Goal: Task Accomplishment & Management: Manage account settings

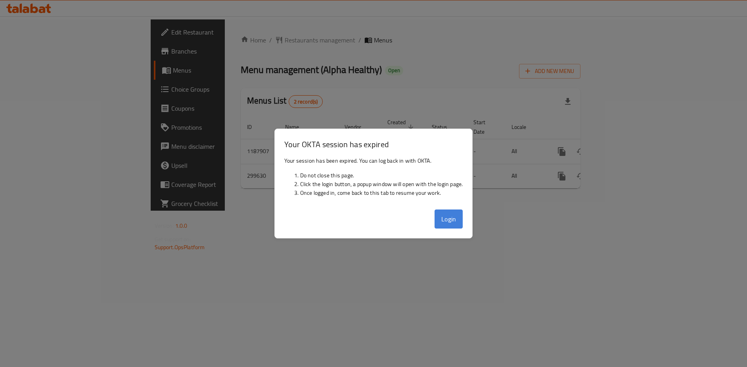
click at [445, 221] on button "Login" at bounding box center [449, 218] width 29 height 19
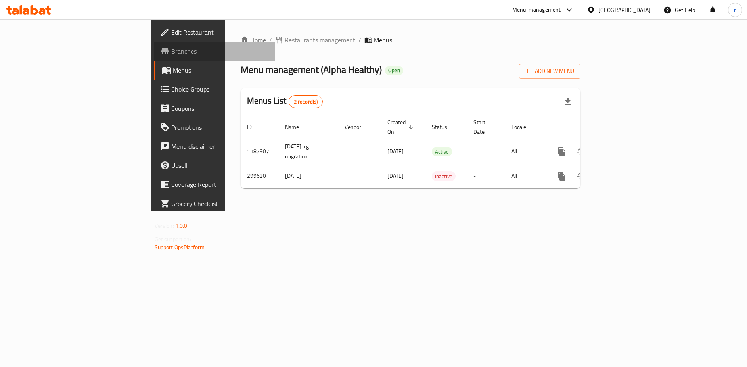
click at [171, 52] on span "Branches" at bounding box center [220, 51] width 98 height 10
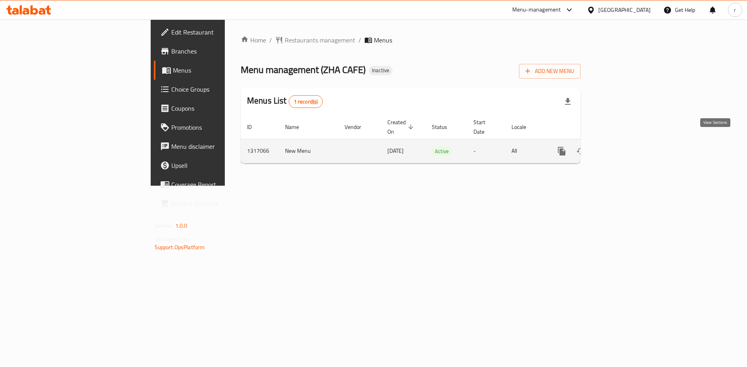
click at [622, 147] on icon "enhanced table" at bounding box center [618, 150] width 7 height 7
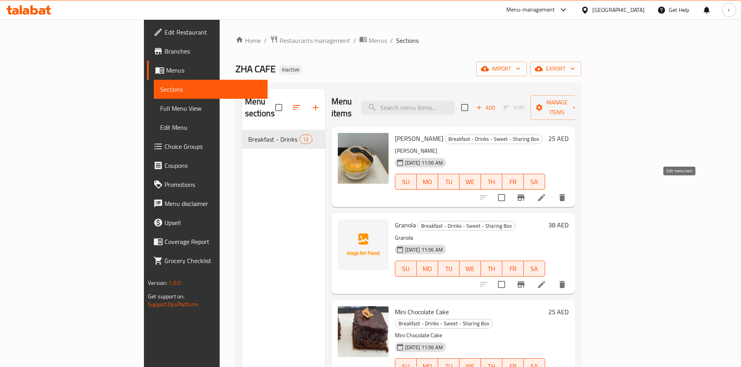
click at [546, 193] on icon at bounding box center [542, 198] width 10 height 10
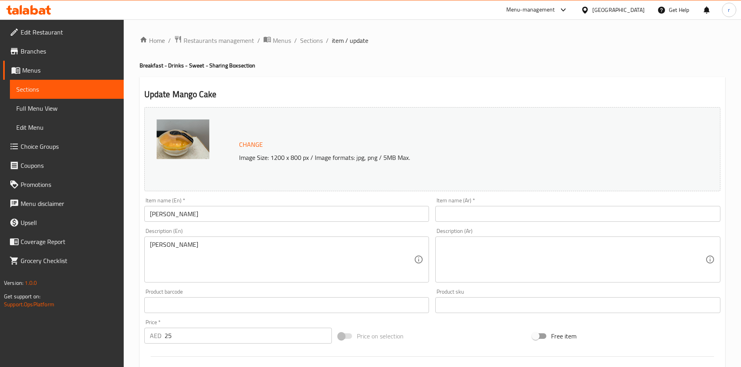
click at [470, 216] on input "text" at bounding box center [577, 214] width 285 height 16
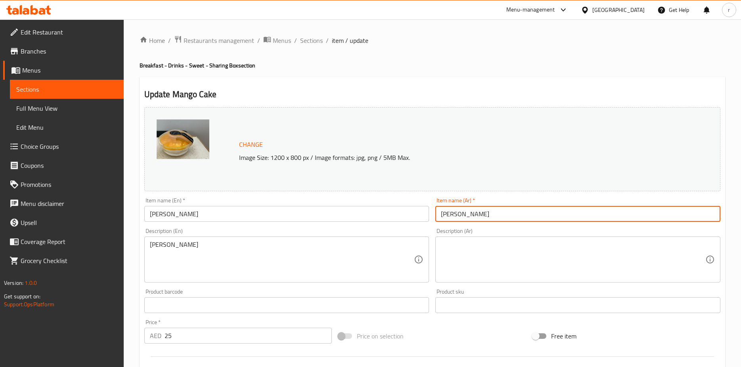
type input "[PERSON_NAME]"
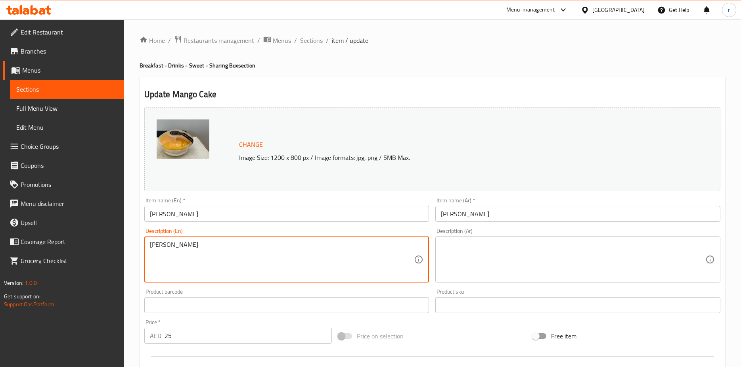
drag, startPoint x: 163, startPoint y: 248, endPoint x: 147, endPoint y: 248, distance: 15.9
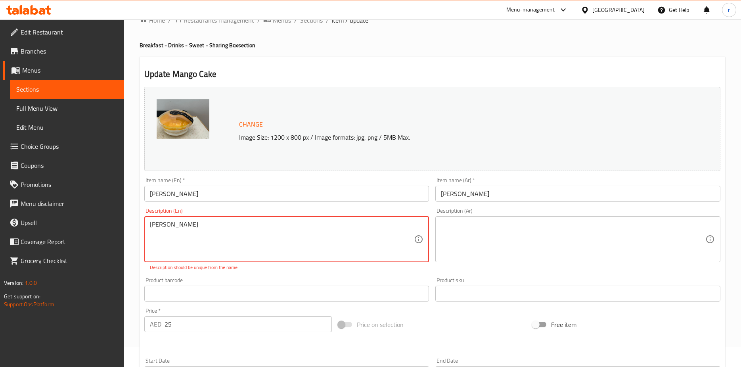
scroll to position [40, 0]
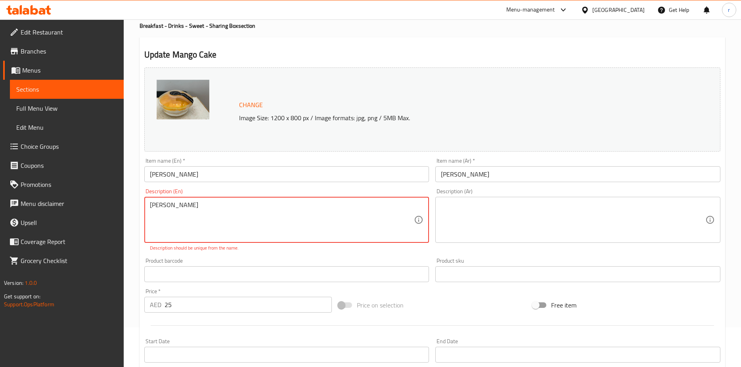
click at [186, 220] on textarea "[PERSON_NAME]" at bounding box center [282, 220] width 264 height 38
drag, startPoint x: 204, startPoint y: 207, endPoint x: 138, endPoint y: 210, distance: 66.3
click at [138, 210] on div "Home / Restaurants management / Menus / Sections / item / update Breakfast - Dr…" at bounding box center [432, 260] width 617 height 561
paste textarea "Flour, Eggs, Sugar, Sliced mango and powdered mango flavour."
type textarea "Flour, Eggs, Sugar, Sliced mango and powdered mango flavour."
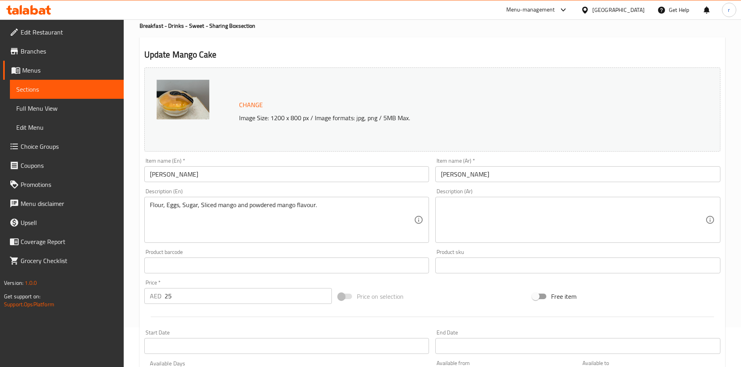
click at [601, 219] on textarea at bounding box center [573, 220] width 264 height 38
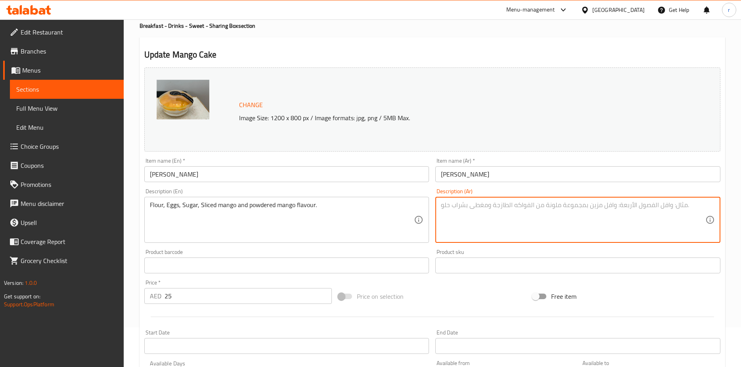
paste textarea "دقيق، [PERSON_NAME]، سكر، شرائح مانجو ونكهة مسحوق مانجو."
type textarea "دقيق، [PERSON_NAME]، سكر، شرائح مانجو ونكهة مسحوق مانجو."
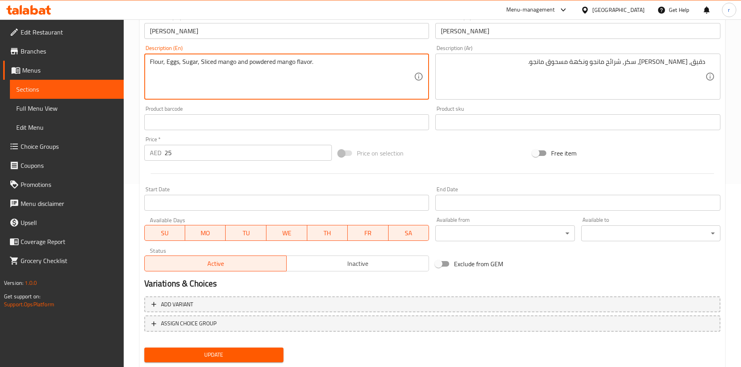
scroll to position [205, 0]
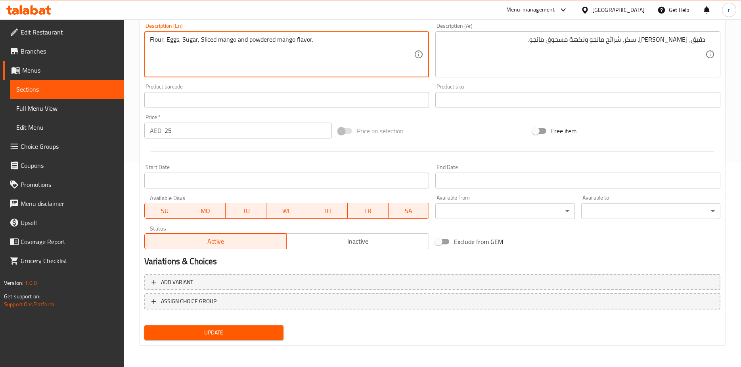
type textarea "Flour, Eggs, Sugar, Sliced mango and powdered mango flavor."
click at [207, 329] on span "Update" at bounding box center [214, 332] width 126 height 10
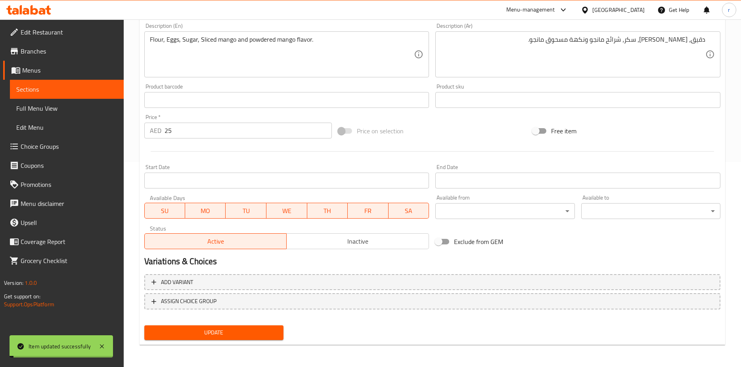
click at [71, 91] on span "Sections" at bounding box center [66, 89] width 101 height 10
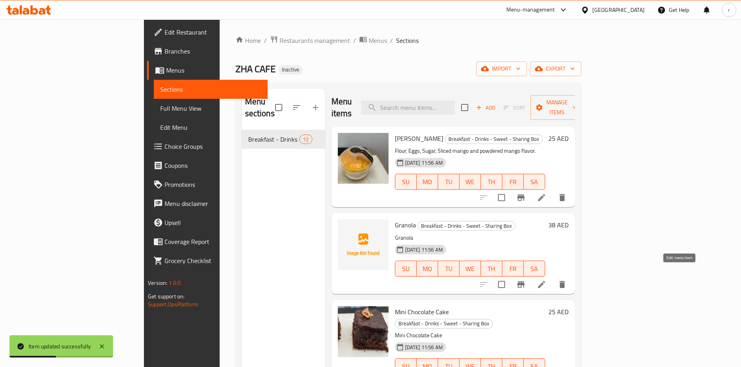
click at [545, 281] on icon at bounding box center [541, 284] width 7 height 7
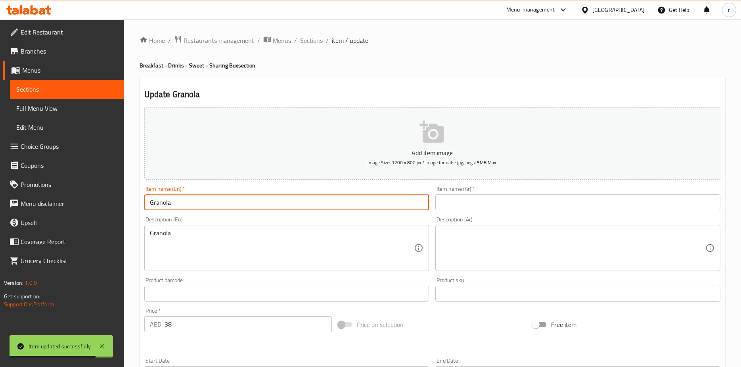
click at [196, 206] on input "Granola" at bounding box center [286, 202] width 285 height 16
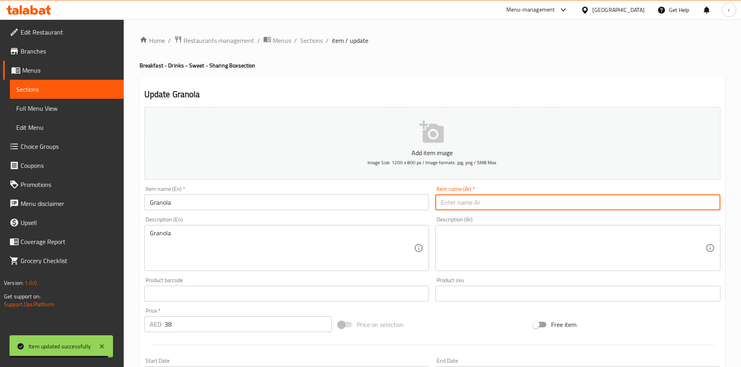
click at [569, 198] on input "text" at bounding box center [577, 202] width 285 height 16
type input "جرانولا"
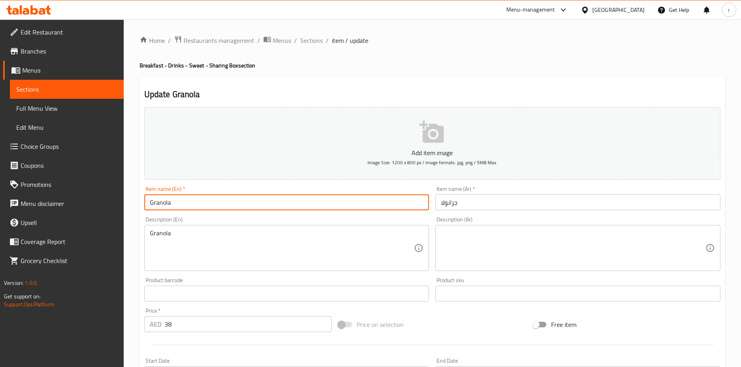
drag, startPoint x: 178, startPoint y: 202, endPoint x: 135, endPoint y: 203, distance: 42.8
click at [135, 203] on div "Home / Restaurants management / Menus / Sections / item / update Breakfast - Dr…" at bounding box center [432, 289] width 617 height 541
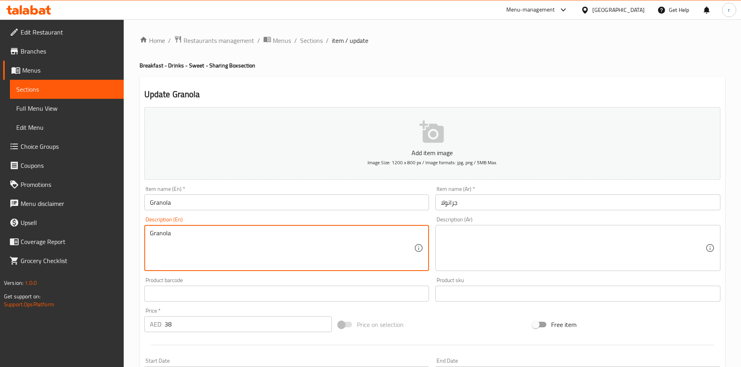
drag, startPoint x: 181, startPoint y: 238, endPoint x: 132, endPoint y: 248, distance: 50.1
paste textarea "Nutty granola bar."
type textarea "Nutty granola bar."
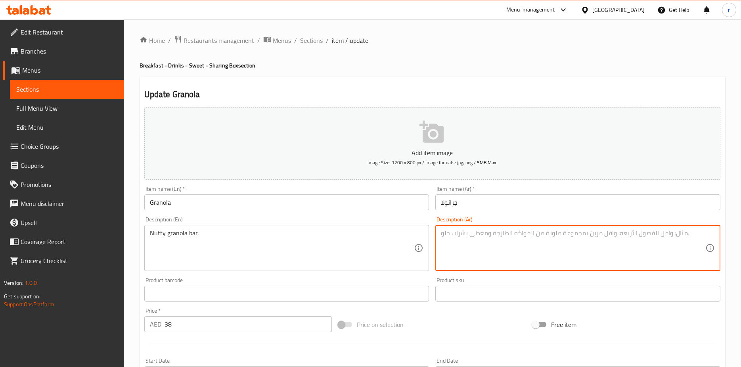
click at [479, 234] on textarea at bounding box center [573, 248] width 264 height 38
paste textarea "بار الجرانولا بالجوز."
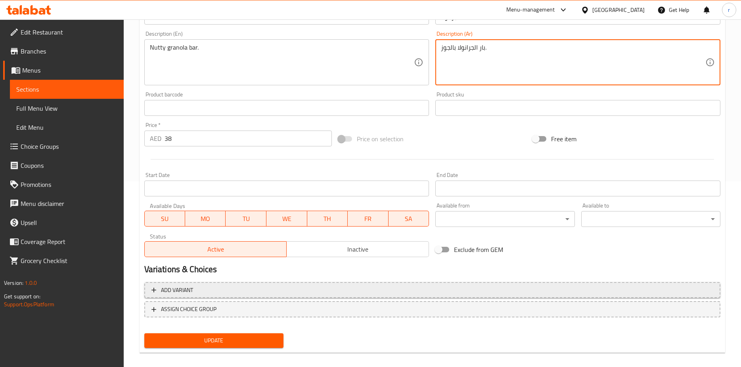
scroll to position [193, 0]
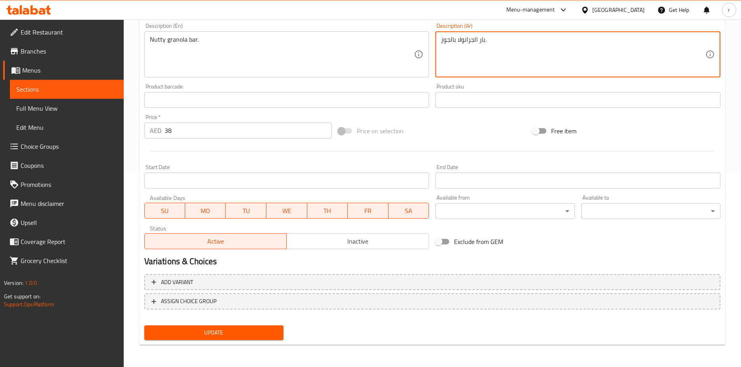
type textarea "بار الجرانولا بالجوز."
click at [243, 335] on span "Update" at bounding box center [214, 332] width 126 height 10
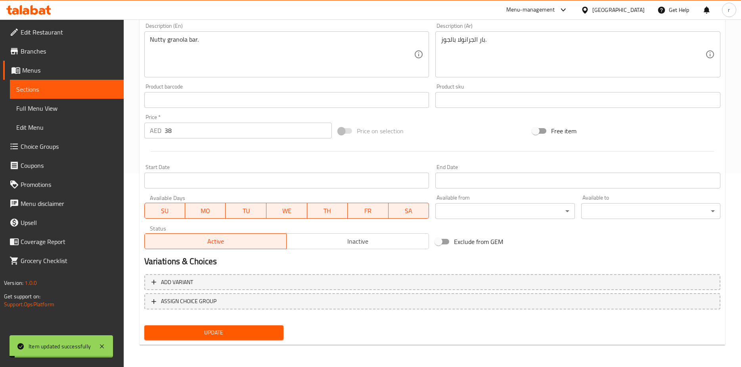
click at [76, 96] on link "Sections" at bounding box center [67, 89] width 114 height 19
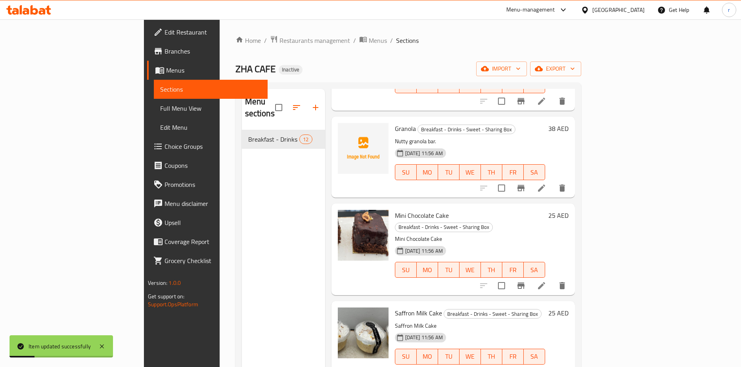
scroll to position [119, 0]
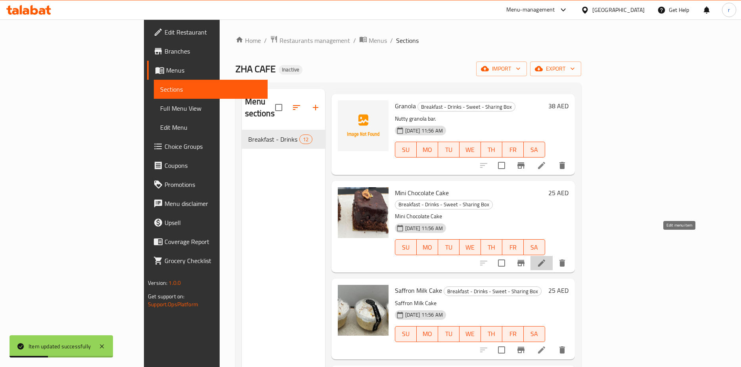
click at [546, 258] on icon at bounding box center [542, 263] width 10 height 10
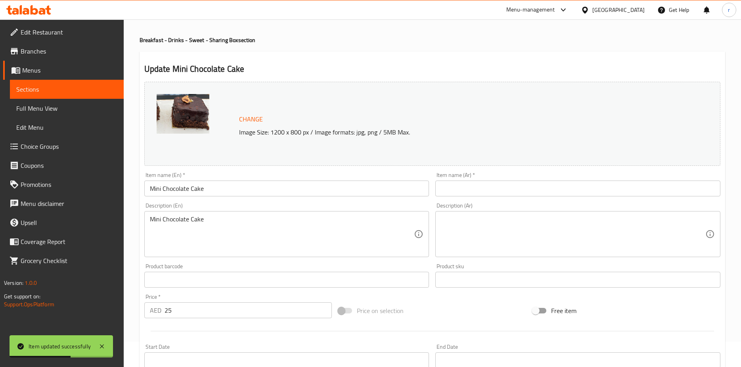
scroll to position [40, 0]
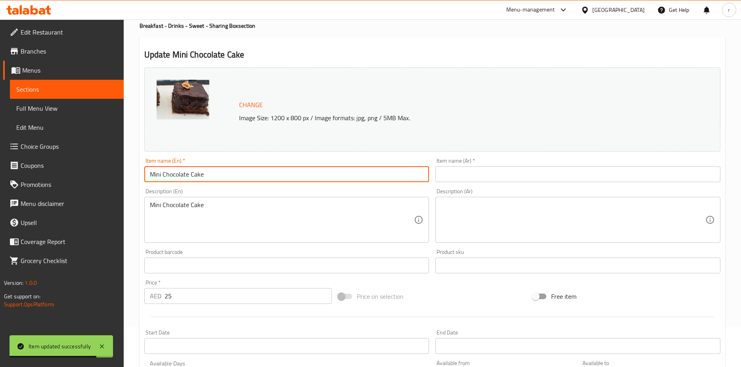
drag, startPoint x: 220, startPoint y: 176, endPoint x: 137, endPoint y: 177, distance: 83.3
click at [137, 177] on div "Home / Restaurants management / Menus / Sections / item / update Breakfast - Dr…" at bounding box center [432, 256] width 617 height 552
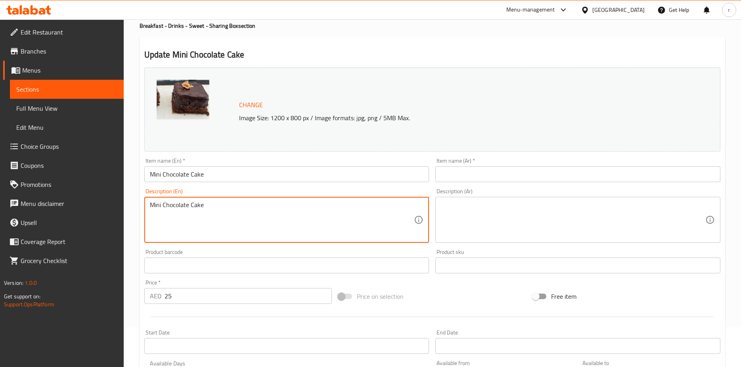
drag, startPoint x: 227, startPoint y: 206, endPoint x: 136, endPoint y: 210, distance: 91.3
paste textarea
drag, startPoint x: 199, startPoint y: 210, endPoint x: 114, endPoint y: 217, distance: 85.6
click at [114, 217] on div "Edit Restaurant Branches Menus Sections Full Menu View Edit Menu Choice Groups …" at bounding box center [370, 256] width 741 height 552
paste textarea "cake mix, water, eggs, heavy cream and whipped cream"
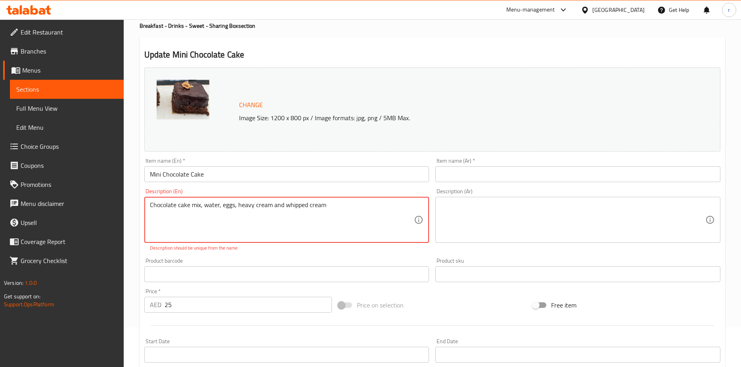
type textarea "Chocolate cake mix, water, eggs, heavy cream and whipped cream"
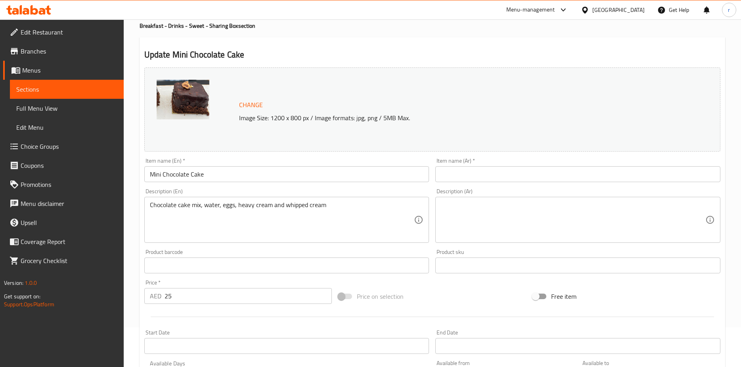
click at [490, 212] on textarea at bounding box center [573, 220] width 264 height 38
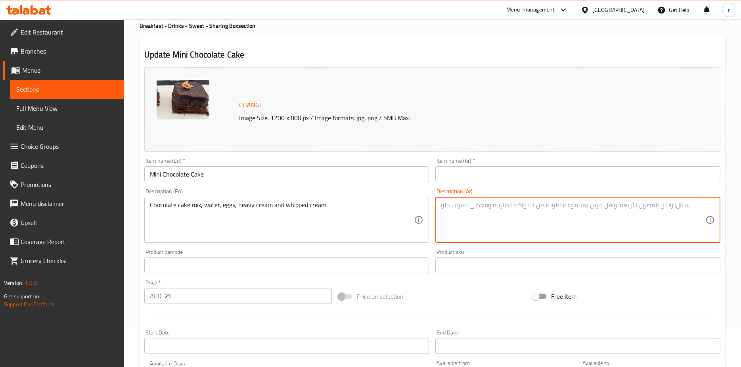
paste textarea "خليط كيك الشوكولاتة، ماء، بيض، كريمة ثقيلة وكريمة مخفوقة"
type textarea "خليط كيك الشوكولاتة، ماء، بيض، كريمة ثقيلة وكريمة مخفوقة"
click at [586, 168] on input "text" at bounding box center [577, 174] width 285 height 16
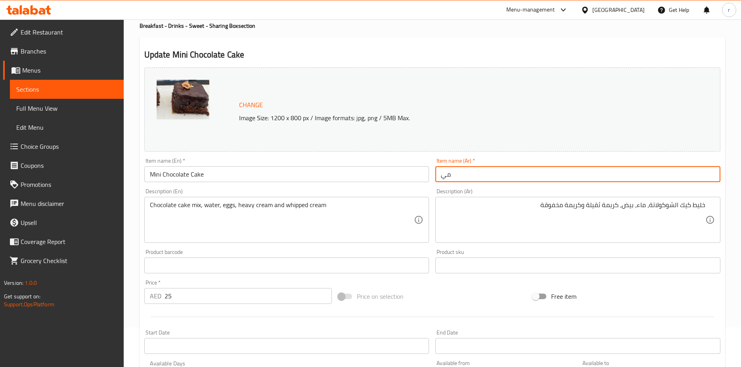
type input "م"
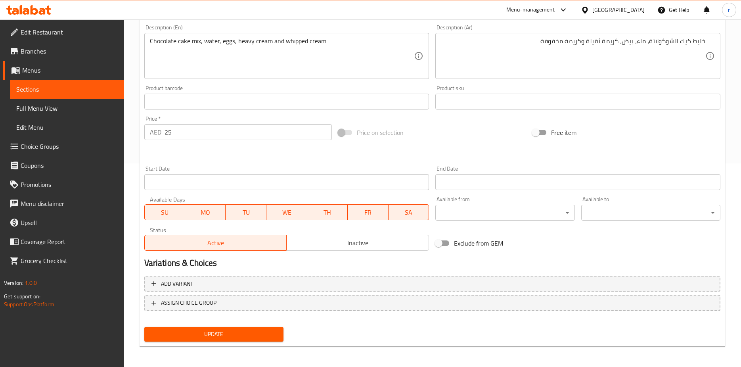
scroll to position [205, 0]
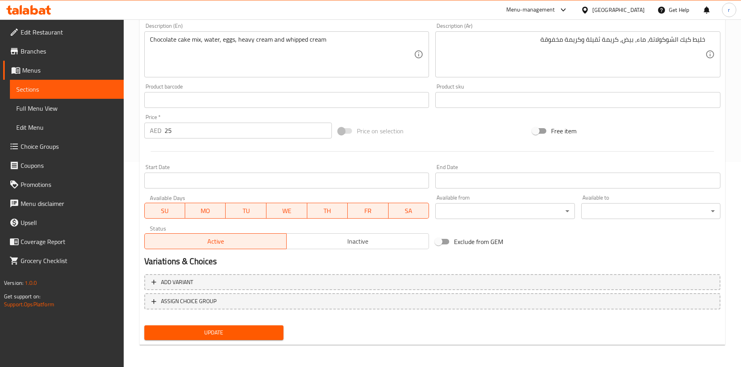
type input "كيك شوكولاتة ميني"
click at [256, 332] on span "Update" at bounding box center [214, 332] width 126 height 10
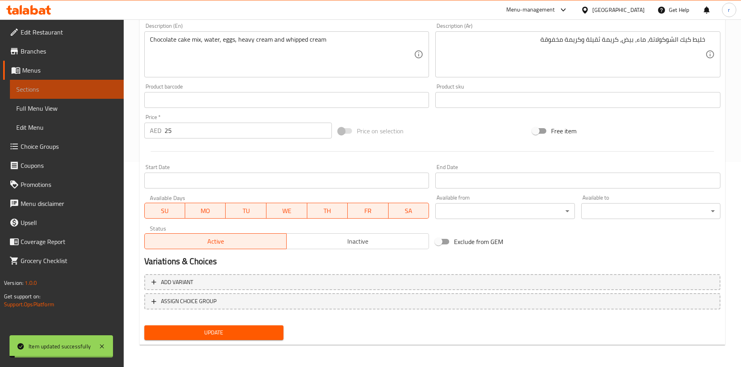
click at [98, 89] on span "Sections" at bounding box center [66, 89] width 101 height 10
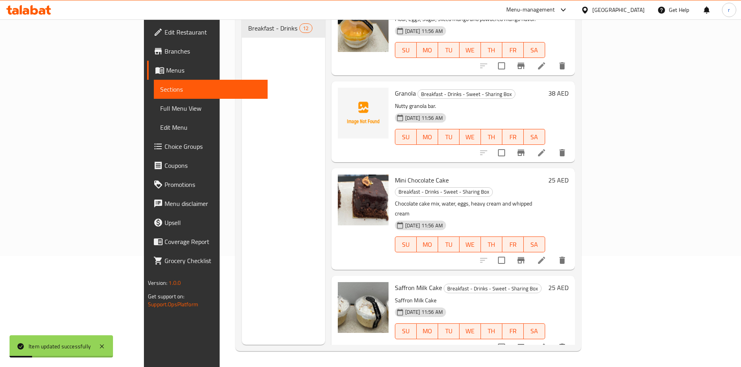
scroll to position [79, 0]
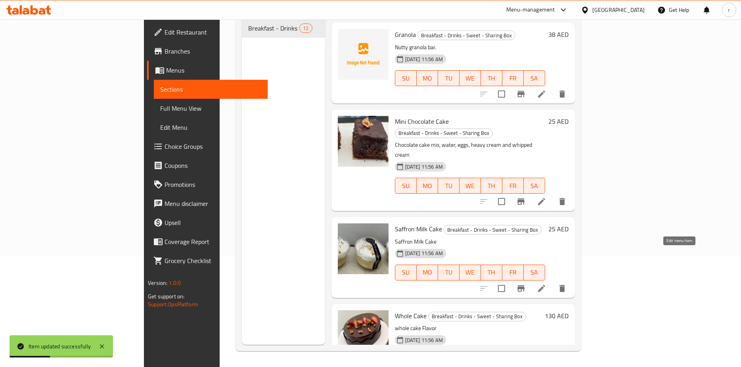
click at [545, 285] on icon at bounding box center [541, 288] width 7 height 7
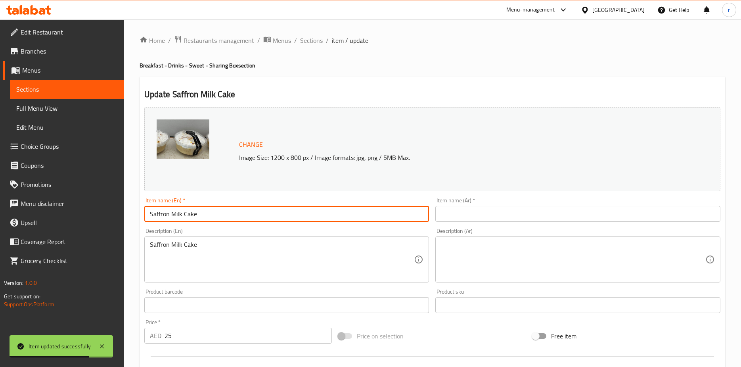
drag, startPoint x: 206, startPoint y: 215, endPoint x: 137, endPoint y: 211, distance: 68.7
click at [137, 211] on div "Home / Restaurants management / Menus / Sections / item / update Breakfast - Dr…" at bounding box center [432, 295] width 617 height 552
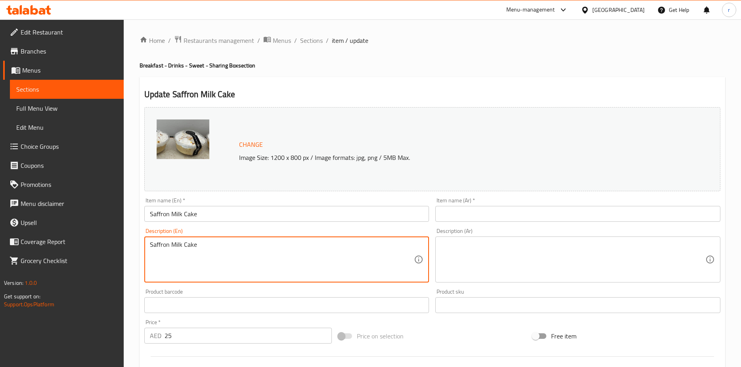
drag, startPoint x: 226, startPoint y: 251, endPoint x: 135, endPoint y: 249, distance: 91.6
paste textarea "Heavenly confection infused with the rich aroma of saffron, velvety milk"
type textarea "Heavenly confection infused with the rich aroma of saffron, velvety milk"
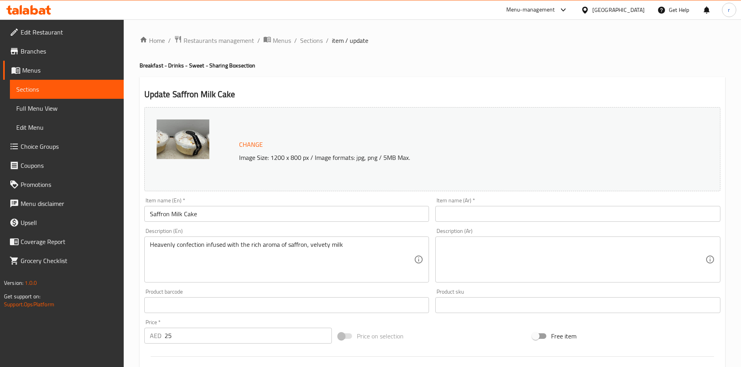
click at [482, 255] on textarea at bounding box center [573, 260] width 264 height 38
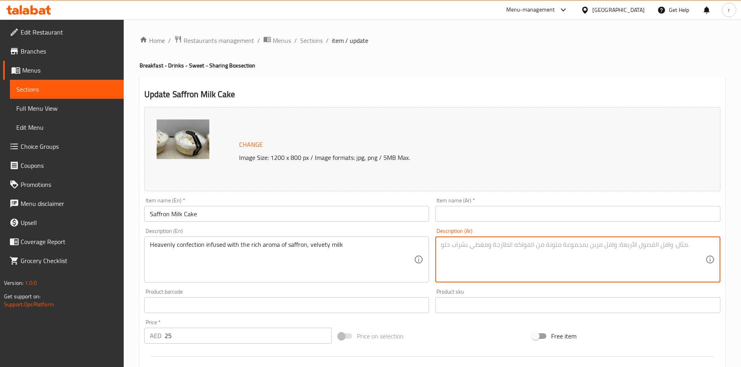
paste textarea "حلوى رائعة ممزوجة برائحة غنية من الزعفران والحليب المخملي"
type textarea "حلوى رائعة ممزوجة برائحة غنية من الزعفران والحليب المخملي"
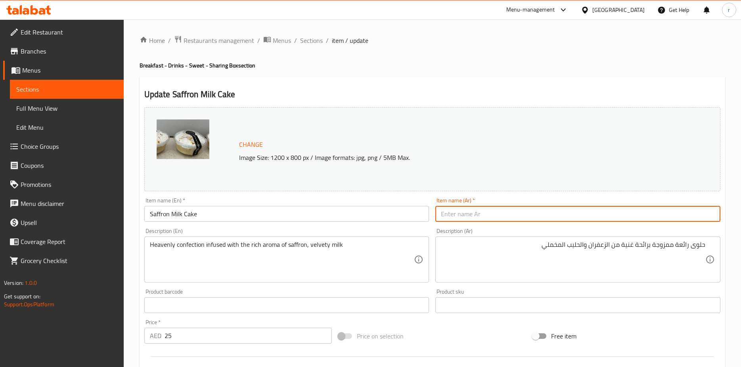
click at [622, 214] on input "text" at bounding box center [577, 214] width 285 height 16
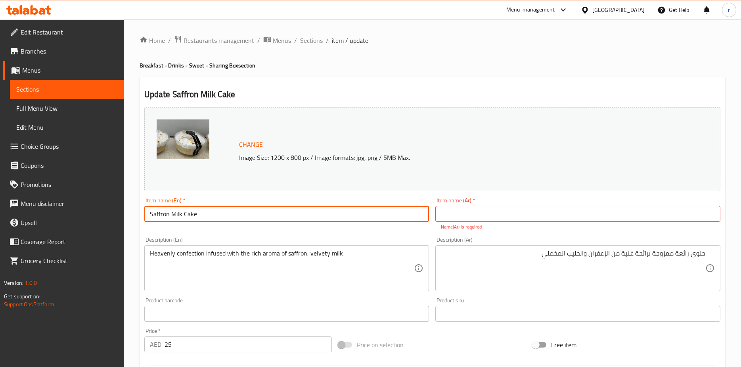
drag, startPoint x: 212, startPoint y: 217, endPoint x: 133, endPoint y: 217, distance: 79.3
click at [133, 217] on div "Home / Restaurants management / Menus / Sections / item / update Breakfast - Dr…" at bounding box center [432, 299] width 617 height 561
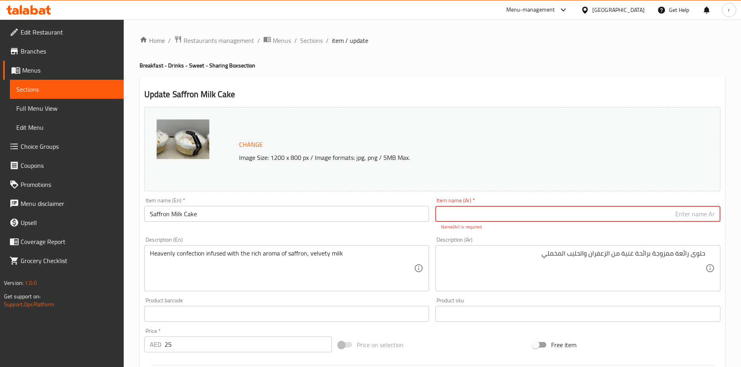
click at [656, 210] on input "text" at bounding box center [577, 214] width 285 height 16
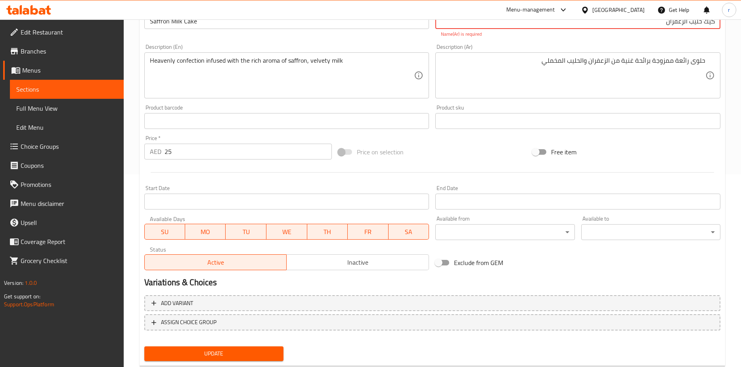
scroll to position [198, 0]
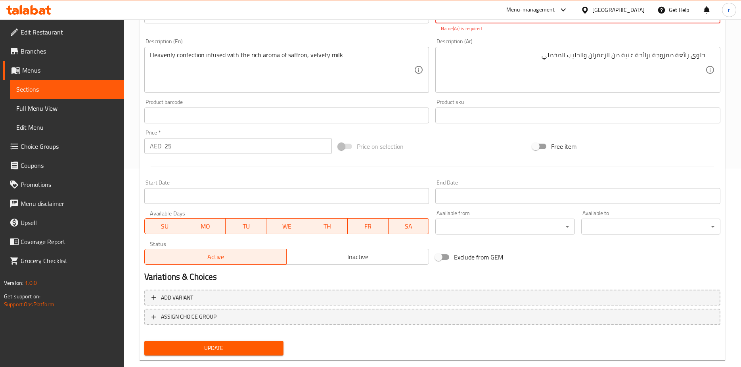
type input "كيك حليب الزعفران"
click at [245, 351] on div "Update Saffron Milk Cake Change Image Size: 1200 x 800 px / Image formats: jpg,…" at bounding box center [433, 120] width 586 height 482
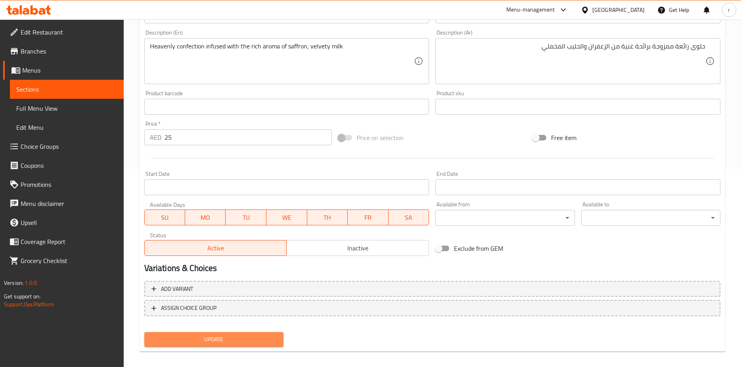
click at [249, 342] on span "Update" at bounding box center [214, 339] width 126 height 10
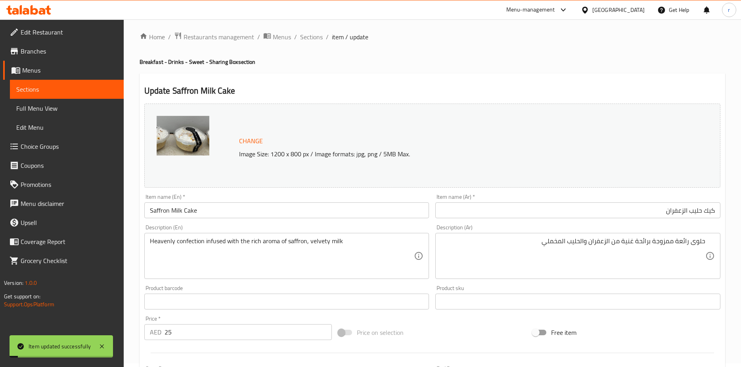
scroll to position [0, 0]
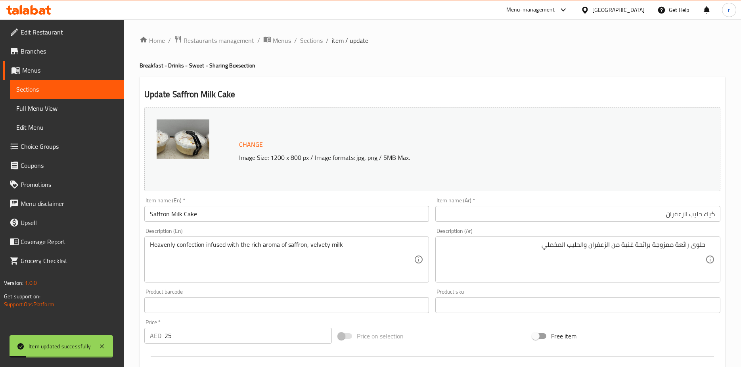
click at [82, 96] on link "Sections" at bounding box center [67, 89] width 114 height 19
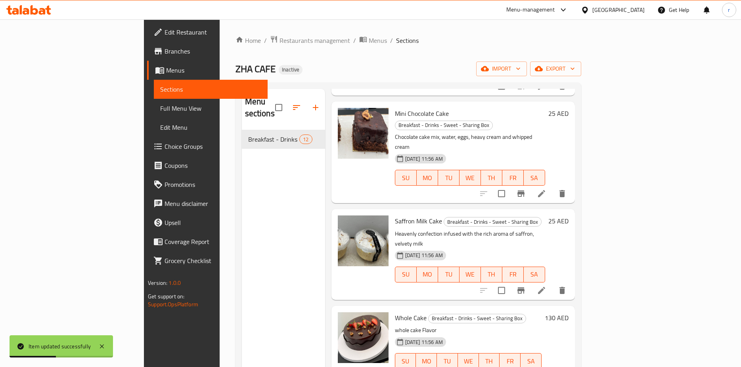
scroll to position [238, 0]
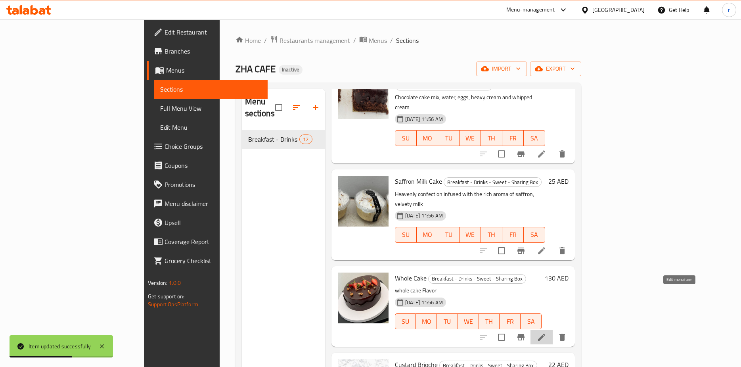
click at [545, 333] on icon at bounding box center [541, 336] width 7 height 7
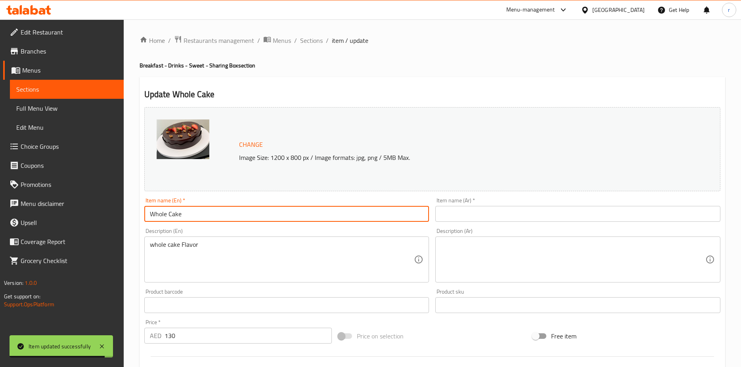
drag, startPoint x: 193, startPoint y: 212, endPoint x: 133, endPoint y: 213, distance: 60.3
click at [133, 213] on div "Home / Restaurants management / Menus / Sections / item / update Breakfast - Dr…" at bounding box center [432, 295] width 617 height 552
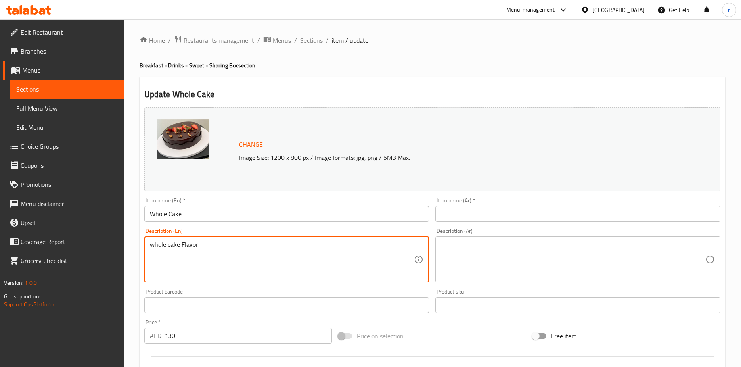
drag, startPoint x: 222, startPoint y: 247, endPoint x: 124, endPoint y: 245, distance: 97.1
paste textarea "Mix of sugar, butter, eggs and flour, baking powder"
type textarea "Mix of sugar, butter, eggs and flour, baking powder"
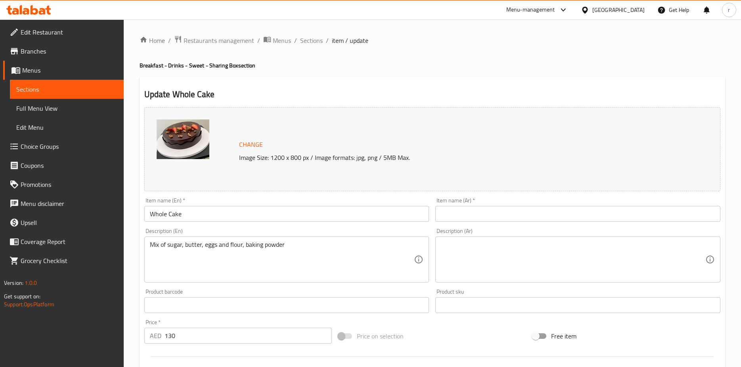
click at [515, 256] on textarea at bounding box center [573, 260] width 264 height 38
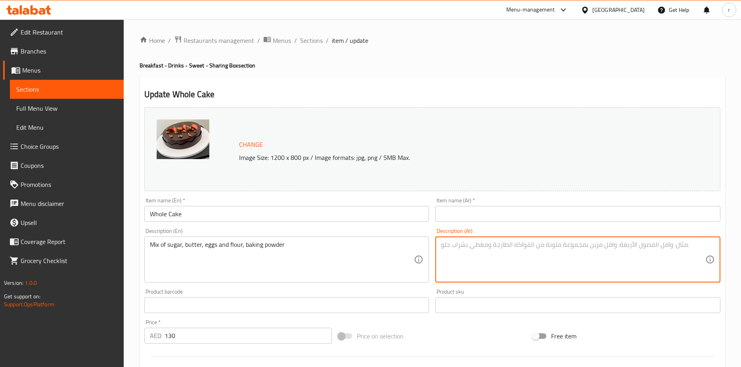
paste textarea "مزيج من السكر، الزبدة، البيض، الدقيق، البيكنج باودر"
type textarea "مزيج من السكر، الزبدة، البيض، الدقيق، البيكنج باودر"
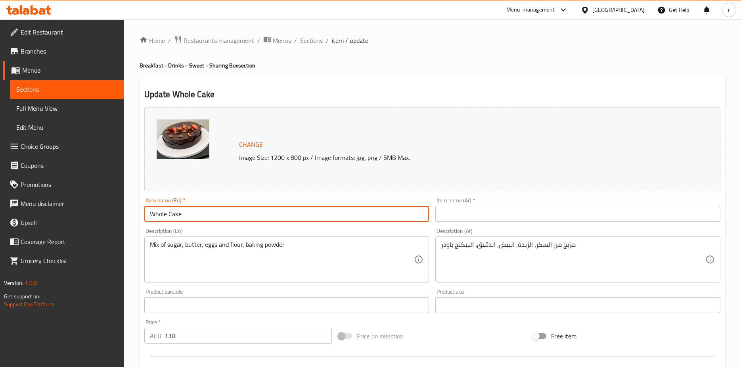
drag, startPoint x: 184, startPoint y: 215, endPoint x: 132, endPoint y: 216, distance: 52.3
click at [132, 216] on div "Home / Restaurants management / Menus / Sections / item / update Breakfast - Dr…" at bounding box center [432, 295] width 617 height 552
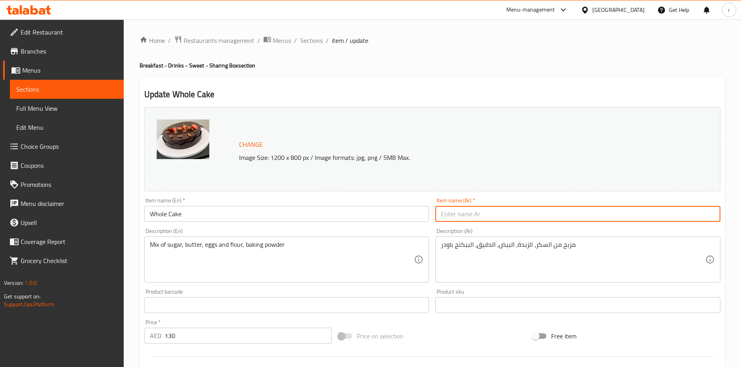
click at [472, 212] on input "text" at bounding box center [577, 214] width 285 height 16
paste input "هول كيك"
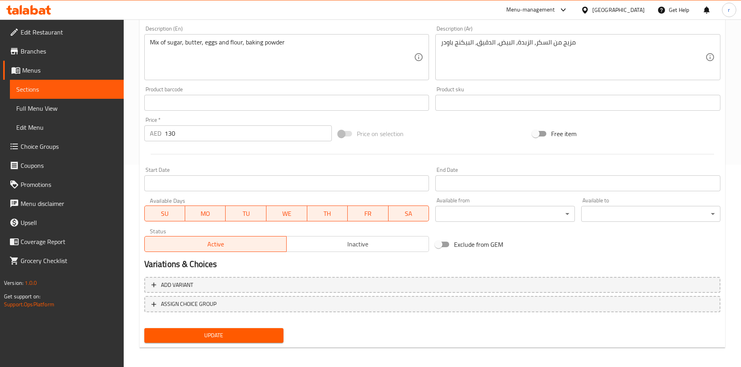
scroll to position [205, 0]
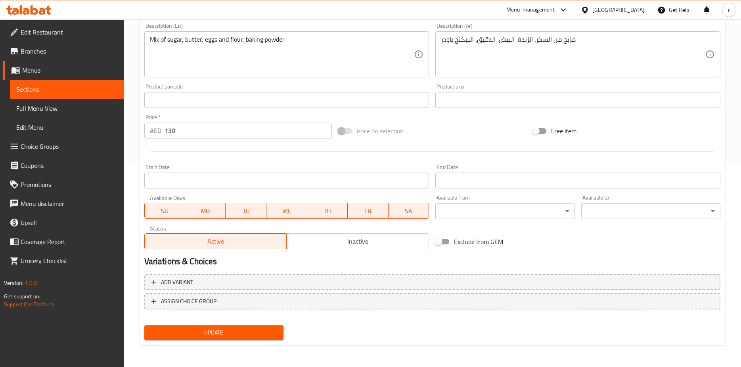
type input "هول كيك"
click at [239, 329] on span "Update" at bounding box center [214, 332] width 126 height 10
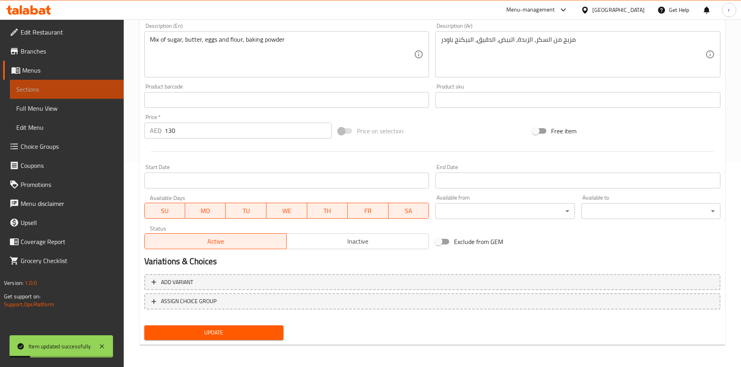
click at [80, 93] on span "Sections" at bounding box center [66, 89] width 101 height 10
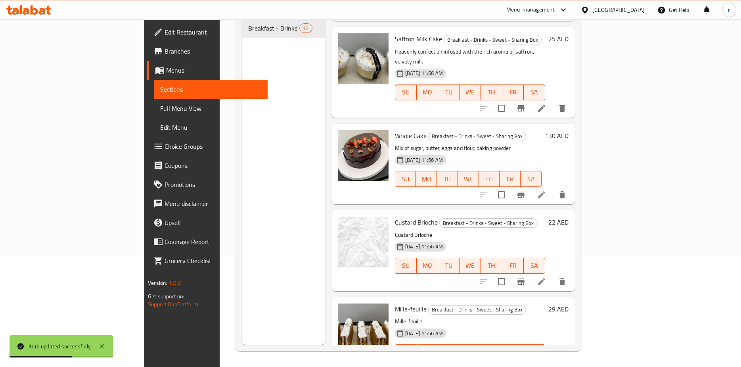
scroll to position [278, 0]
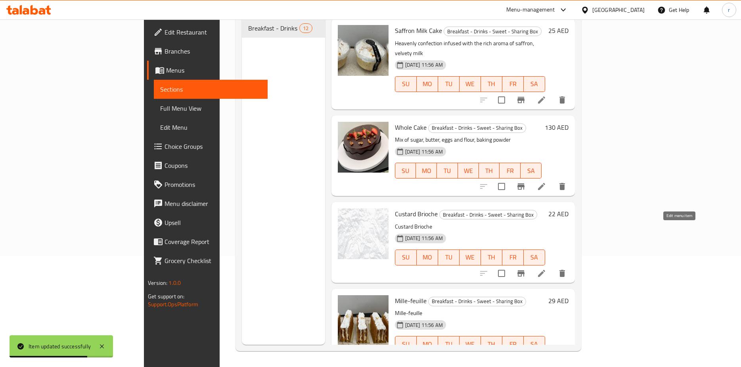
click at [546, 268] on icon at bounding box center [542, 273] width 10 height 10
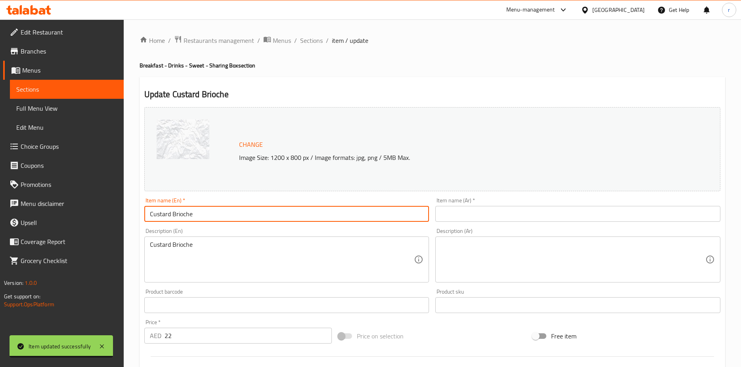
drag, startPoint x: 207, startPoint y: 218, endPoint x: 130, endPoint y: 219, distance: 76.9
click at [130, 219] on div "Home / Restaurants management / Menus / Sections / item / update Breakfast - Dr…" at bounding box center [432, 295] width 617 height 552
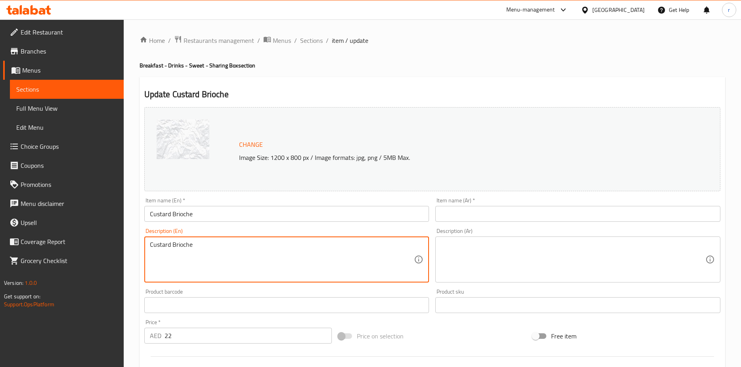
drag, startPoint x: 188, startPoint y: 244, endPoint x: 126, endPoint y: 247, distance: 61.9
click at [207, 212] on input "Custard Brioche" at bounding box center [286, 214] width 285 height 16
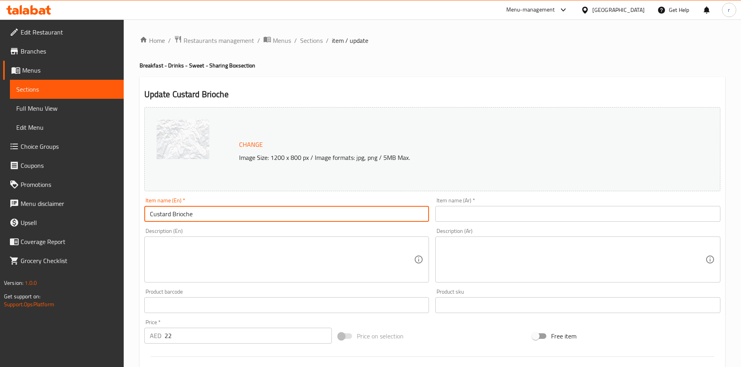
drag, startPoint x: 207, startPoint y: 212, endPoint x: 149, endPoint y: 212, distance: 58.3
click at [149, 212] on input "Custard Brioche" at bounding box center [286, 214] width 285 height 16
click at [524, 208] on input "text" at bounding box center [577, 214] width 285 height 16
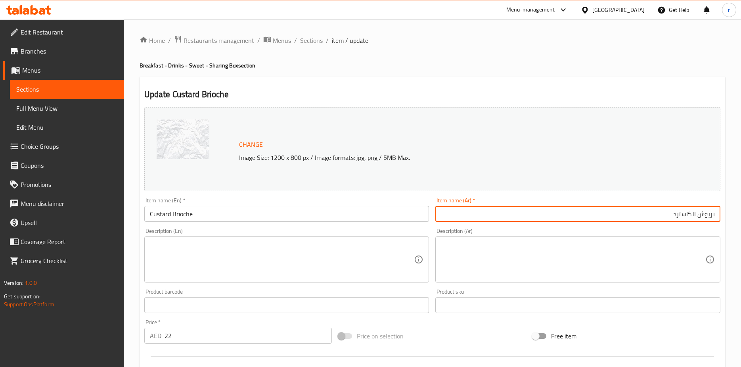
type input "بريوش الكاسترد"
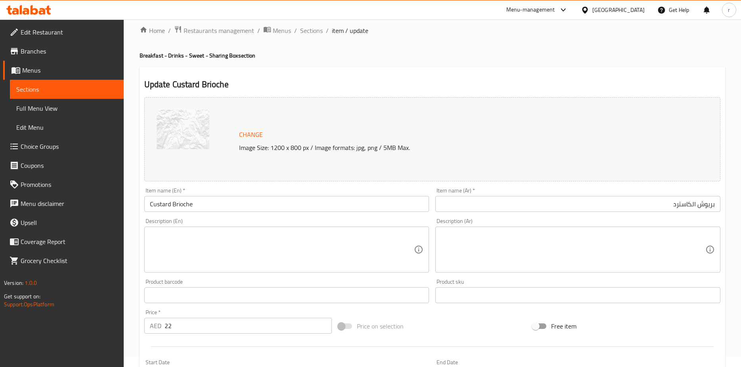
scroll to position [40, 0]
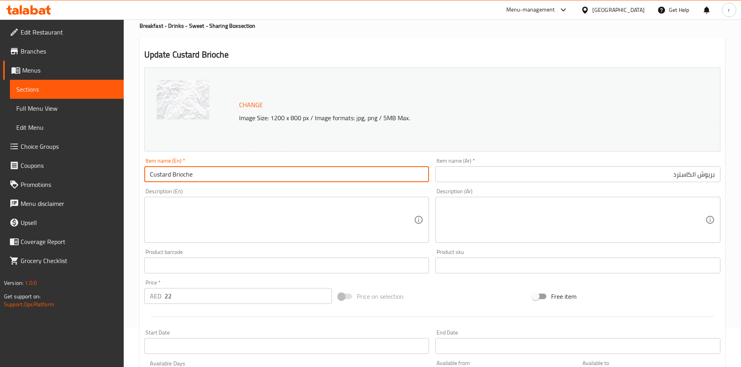
drag, startPoint x: 199, startPoint y: 177, endPoint x: 115, endPoint y: 182, distance: 85.0
click at [115, 182] on div "Edit Restaurant Branches Menus Sections Full Menu View Edit Menu Choice Groups …" at bounding box center [370, 256] width 741 height 552
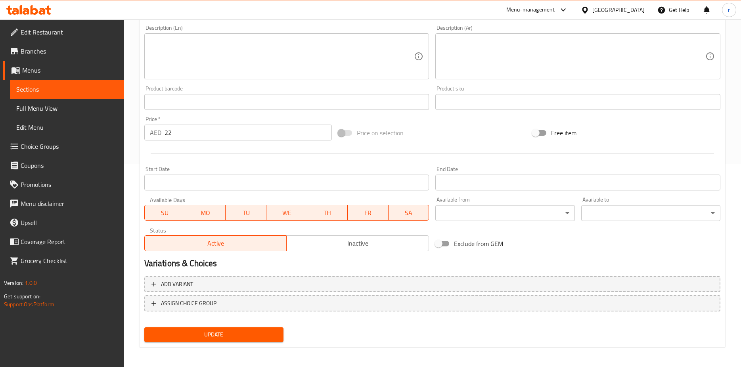
scroll to position [205, 0]
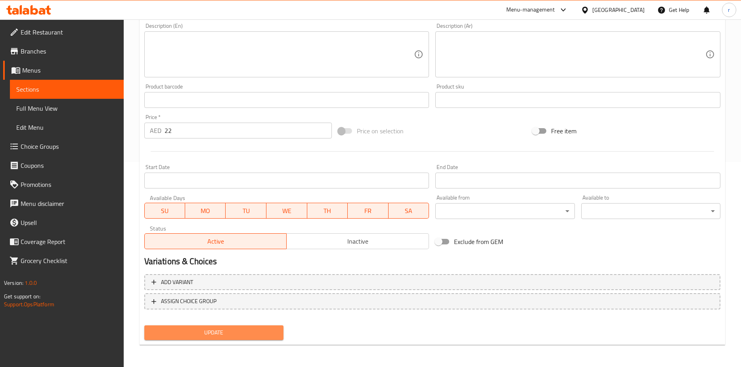
click at [253, 333] on span "Update" at bounding box center [214, 332] width 126 height 10
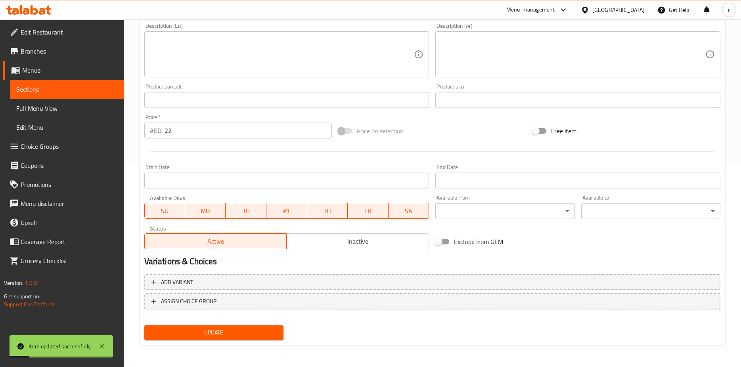
click at [90, 92] on span "Sections" at bounding box center [66, 89] width 101 height 10
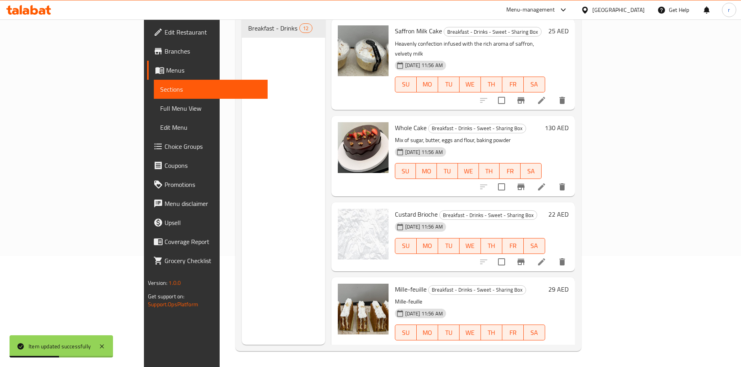
scroll to position [278, 0]
click at [546, 343] on icon at bounding box center [542, 348] width 10 height 10
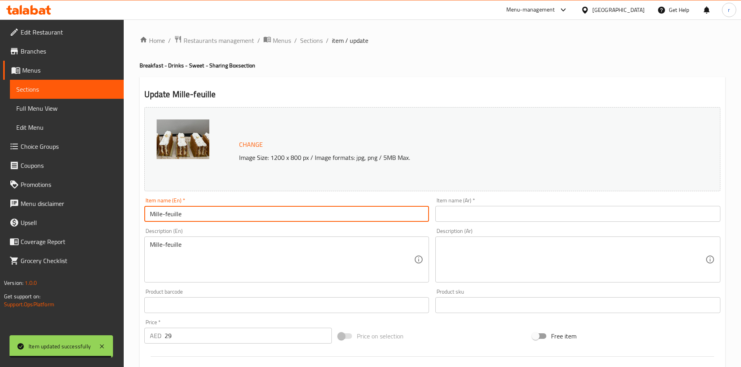
drag, startPoint x: 208, startPoint y: 212, endPoint x: 145, endPoint y: 212, distance: 63.0
click at [145, 212] on input "Mille-feuille" at bounding box center [286, 214] width 285 height 16
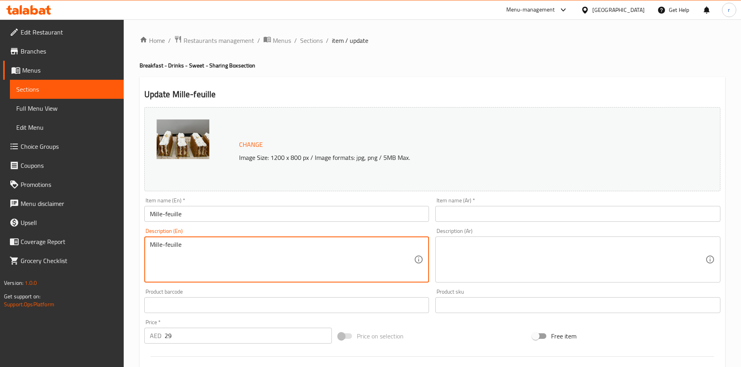
drag, startPoint x: 196, startPoint y: 250, endPoint x: 134, endPoint y: 252, distance: 61.5
paste textarea "k, vanilla bean, granulated sugar, egg yolks, flour, cornstarch with unsalted b…"
type textarea "Milk, vanilla bean, granulated sugar, egg yolks, flour, cornstarch with unsalte…"
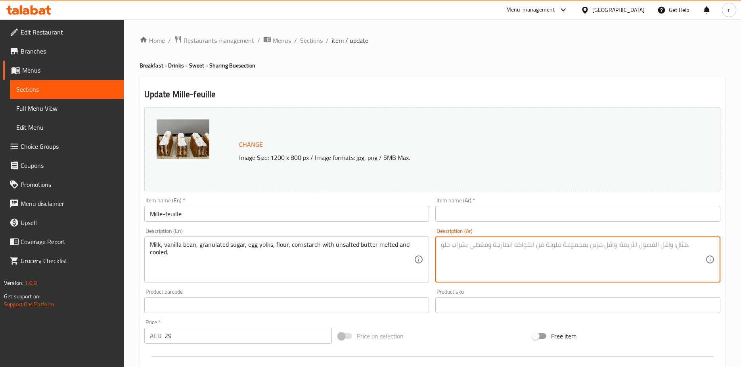
click at [448, 253] on textarea at bounding box center [573, 260] width 264 height 38
click at [535, 250] on textarea at bounding box center [573, 260] width 264 height 38
paste textarea "الحليب، الفانيليا، السكر، صفار البيض، الدقيق، نشا الذرة مع الزبدة غير المملحة ا…"
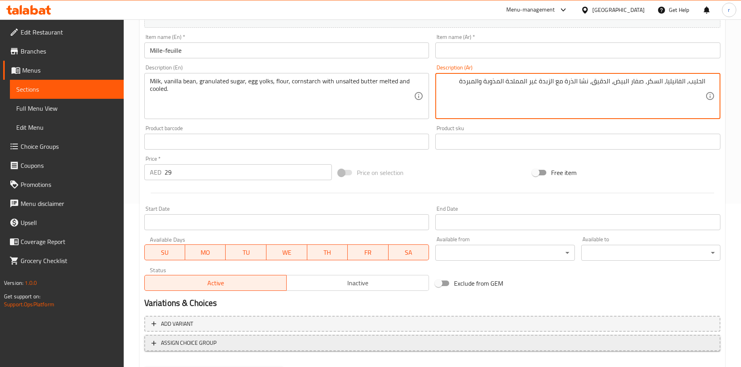
scroll to position [205, 0]
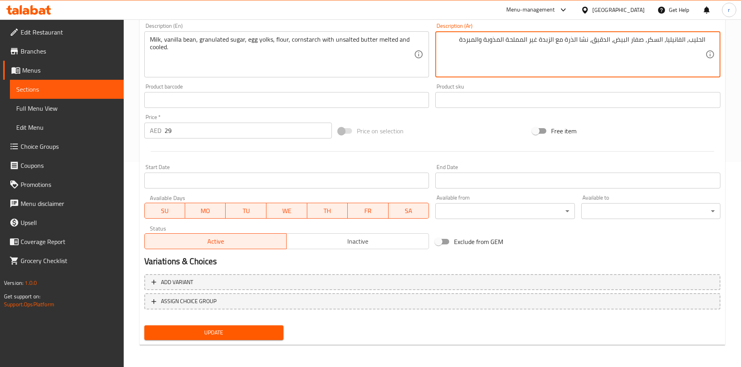
type textarea "الحليب، الفانيليا، السكر، صفار البيض، الدقيق، نشا الذرة مع الزبدة غير المملحة ا…"
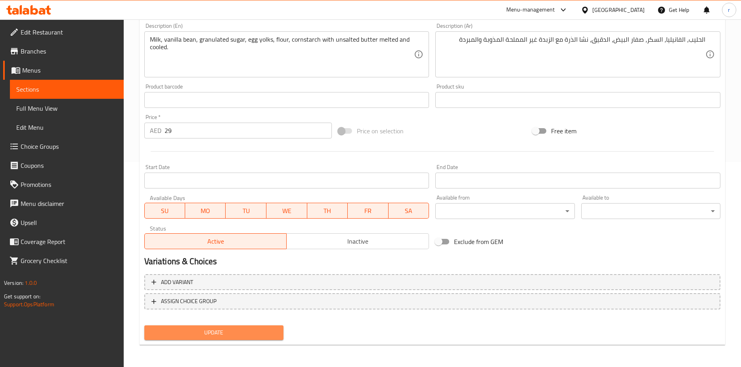
click at [247, 329] on span "Update" at bounding box center [214, 332] width 126 height 10
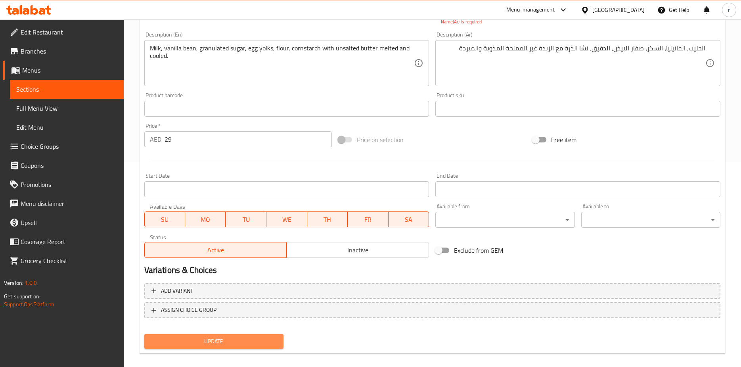
click at [226, 340] on span "Update" at bounding box center [214, 341] width 126 height 10
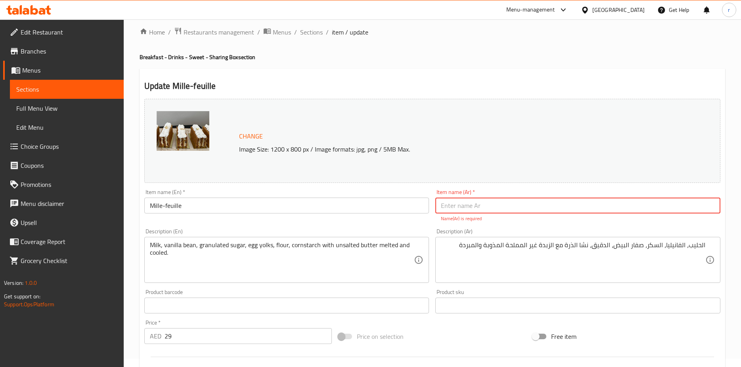
scroll to position [0, 0]
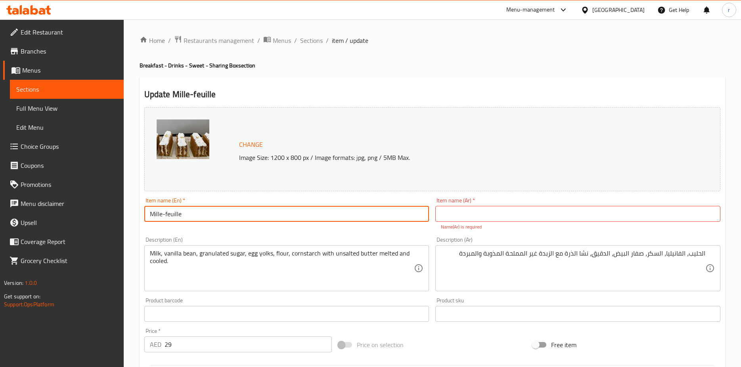
click at [231, 212] on input "Mille-feuille" at bounding box center [286, 214] width 285 height 16
drag, startPoint x: 211, startPoint y: 215, endPoint x: 147, endPoint y: 216, distance: 63.4
click at [147, 216] on input "Mille-feuille" at bounding box center [286, 214] width 285 height 16
click at [533, 214] on input "text" at bounding box center [577, 214] width 285 height 16
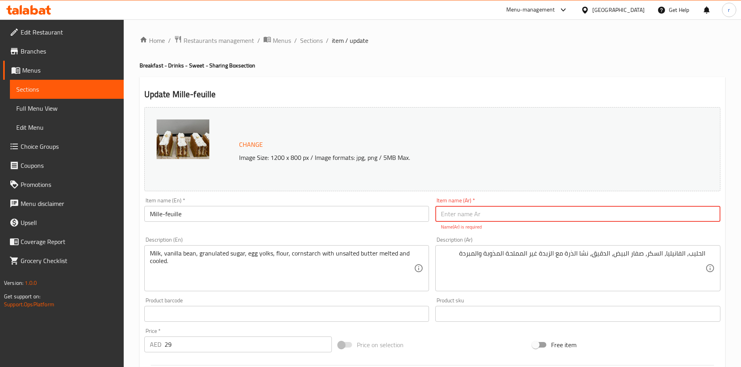
paste input "ملفيه"
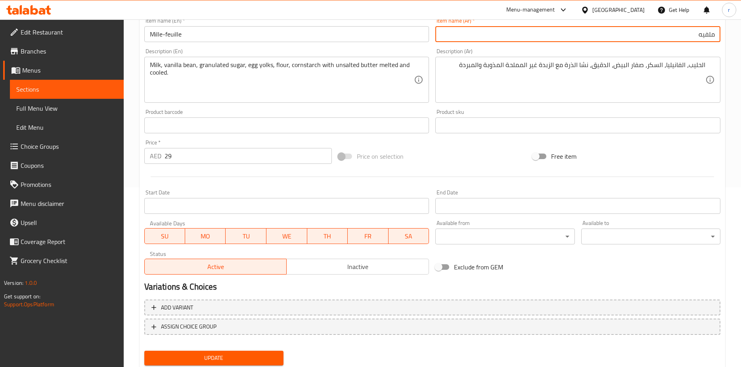
scroll to position [165, 0]
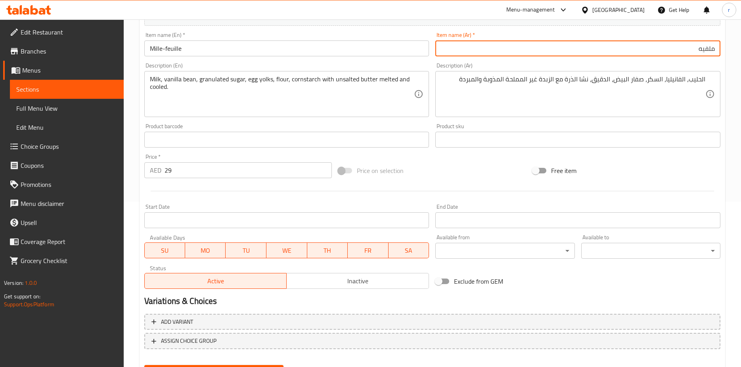
type input "ملفيه"
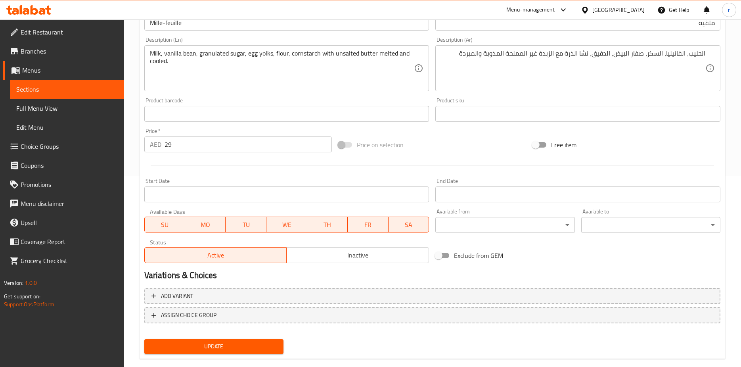
scroll to position [205, 0]
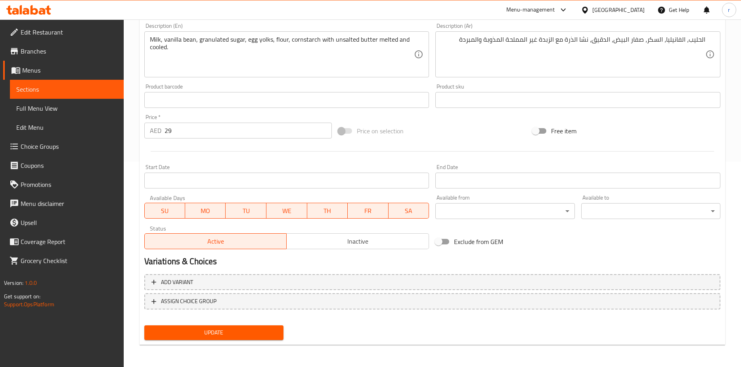
click at [256, 328] on span "Update" at bounding box center [214, 332] width 126 height 10
click at [58, 89] on span "Sections" at bounding box center [66, 89] width 101 height 10
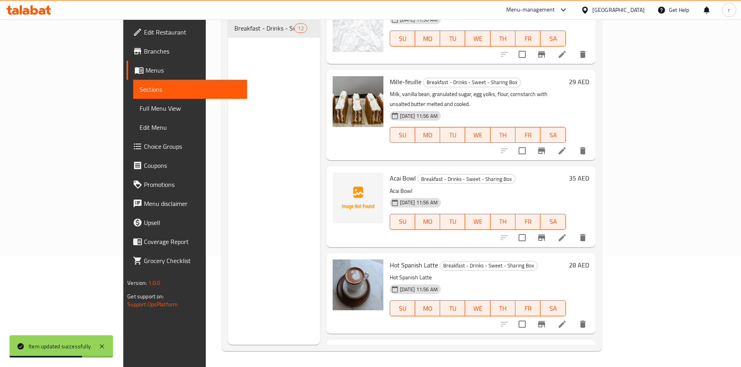
scroll to position [476, 0]
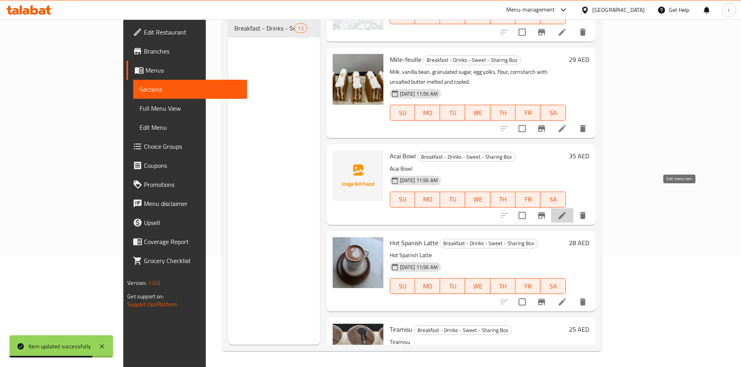
click at [567, 211] on icon at bounding box center [562, 216] width 10 height 10
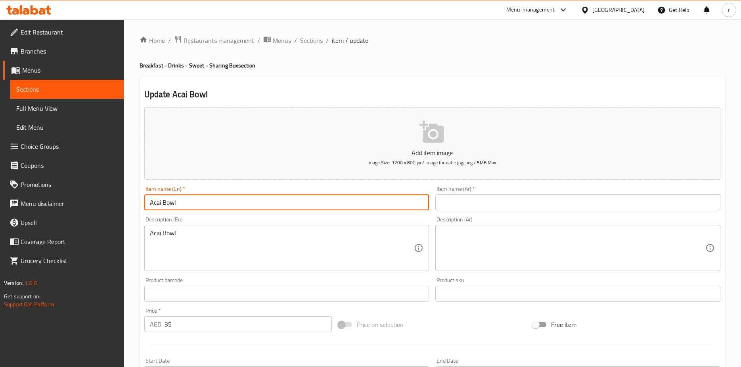
drag, startPoint x: 188, startPoint y: 201, endPoint x: 142, endPoint y: 202, distance: 46.0
click at [142, 202] on div "Item name (En)   * Acai Bowl Item name (En) *" at bounding box center [286, 198] width 291 height 31
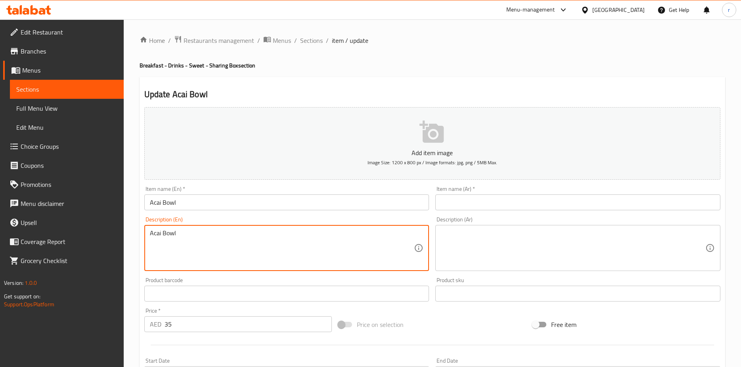
drag, startPoint x: 224, startPoint y: 240, endPoint x: 149, endPoint y: 234, distance: 74.8
paste textarea ", frozen banana, frozen berries, milk, granola, berries, honey."
type textarea "Acai, frozen banana, frozen berries, milk, granola, berries, honey."
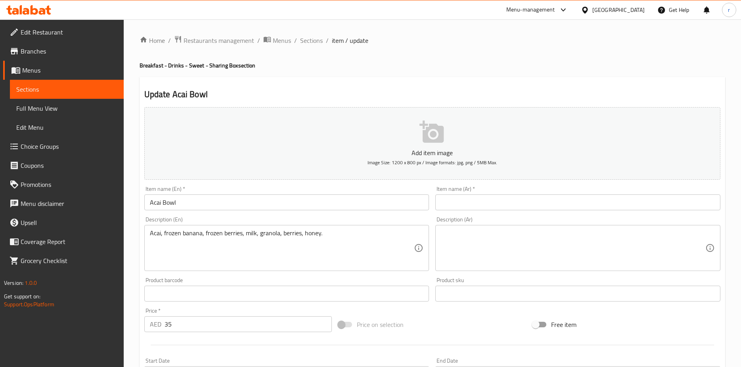
click at [495, 236] on textarea at bounding box center [573, 248] width 264 height 38
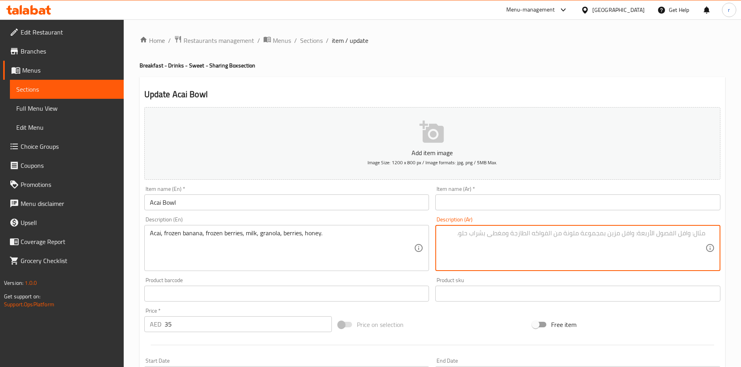
paste textarea "أساي، موز مجمد، توت مجمد، حليب، جرانولا، توت وعسل"
type textarea "أساي، موز مجمد، توت مجمد، حليب، جرانولا، توت وعسل"
click at [699, 202] on input "text" at bounding box center [577, 202] width 285 height 16
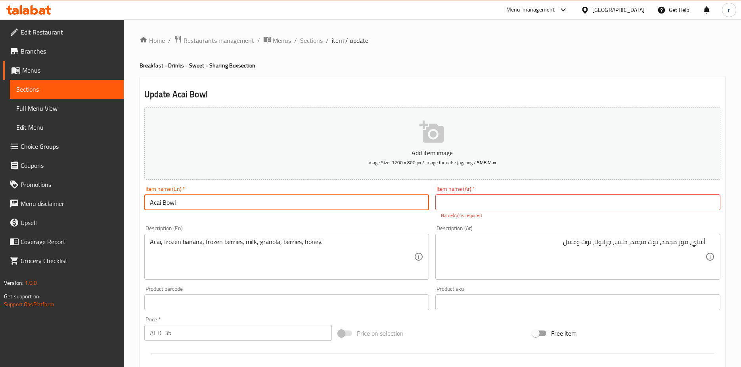
drag, startPoint x: 180, startPoint y: 205, endPoint x: 146, endPoint y: 205, distance: 34.5
click at [146, 205] on input "Acai Bowl" at bounding box center [286, 202] width 285 height 16
drag, startPoint x: 162, startPoint y: 203, endPoint x: 185, endPoint y: 203, distance: 23.0
click at [185, 203] on input "Acai Bowl" at bounding box center [286, 202] width 285 height 16
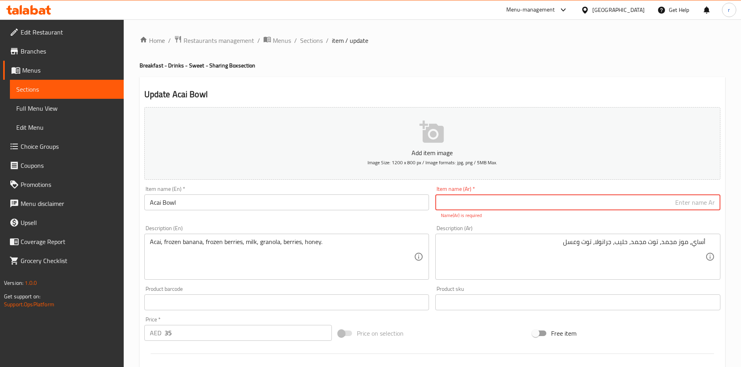
click at [702, 198] on input "text" at bounding box center [577, 202] width 285 height 16
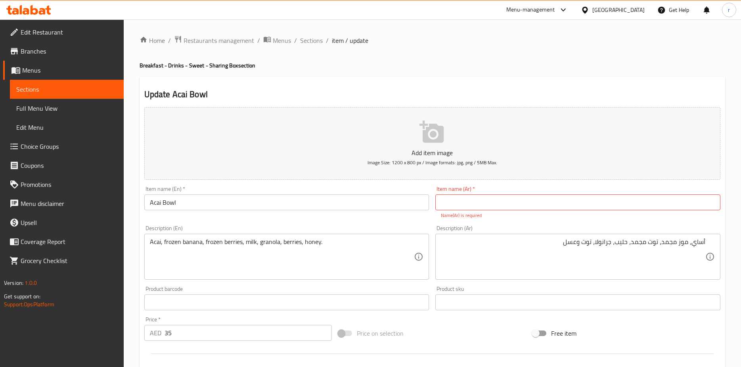
click at [598, 203] on input "text" at bounding box center [577, 202] width 285 height 16
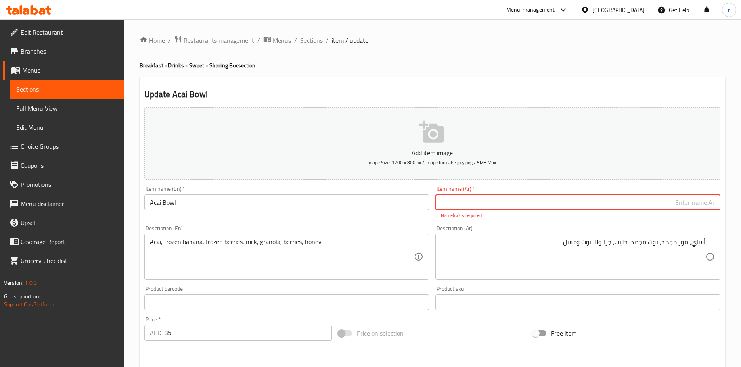
paste input "جاط"
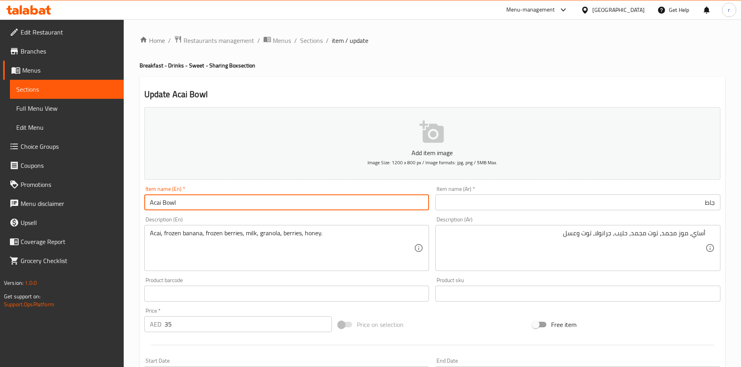
drag, startPoint x: 160, startPoint y: 203, endPoint x: 146, endPoint y: 205, distance: 14.0
click at [146, 205] on input "Acai Bowl" at bounding box center [286, 202] width 285 height 16
click at [151, 205] on input "Acai Bowl" at bounding box center [286, 202] width 285 height 16
drag, startPoint x: 161, startPoint y: 203, endPoint x: 147, endPoint y: 204, distance: 14.4
click at [147, 204] on input "Acai Bowl" at bounding box center [286, 202] width 285 height 16
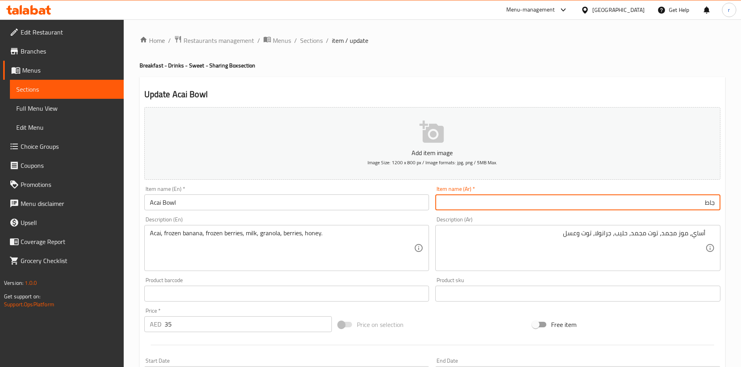
click at [695, 203] on input "جاط" at bounding box center [577, 202] width 285 height 16
click at [715, 203] on input "جاط" at bounding box center [577, 202] width 285 height 16
paste input "Acai"
drag, startPoint x: 703, startPoint y: 203, endPoint x: 721, endPoint y: 205, distance: 17.9
click at [721, 205] on div "Item name (Ar)   * Acaiجاط Item name (Ar) *" at bounding box center [577, 198] width 291 height 31
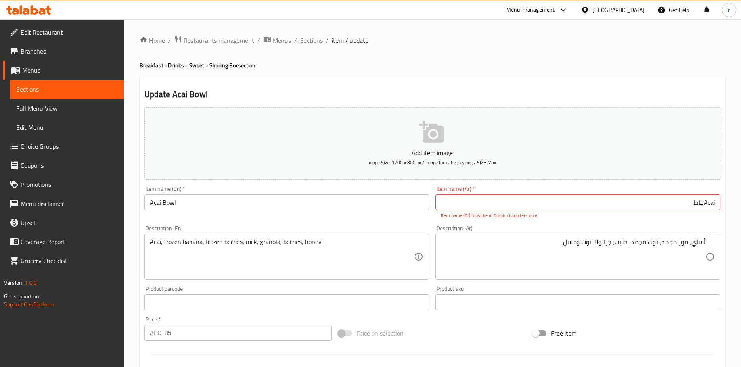
click at [674, 203] on input "Acaiجاط" at bounding box center [577, 202] width 285 height 16
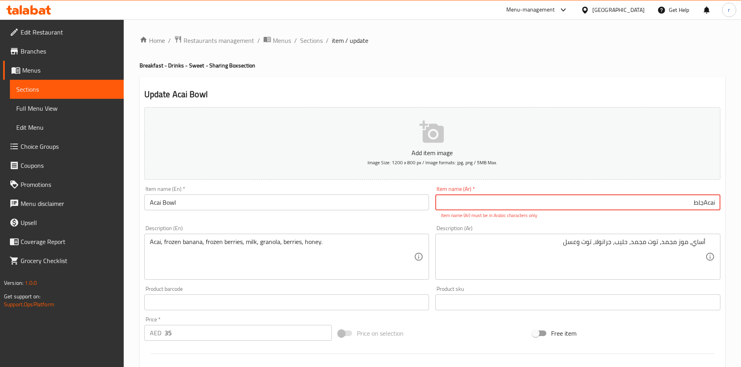
drag, startPoint x: 703, startPoint y: 203, endPoint x: 714, endPoint y: 203, distance: 11.5
click at [714, 203] on input "Acaiجاط" at bounding box center [577, 202] width 285 height 16
paste input "أكاي"
click at [684, 203] on input "أكاي جاط" at bounding box center [577, 202] width 285 height 16
drag, startPoint x: 682, startPoint y: 203, endPoint x: 740, endPoint y: 199, distance: 58.4
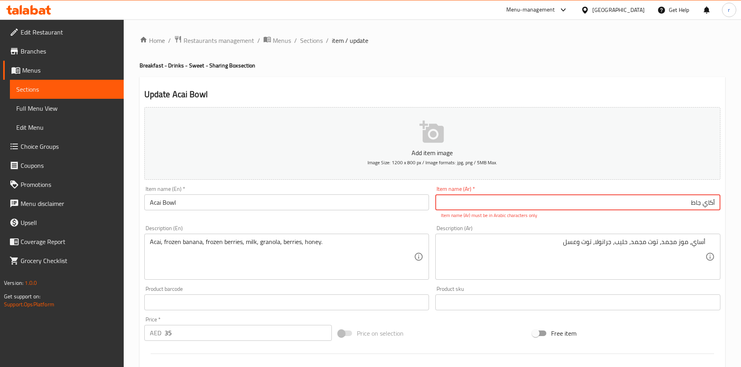
click at [740, 199] on div "Home / Restaurants management / Menus / Sections / item / update Breakfast - Dr…" at bounding box center [432, 293] width 617 height 549
click at [676, 199] on input "أكاي جاط" at bounding box center [577, 202] width 285 height 16
drag, startPoint x: 681, startPoint y: 200, endPoint x: 702, endPoint y: 206, distance: 22.2
click at [702, 206] on input "أكاي جاط" at bounding box center [577, 202] width 285 height 16
click at [703, 203] on input "أكايباول" at bounding box center [577, 202] width 285 height 16
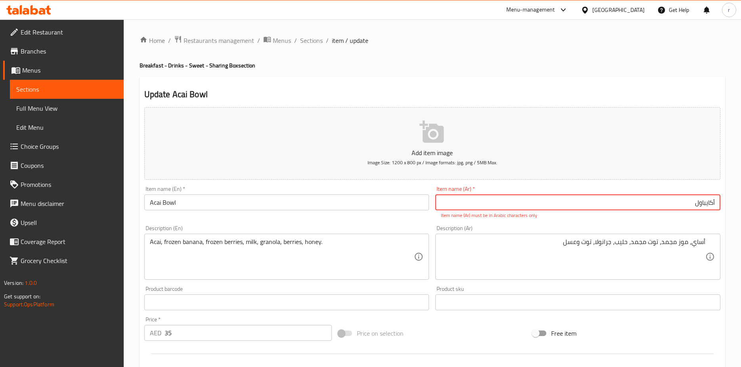
click at [706, 203] on input "أكايباول" at bounding box center [577, 202] width 285 height 16
click at [687, 203] on input "أكاي باول" at bounding box center [577, 202] width 285 height 16
type input "أكاي باول"
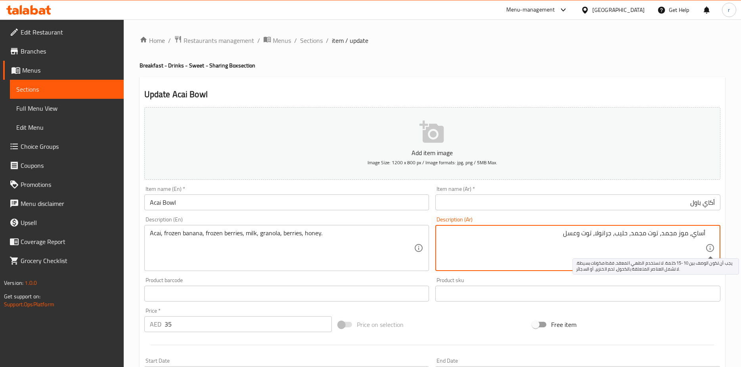
drag, startPoint x: 693, startPoint y: 241, endPoint x: 707, endPoint y: 245, distance: 14.7
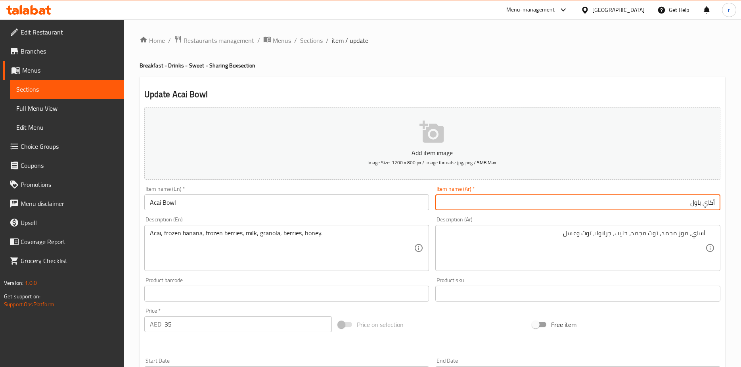
drag, startPoint x: 704, startPoint y: 201, endPoint x: 714, endPoint y: 203, distance: 9.6
click at [714, 203] on input "أكاي باول" at bounding box center [577, 202] width 285 height 16
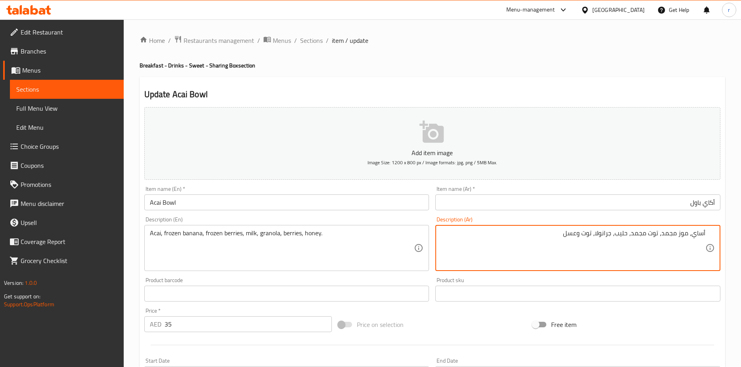
drag, startPoint x: 695, startPoint y: 235, endPoint x: 701, endPoint y: 235, distance: 6.7
drag, startPoint x: 694, startPoint y: 234, endPoint x: 708, endPoint y: 234, distance: 13.9
click at [708, 234] on div "أساي، موز مجمد، توت مجمد، حليب، جرانولا، توت وعسل Description (Ar)" at bounding box center [577, 248] width 285 height 46
paste textarea "ك"
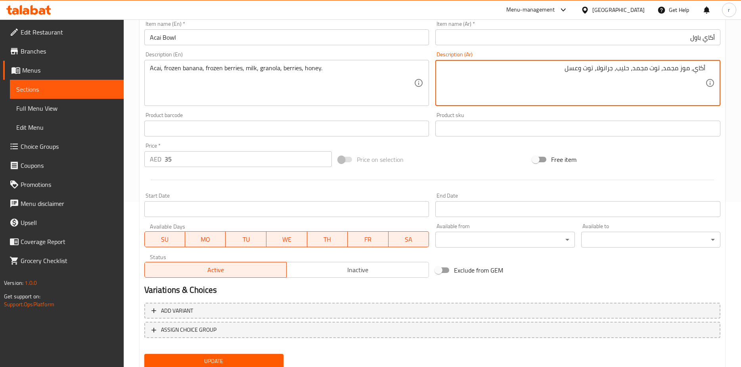
scroll to position [193, 0]
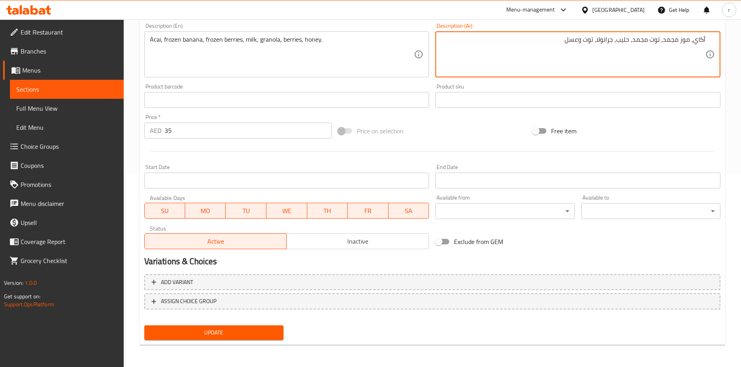
type textarea "أكاي، موز مجمد، توت مجمد، حليب، جرانولا، توت وعسل"
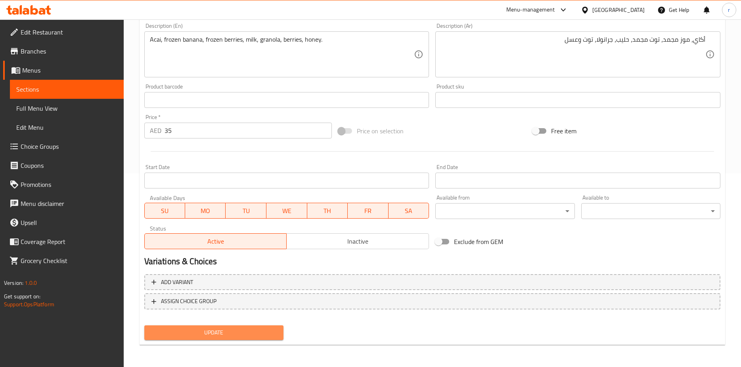
click at [211, 334] on span "Update" at bounding box center [214, 332] width 126 height 10
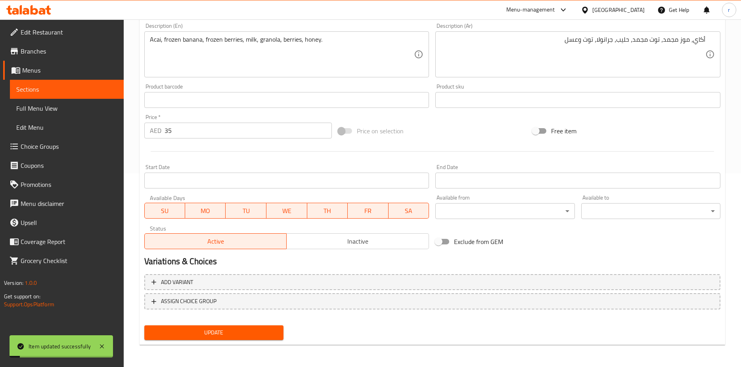
scroll to position [75, 0]
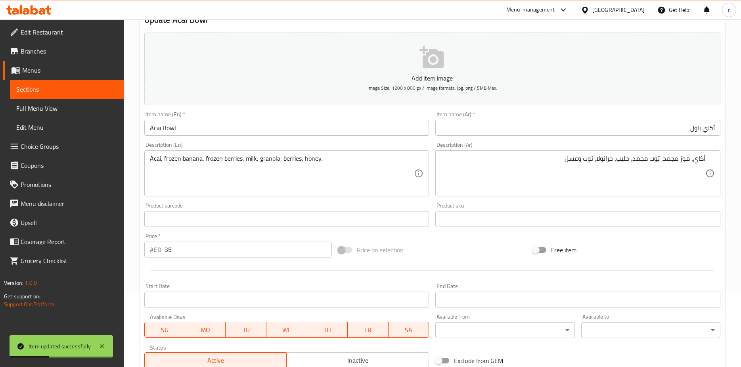
click at [73, 90] on span "Sections" at bounding box center [66, 89] width 101 height 10
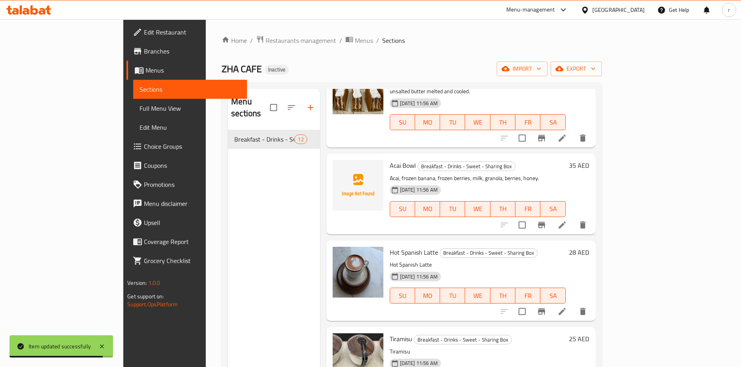
scroll to position [595, 0]
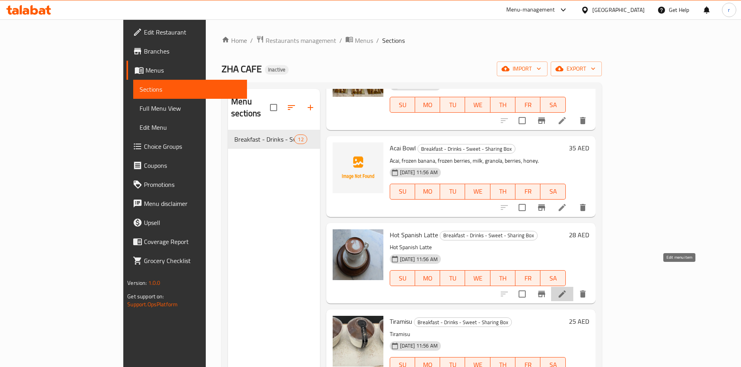
click at [567, 289] on icon at bounding box center [562, 294] width 10 height 10
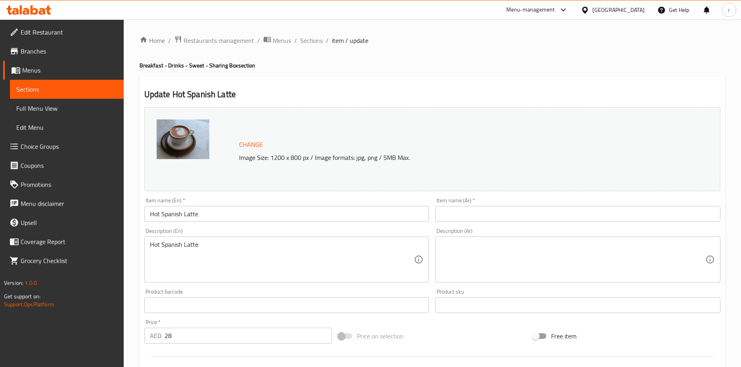
click at [692, 213] on input "text" at bounding box center [577, 214] width 285 height 16
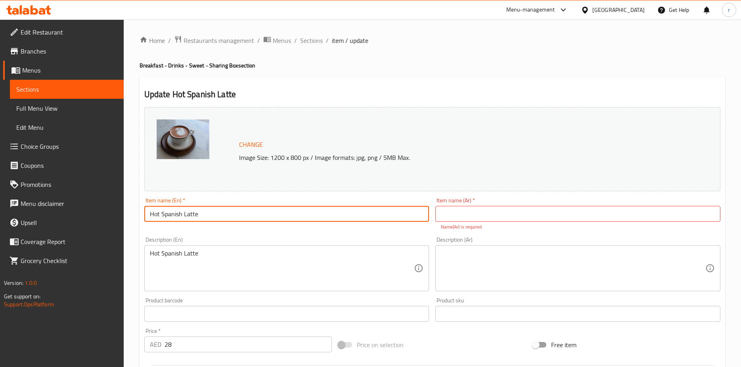
drag, startPoint x: 211, startPoint y: 209, endPoint x: 119, endPoint y: 220, distance: 93.0
click at [119, 220] on div "Edit Restaurant Branches Menus Sections Full Menu View Edit Menu Choice Groups …" at bounding box center [370, 299] width 741 height 561
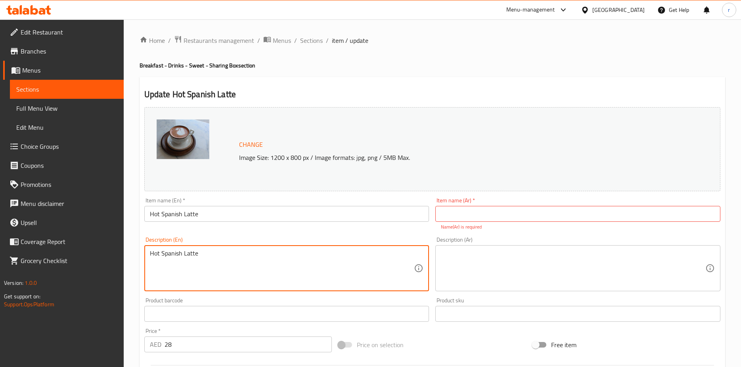
drag, startPoint x: 198, startPoint y: 256, endPoint x: 135, endPoint y: 266, distance: 64.1
paste textarea "A rich and creamy espresso, infused with a blend of warm and aromatic spices, t…"
type textarea "A rich and creamy espresso, infused with a blend of warm and aromatic spices, t…"
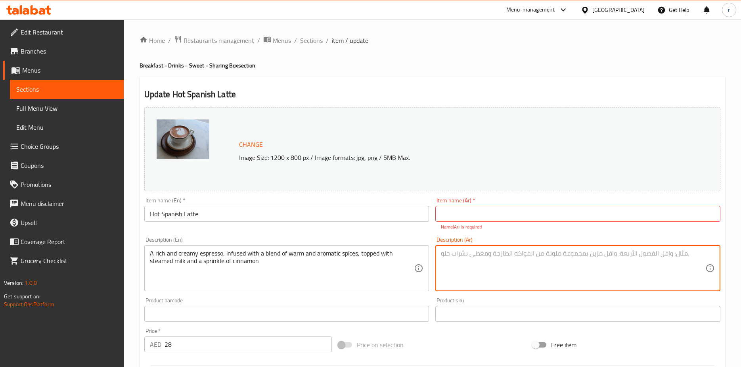
click at [485, 252] on textarea at bounding box center [573, 268] width 264 height 38
paste textarea "إسبريسو غني وكريمي ، ممزوج بمزيج من التوابل الدافئة والعطرية ، مغطاة بحليب على …"
type textarea "إسبريسو غني وكريمي ، ممزوج بمزيج من التوابل الدافئة والعطرية ، مغطاة بحليب على …"
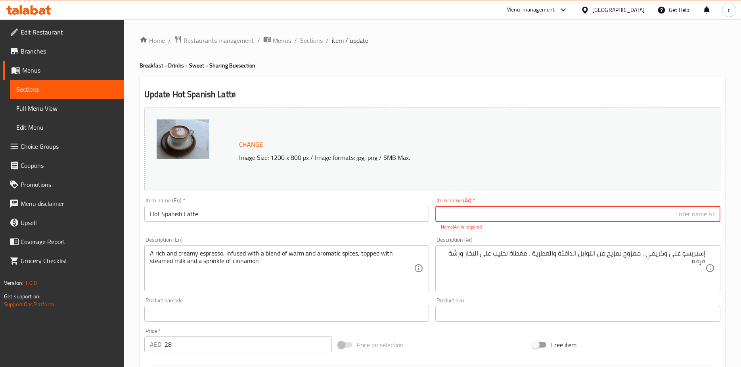
click at [579, 216] on input "text" at bounding box center [577, 214] width 285 height 16
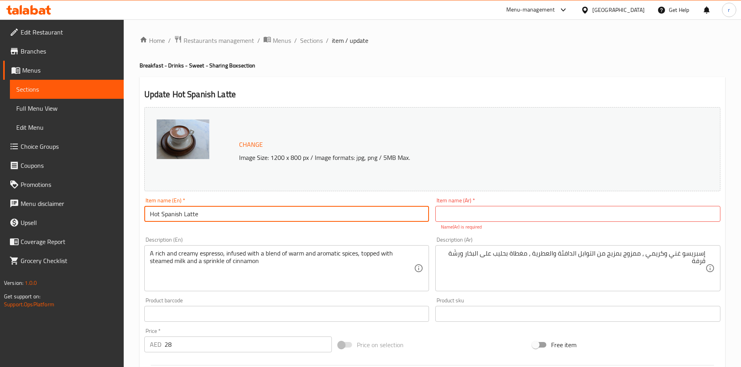
drag, startPoint x: 159, startPoint y: 214, endPoint x: 151, endPoint y: 214, distance: 7.9
click at [151, 214] on input "Hot Spanish Latte" at bounding box center [286, 214] width 285 height 16
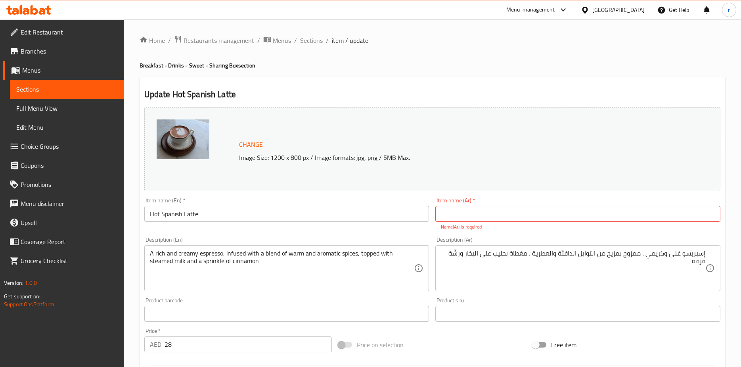
click at [616, 215] on input "text" at bounding box center [577, 214] width 285 height 16
type input "سبانش لاتيه ساخن"
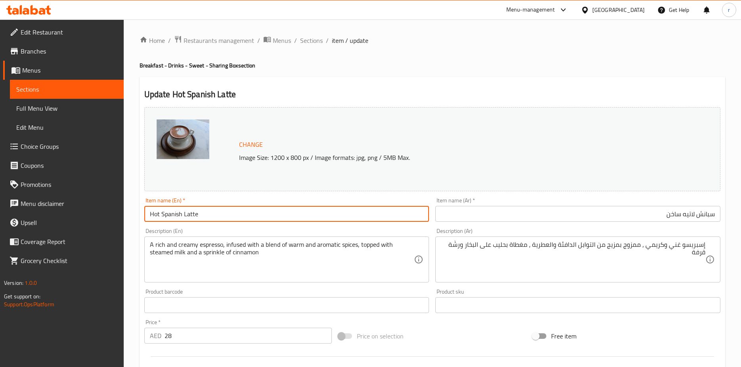
drag, startPoint x: 160, startPoint y: 212, endPoint x: 201, endPoint y: 215, distance: 41.7
click at [201, 215] on input "Hot Spanish Latte" at bounding box center [286, 214] width 285 height 16
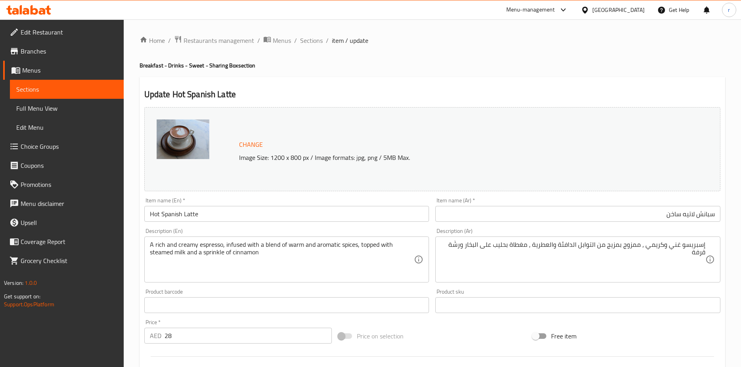
click at [216, 216] on input "Hot Spanish Latte" at bounding box center [286, 214] width 285 height 16
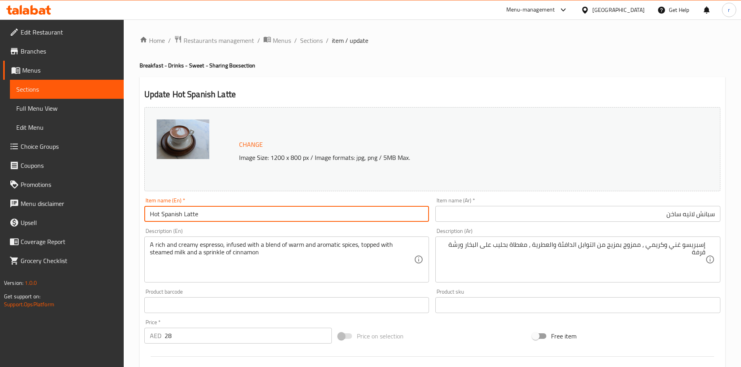
drag, startPoint x: 182, startPoint y: 212, endPoint x: 199, endPoint y: 216, distance: 18.3
click at [199, 216] on input "Hot Spanish Latte" at bounding box center [286, 214] width 285 height 16
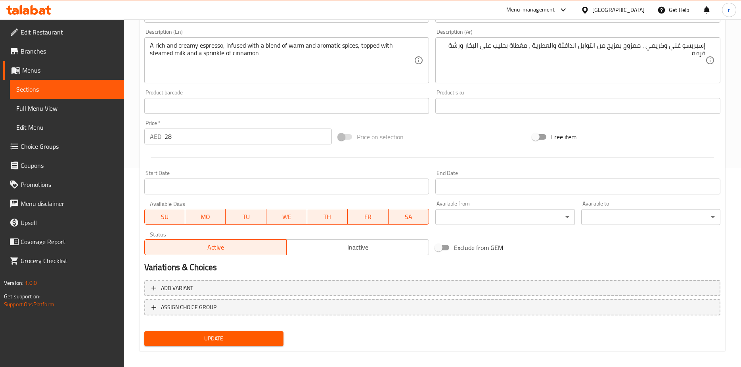
scroll to position [205, 0]
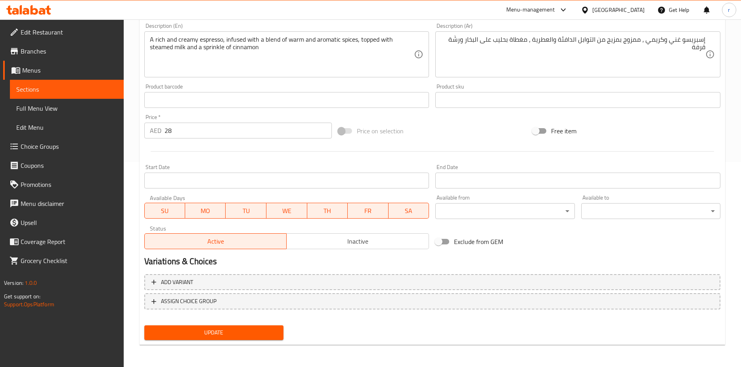
click at [249, 332] on span "Update" at bounding box center [214, 332] width 126 height 10
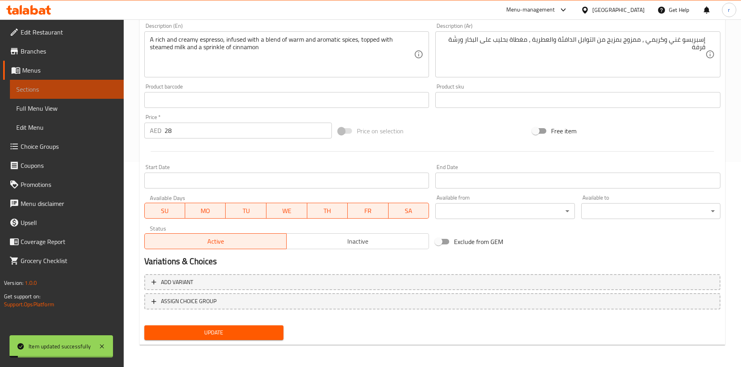
click at [71, 96] on link "Sections" at bounding box center [67, 89] width 114 height 19
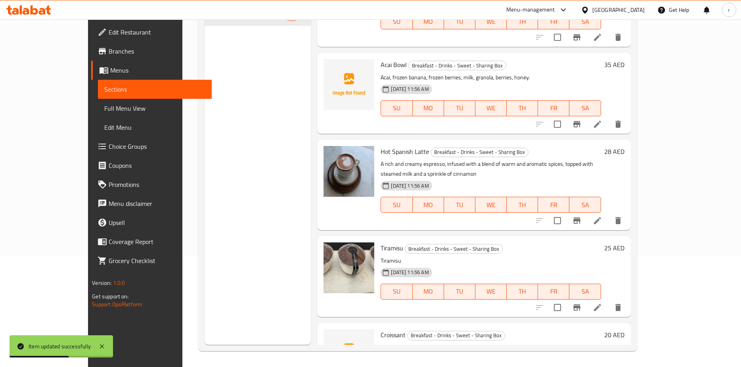
scroll to position [595, 0]
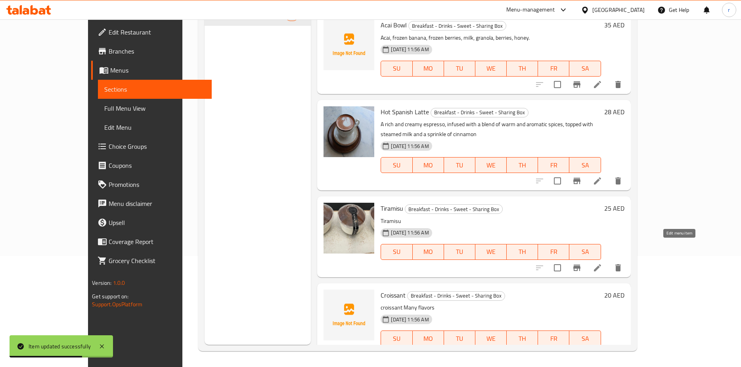
click at [602, 263] on icon at bounding box center [598, 268] width 10 height 10
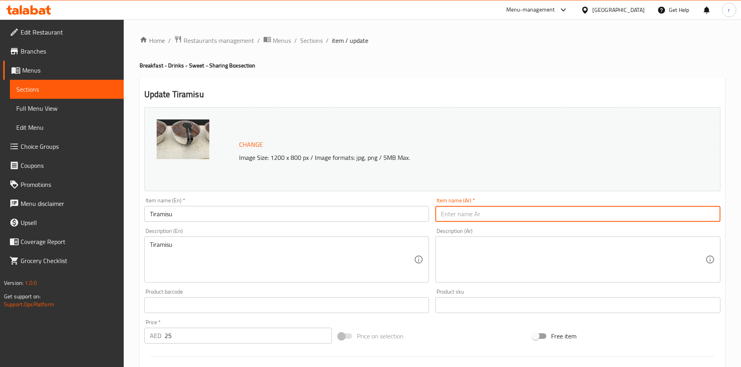
click at [507, 212] on input "text" at bounding box center [577, 214] width 285 height 16
type input "تيراميسو"
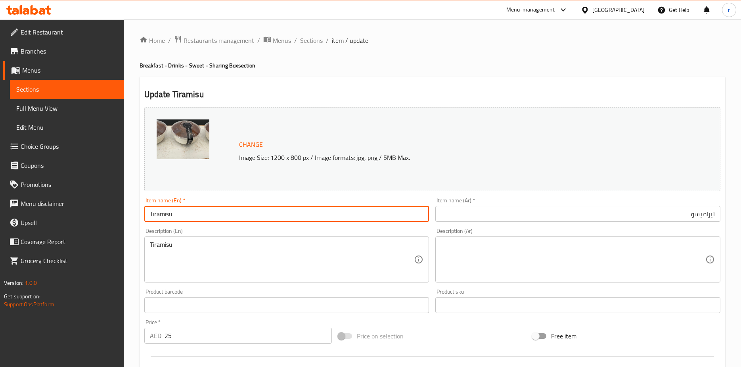
drag, startPoint x: 180, startPoint y: 218, endPoint x: 136, endPoint y: 218, distance: 43.6
click at [136, 218] on div "Home / Restaurants management / Menus / Sections / item / update Breakfast - Dr…" at bounding box center [432, 295] width 617 height 552
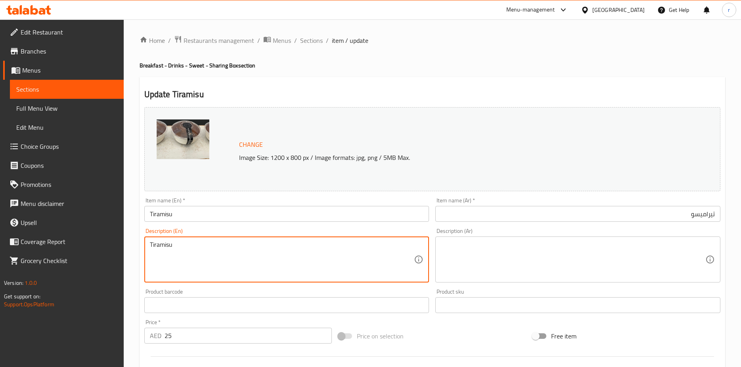
drag, startPoint x: 212, startPoint y: 248, endPoint x: 130, endPoint y: 247, distance: 82.1
paste textarea "Italian dessert made with coffee-soaked biscuits and mascarpone."
type textarea "Italian dessert made with coffee-soaked biscuits and mascarpone."
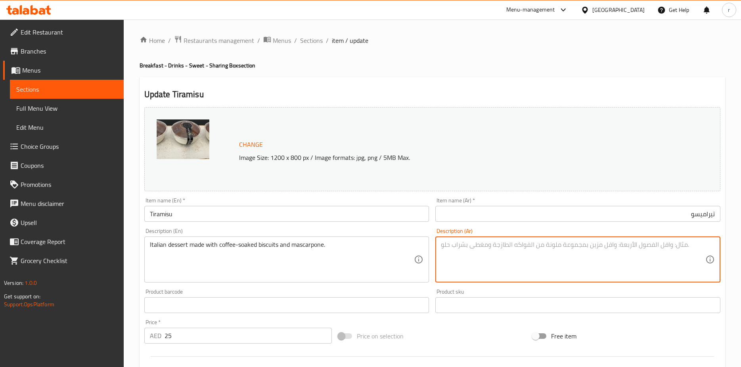
click at [511, 249] on textarea at bounding box center [573, 260] width 264 height 38
paste textarea "حلوى إيطالية مصنوعة من البسكويت المنقوع بالقهوة والماسكاربوني."
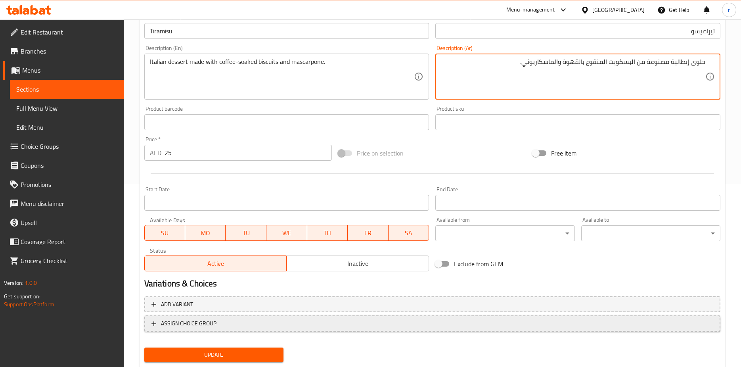
scroll to position [205, 0]
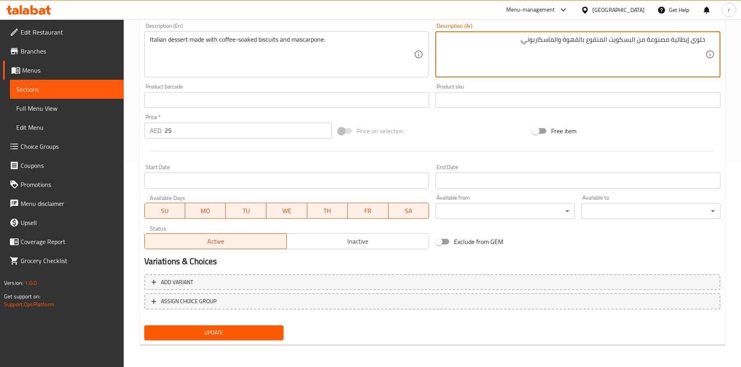
type textarea "حلوى إيطالية مصنوعة من البسكويت المنقوع بالقهوة والماسكاربوني."
click at [266, 329] on span "Update" at bounding box center [214, 332] width 126 height 10
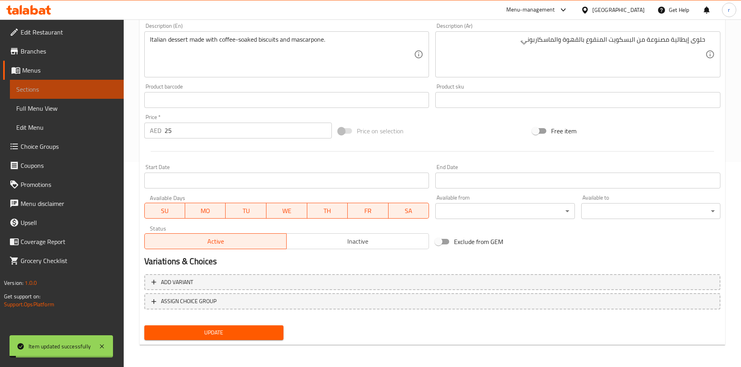
click at [83, 89] on span "Sections" at bounding box center [66, 89] width 101 height 10
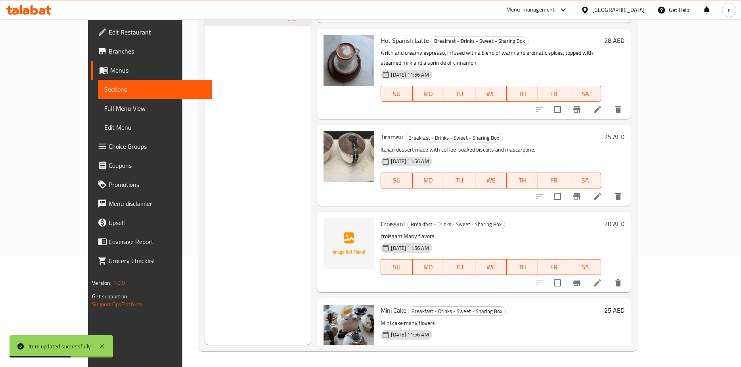
scroll to position [681, 0]
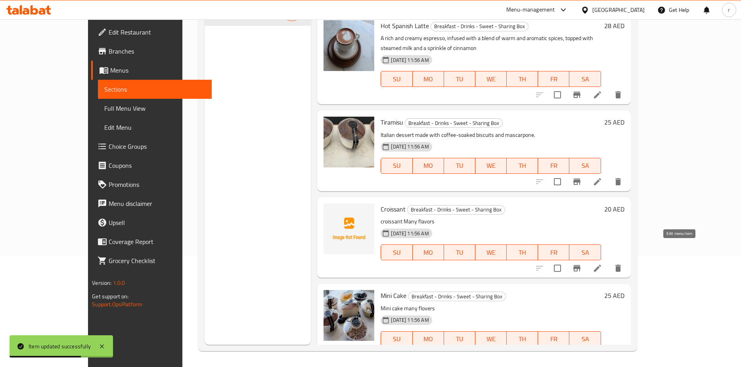
click at [602, 263] on icon at bounding box center [598, 268] width 10 height 10
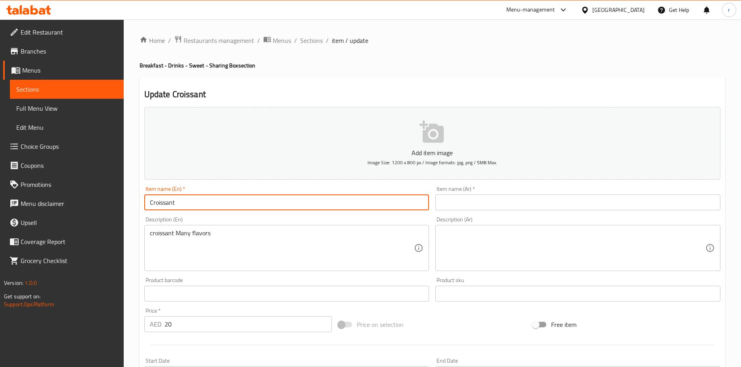
drag, startPoint x: 169, startPoint y: 200, endPoint x: 138, endPoint y: 199, distance: 31.7
click at [138, 199] on div "Home / Restaurants management / Menus / Sections / item / update Breakfast - Dr…" at bounding box center [432, 289] width 617 height 541
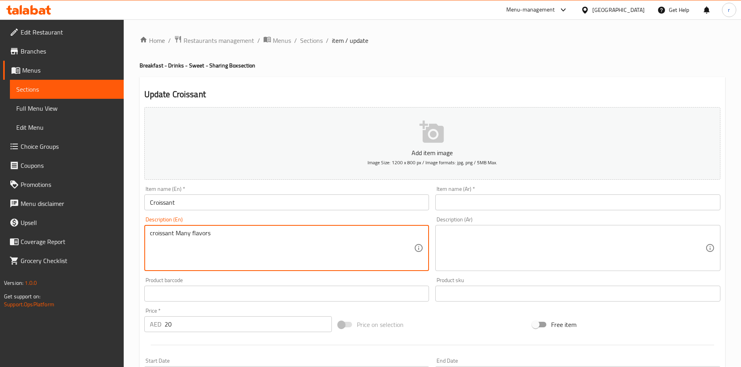
drag, startPoint x: 218, startPoint y: 235, endPoint x: 148, endPoint y: 239, distance: 70.3
paste textarea "Freshly baked to perfection"
type textarea "Freshly baked to perfection"
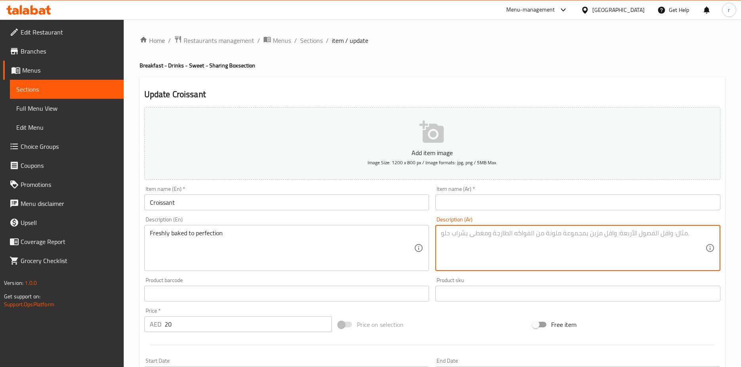
click at [479, 234] on textarea at bounding box center [573, 248] width 264 height 38
paste textarea "مخبوزة طازجة بإتقان"
type textarea "مخبوزة طازجة بإتقان"
click at [463, 203] on input "text" at bounding box center [577, 202] width 285 height 16
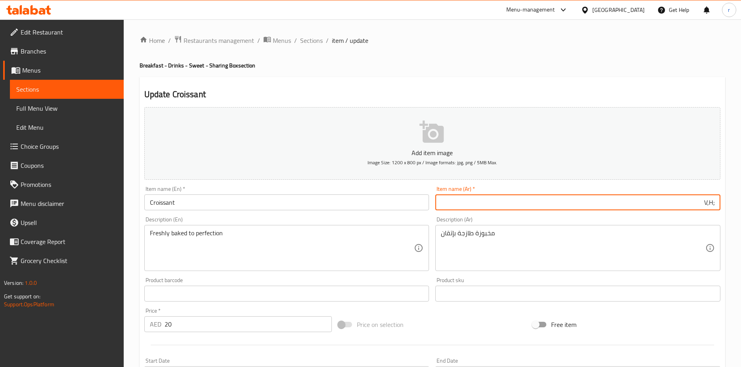
type input ";V,H"
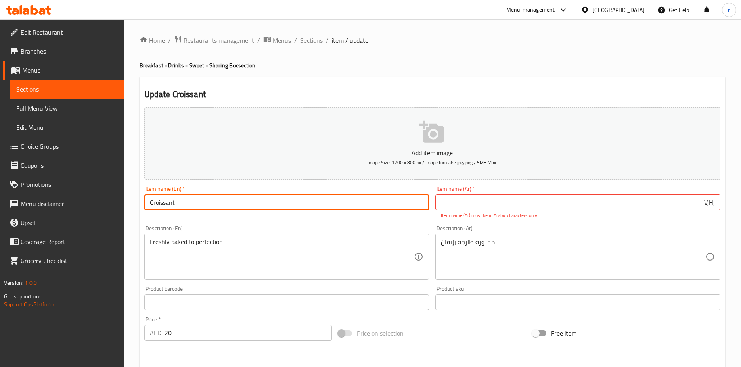
drag, startPoint x: 201, startPoint y: 200, endPoint x: 133, endPoint y: 210, distance: 68.6
click at [133, 210] on div "Home / Restaurants management / Menus / Sections / item / update Breakfast - Dr…" at bounding box center [432, 293] width 617 height 549
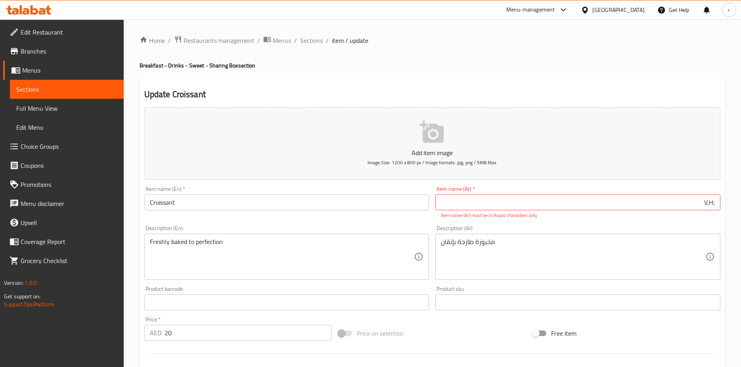
click at [609, 203] on input ";V,H" at bounding box center [577, 202] width 285 height 16
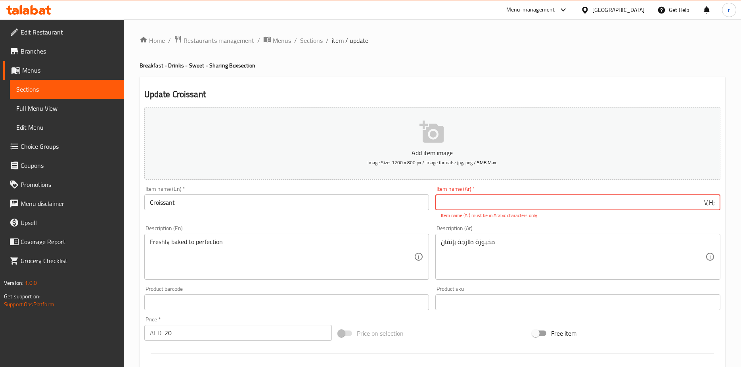
drag, startPoint x: 609, startPoint y: 203, endPoint x: 752, endPoint y: 187, distance: 143.6
click at [741, 187] on html "​ Menu-management United Arab Emirates Get Help r Edit Restaurant Branches Menu…" at bounding box center [370, 183] width 741 height 367
click at [709, 200] on input ";V,H" at bounding box center [577, 202] width 285 height 16
drag, startPoint x: 696, startPoint y: 207, endPoint x: 727, endPoint y: 205, distance: 30.9
click at [727, 205] on div "Home / Restaurants management / Menus / Sections / item / update Breakfast - Dr…" at bounding box center [432, 293] width 617 height 549
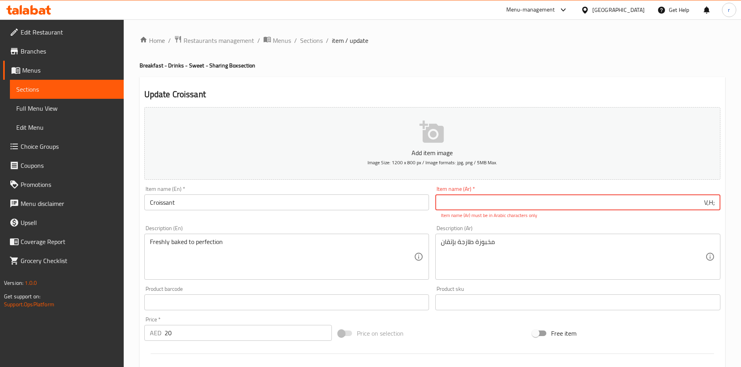
paste input "text"
click at [686, 202] on input "text" at bounding box center [577, 202] width 285 height 16
click at [674, 191] on div "Item name (Ar)   * Item name (Ar) * Item name (Ar) must be in Arabic characters…" at bounding box center [577, 202] width 285 height 33
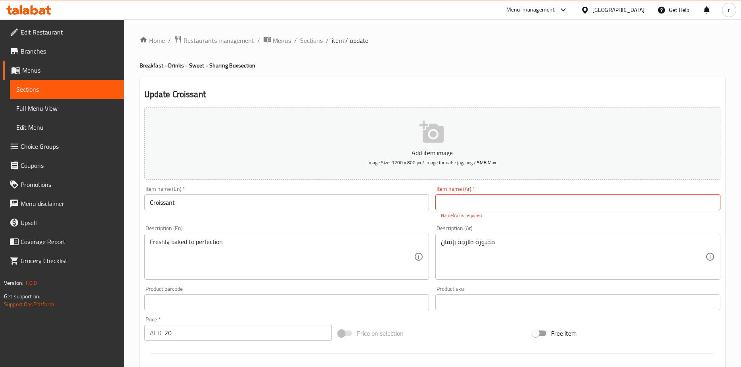
drag, startPoint x: 674, startPoint y: 197, endPoint x: 676, endPoint y: 204, distance: 7.1
click at [674, 198] on input "text" at bounding box center [577, 202] width 285 height 16
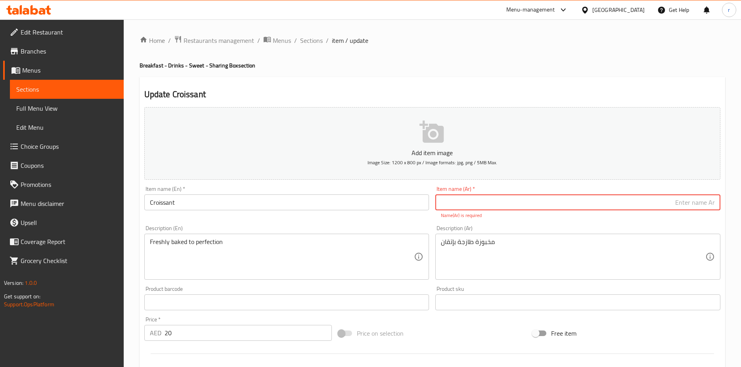
click at [679, 207] on input "text" at bounding box center [577, 202] width 285 height 16
click at [679, 204] on input "text" at bounding box center [577, 202] width 285 height 16
click at [565, 197] on input "text" at bounding box center [577, 202] width 285 height 16
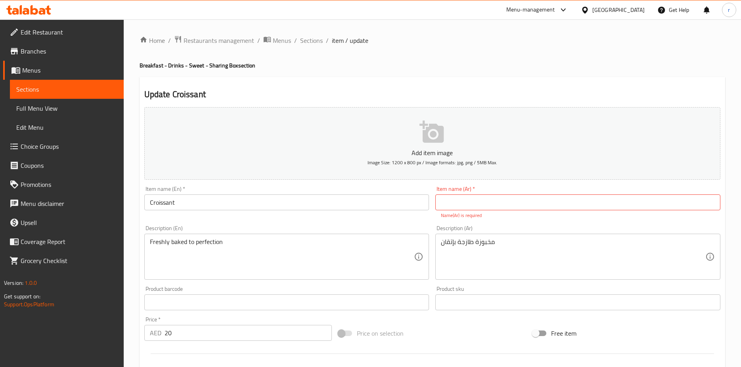
click at [517, 196] on input "text" at bounding box center [577, 202] width 285 height 16
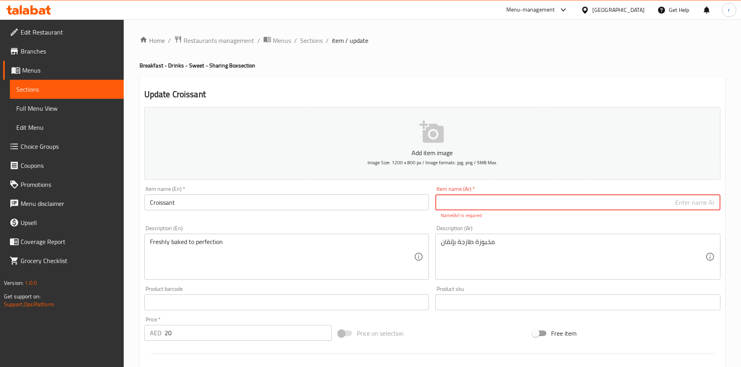
paste input "كرواسون"
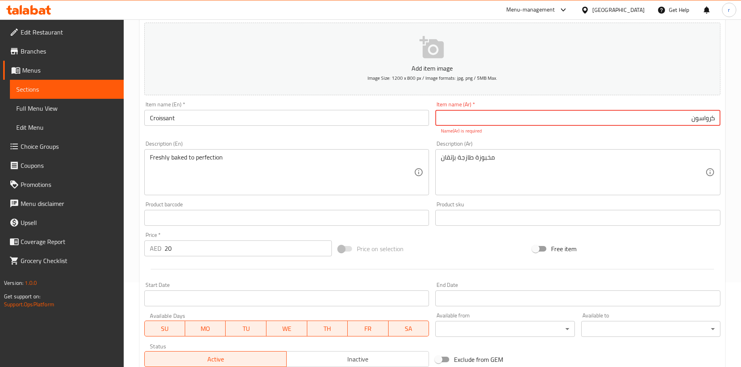
scroll to position [83, 0]
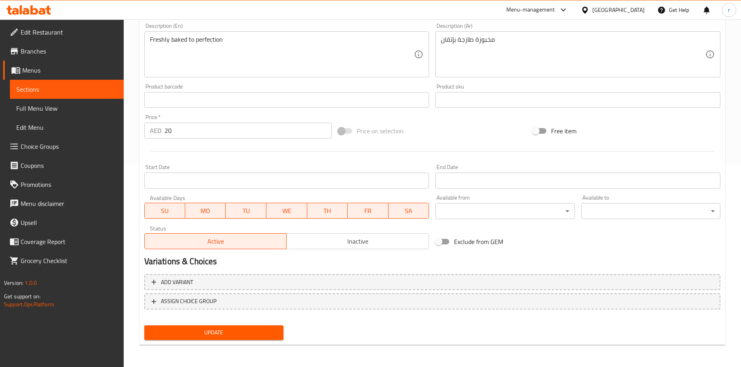
type input "كرواسون"
click at [269, 331] on span "Update" at bounding box center [214, 332] width 126 height 10
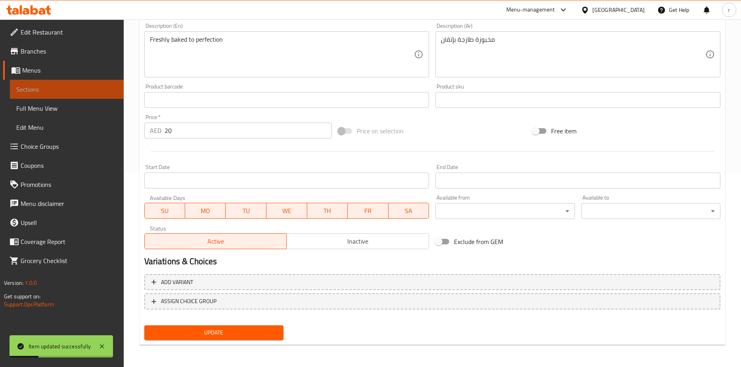
click at [43, 93] on span "Sections" at bounding box center [66, 89] width 101 height 10
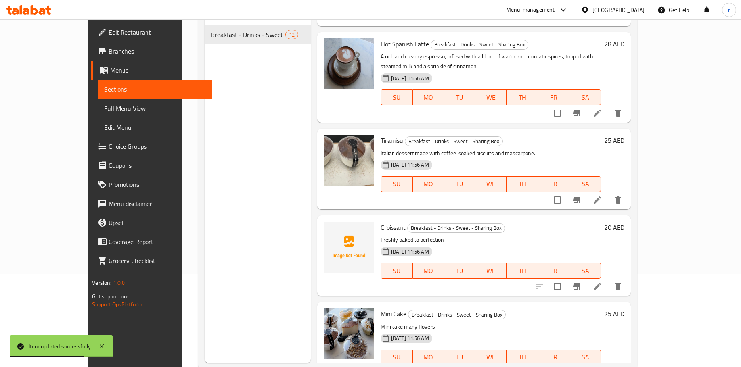
scroll to position [111, 0]
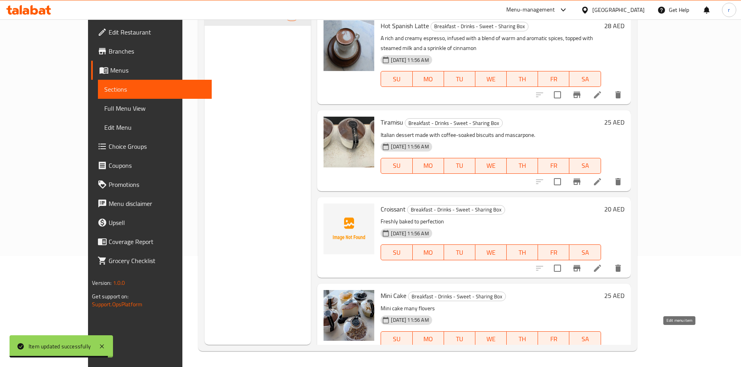
click at [602, 350] on icon at bounding box center [598, 355] width 10 height 10
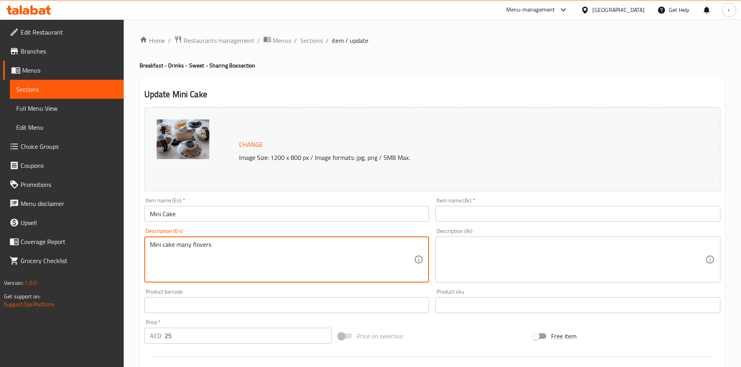
drag, startPoint x: 229, startPoint y: 243, endPoint x: 137, endPoint y: 247, distance: 92.1
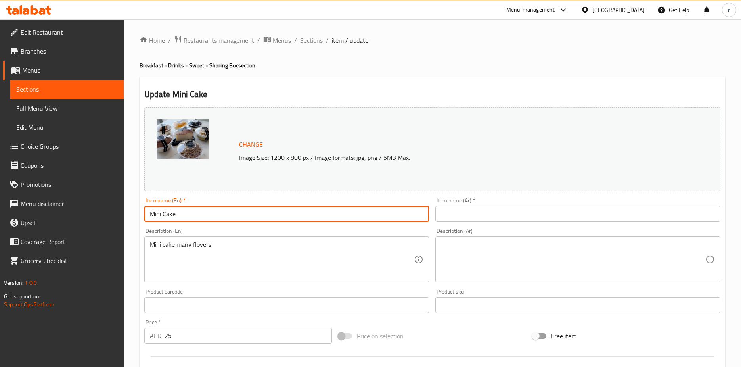
click at [188, 211] on input "Mini Cake" at bounding box center [286, 214] width 285 height 16
drag, startPoint x: 188, startPoint y: 211, endPoint x: 127, endPoint y: 213, distance: 60.7
click at [127, 213] on div "Home / Restaurants management / Menus / Sections / item / update Breakfast - Dr…" at bounding box center [432, 295] width 617 height 552
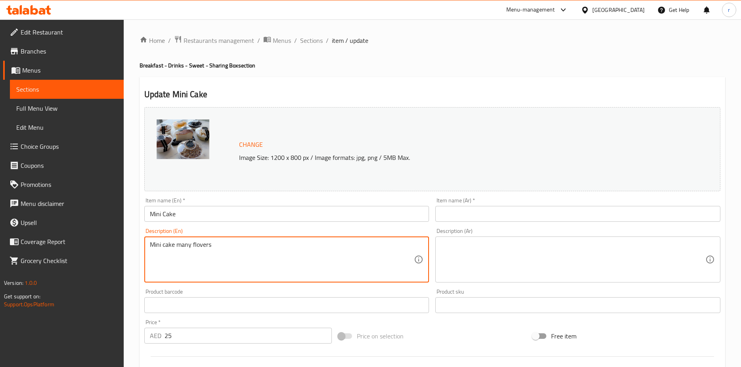
drag, startPoint x: 224, startPoint y: 242, endPoint x: 123, endPoint y: 247, distance: 100.8
click at [517, 213] on input "text" at bounding box center [577, 214] width 285 height 16
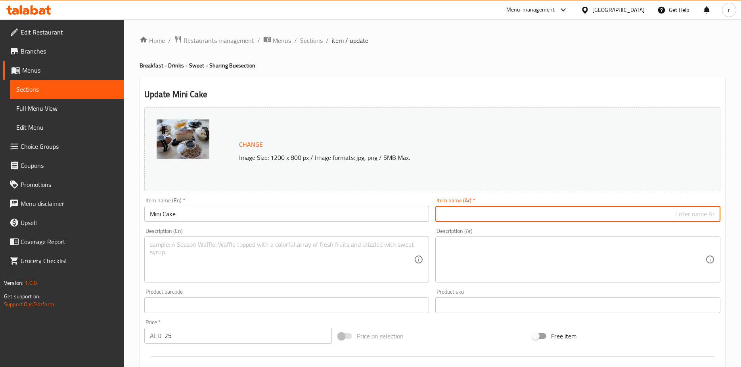
type input "ك"
click at [701, 215] on input "text" at bounding box center [577, 214] width 285 height 16
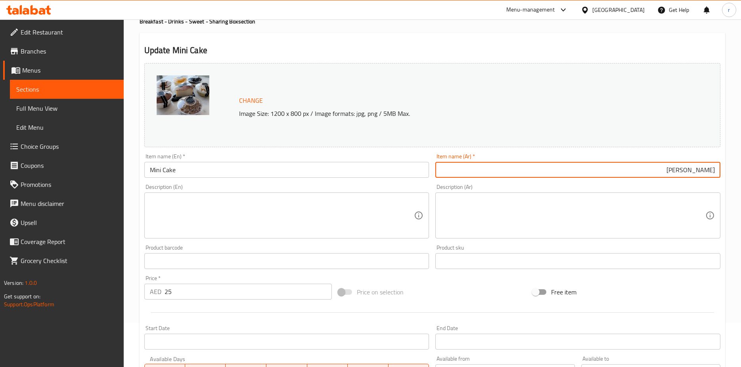
scroll to position [40, 0]
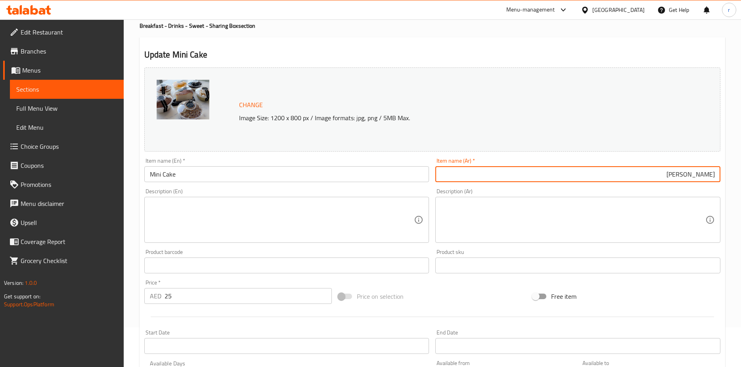
type input "[PERSON_NAME]"
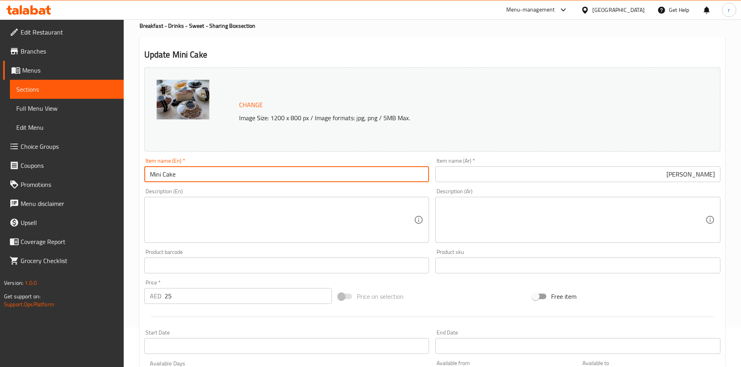
drag, startPoint x: 198, startPoint y: 171, endPoint x: 130, endPoint y: 179, distance: 69.0
click at [130, 179] on div "Home / Restaurants management / Menus / Sections / item / update Breakfast - Dr…" at bounding box center [432, 256] width 617 height 552
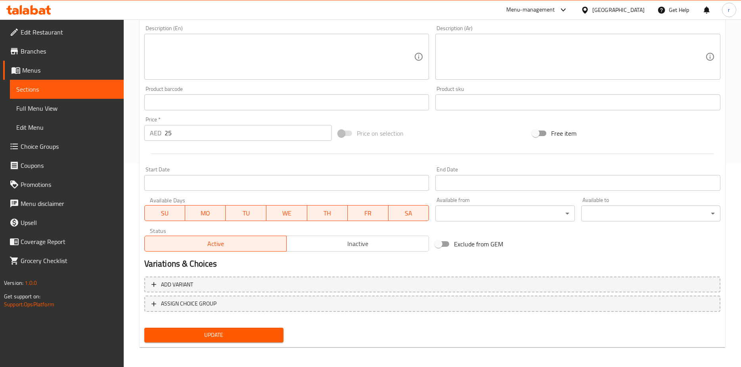
scroll to position [205, 0]
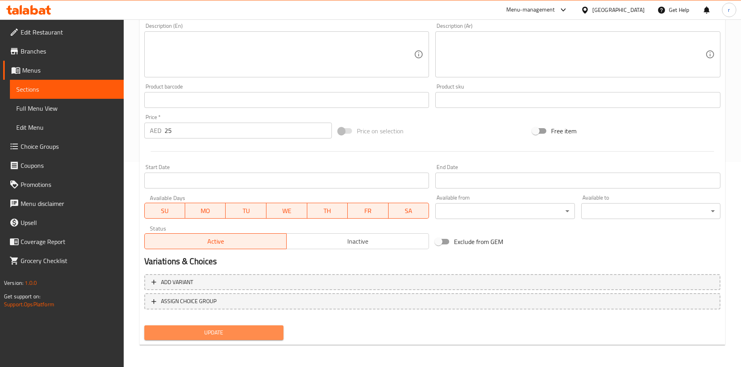
drag, startPoint x: 215, startPoint y: 330, endPoint x: 281, endPoint y: 121, distance: 219.4
click at [215, 331] on span "Update" at bounding box center [214, 332] width 126 height 10
click at [209, 331] on span "Update" at bounding box center [214, 332] width 126 height 10
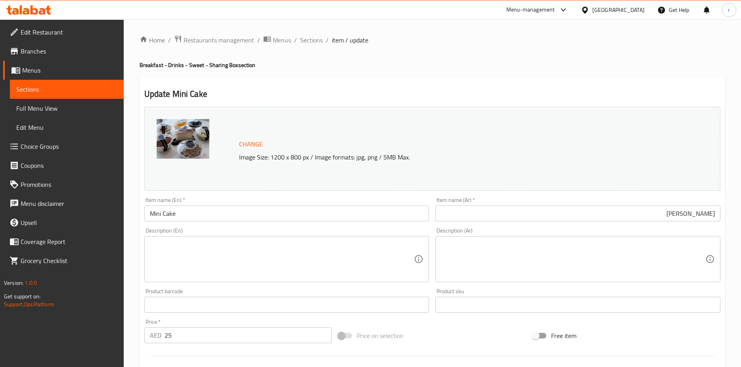
scroll to position [0, 0]
click at [103, 90] on span "Sections" at bounding box center [66, 89] width 101 height 10
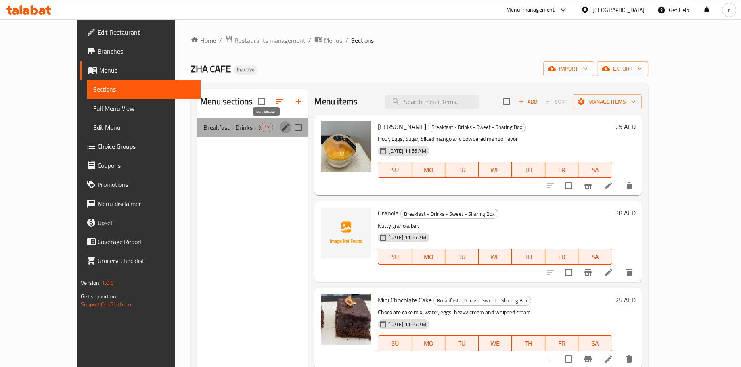
click at [281, 125] on icon "edit" at bounding box center [286, 128] width 10 height 10
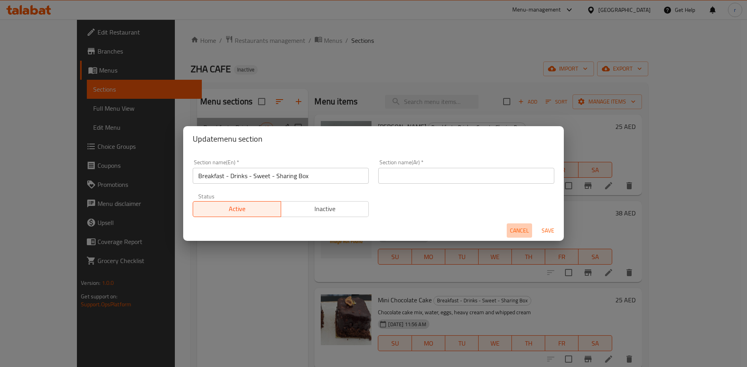
click at [515, 232] on span "Cancel" at bounding box center [519, 231] width 19 height 10
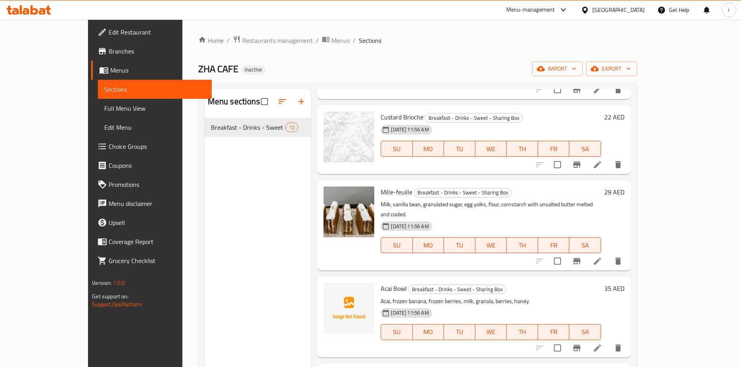
scroll to position [515, 0]
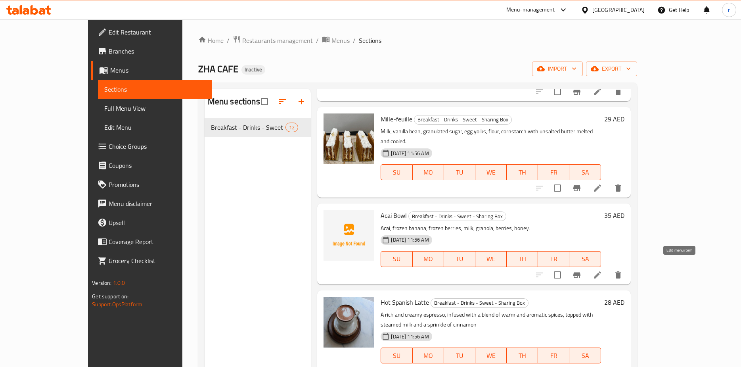
click at [602, 270] on icon at bounding box center [598, 275] width 10 height 10
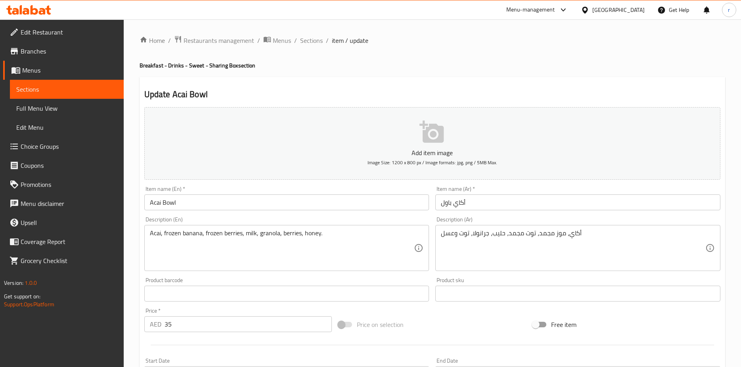
click at [462, 201] on input "أكاي باول" at bounding box center [577, 202] width 285 height 16
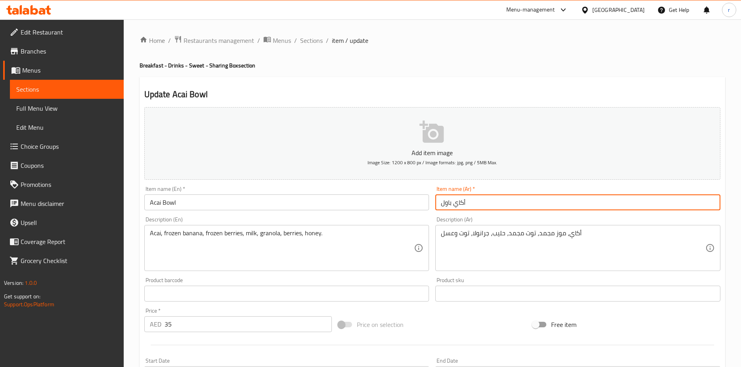
click at [462, 201] on input "أكاي باول" at bounding box center [577, 202] width 285 height 16
type input "ا"
click at [457, 209] on input "ا" at bounding box center [577, 202] width 285 height 16
click at [650, 209] on input "ا" at bounding box center [577, 202] width 285 height 16
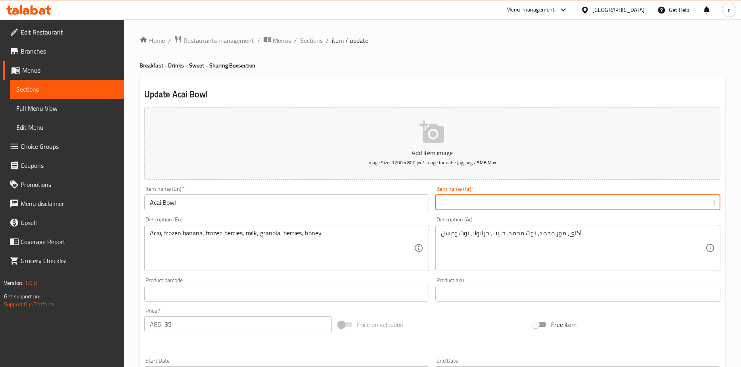
click at [638, 206] on input "ا" at bounding box center [577, 202] width 285 height 16
paste input "جاط"
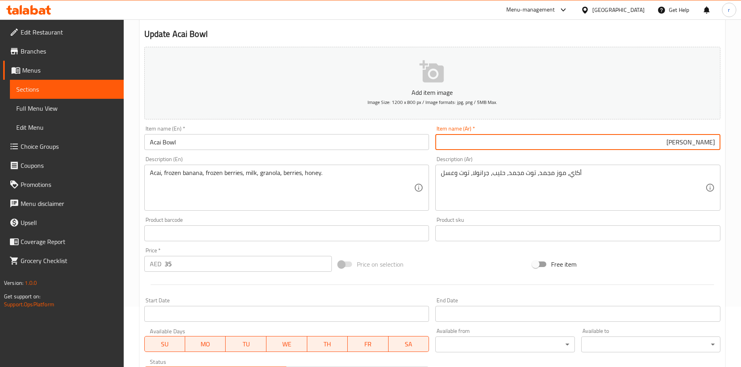
scroll to position [193, 0]
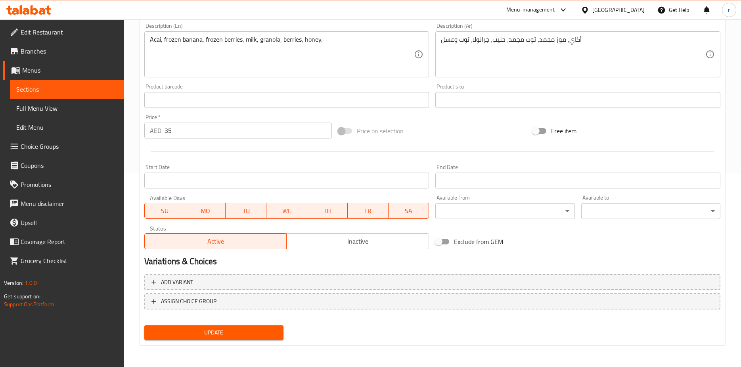
type input "[PERSON_NAME]"
click at [230, 332] on span "Update" at bounding box center [214, 332] width 126 height 10
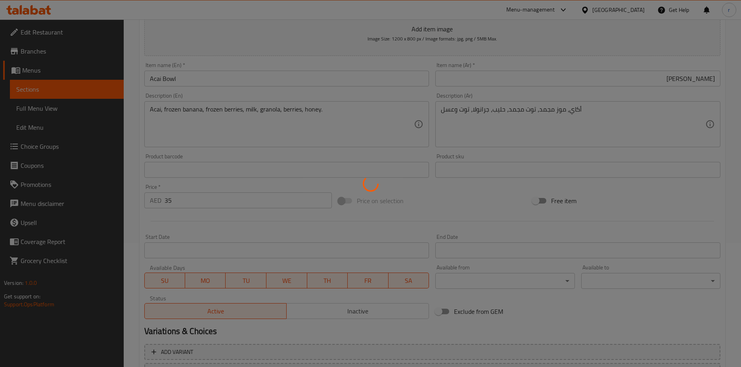
scroll to position [0, 0]
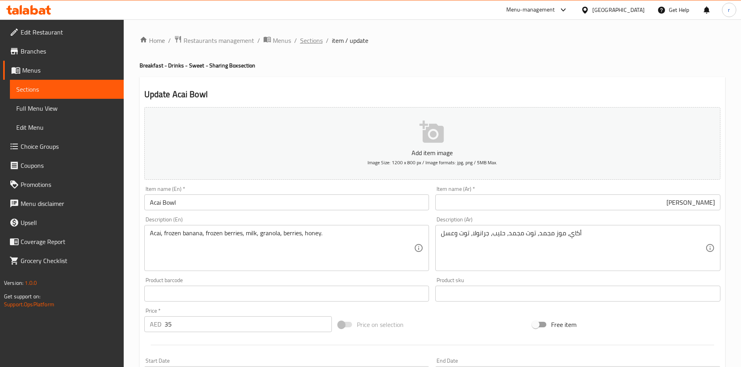
click at [310, 36] on span "Sections" at bounding box center [311, 41] width 23 height 10
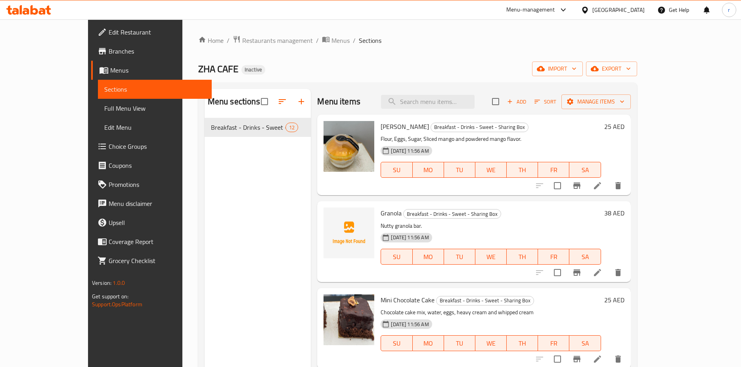
click at [479, 53] on div "Home / Restaurants management / Menus / Sections ZHA CAFE Inactive import expor…" at bounding box center [417, 248] width 439 height 427
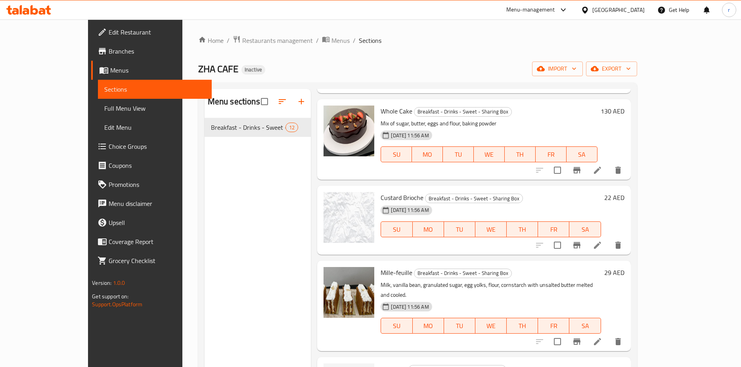
click at [609, 334] on li at bounding box center [597, 341] width 22 height 14
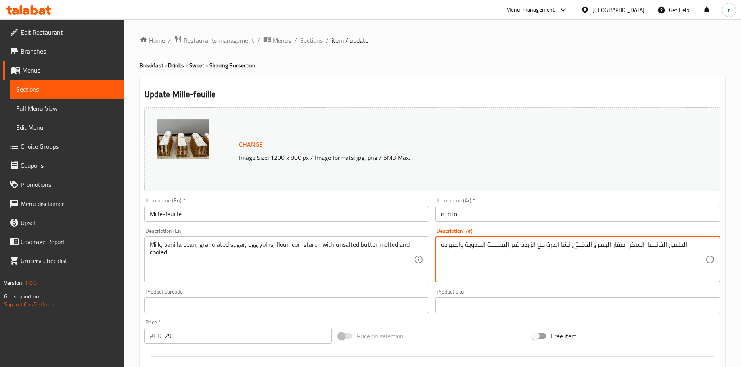
click at [662, 247] on textarea "الحليب، الفانيليا، السكر، صفار البيض، الدقيق، نشا الذرة مع الزبدة غير المملحة ا…" at bounding box center [573, 260] width 264 height 38
click at [664, 249] on textarea "الحليب، الفانيليا، السكر، صفار البيض، الدقيق، نشا الذرة مع الزبدة غير المملحة ا…" at bounding box center [573, 260] width 264 height 38
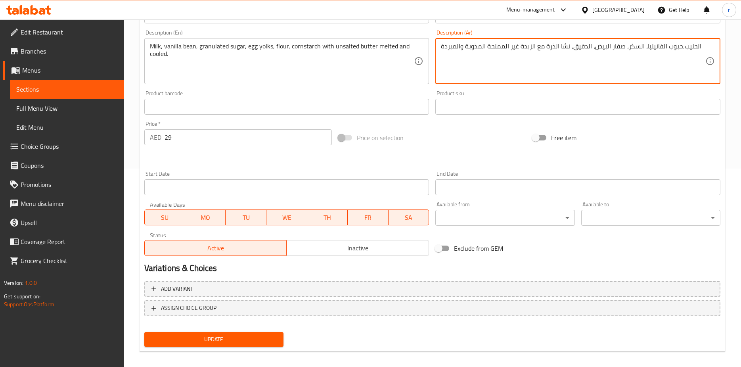
type textarea "الحليب،حبوب الفانيليا، السكر، صفار البيض، الدقيق، نشا الذرة مع الزبدة غير الممل…"
click at [263, 345] on button "Update" at bounding box center [213, 339] width 139 height 15
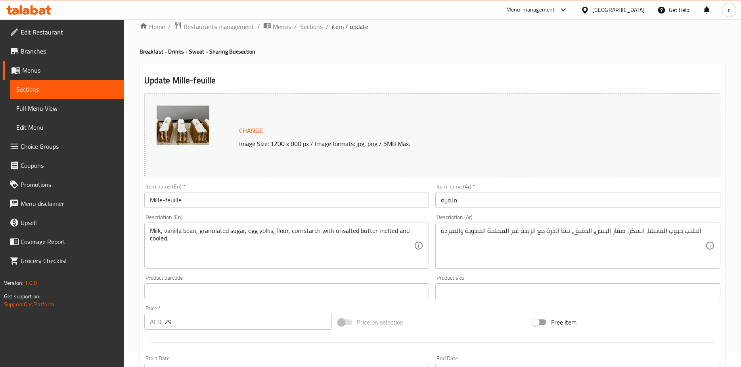
scroll to position [0, 0]
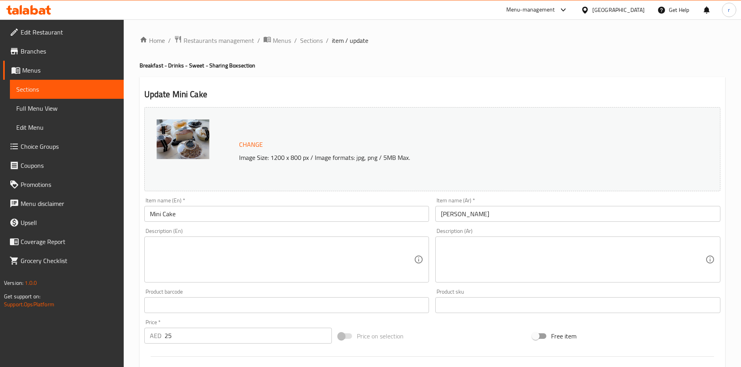
click at [46, 110] on div at bounding box center [370, 183] width 741 height 367
click at [46, 110] on span "Full Menu View" at bounding box center [66, 108] width 101 height 10
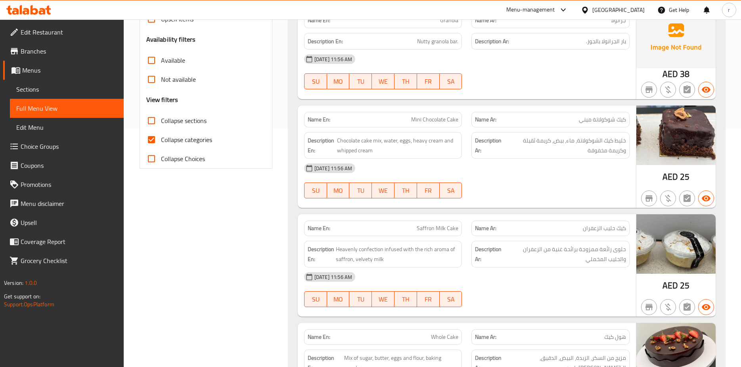
scroll to position [238, 0]
click at [151, 121] on input "Collapse sections" at bounding box center [151, 120] width 19 height 19
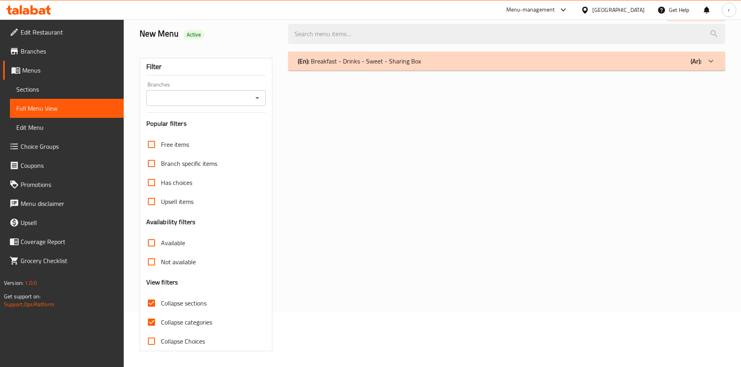
scroll to position [55, 0]
click at [151, 121] on h3 "Popular filters" at bounding box center [205, 123] width 119 height 9
click at [708, 63] on icon at bounding box center [711, 61] width 10 height 10
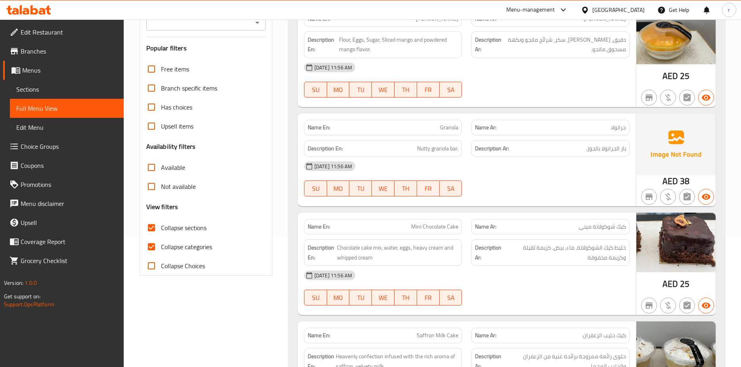
scroll to position [117, 0]
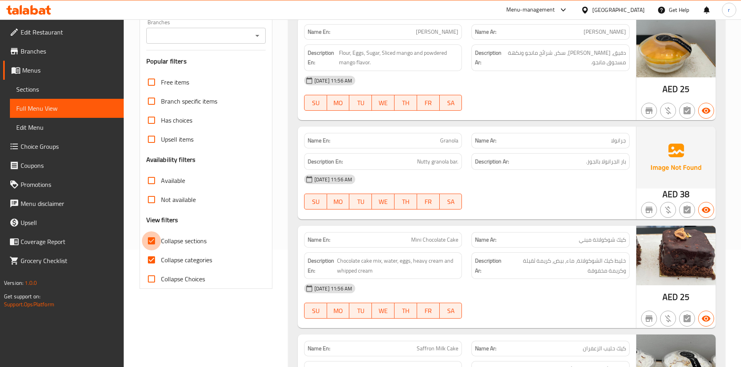
click at [153, 242] on input "Collapse sections" at bounding box center [151, 240] width 19 height 19
checkbox input "false"
click at [153, 258] on input "Collapse categories" at bounding box center [151, 259] width 19 height 19
checkbox input "false"
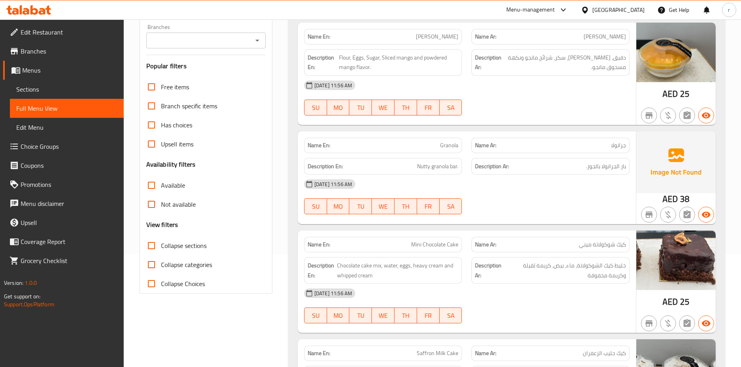
scroll to position [0, 0]
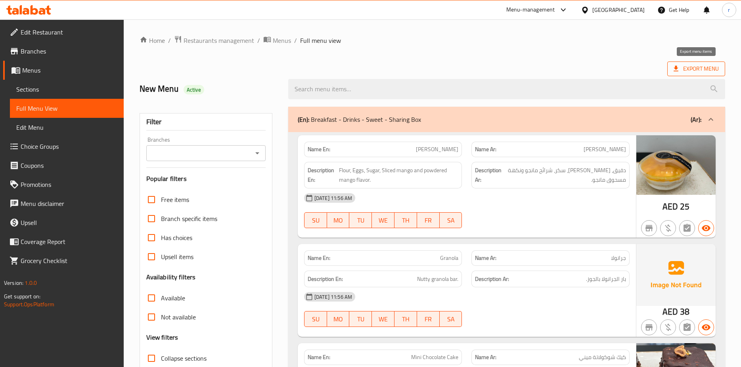
click at [673, 68] on icon at bounding box center [676, 69] width 8 height 8
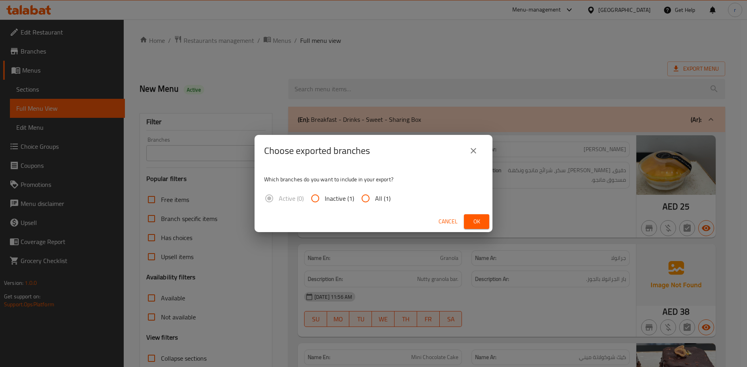
click at [372, 201] on input "All (1)" at bounding box center [365, 198] width 19 height 19
radio input "true"
click at [473, 220] on span "Ok" at bounding box center [476, 221] width 13 height 10
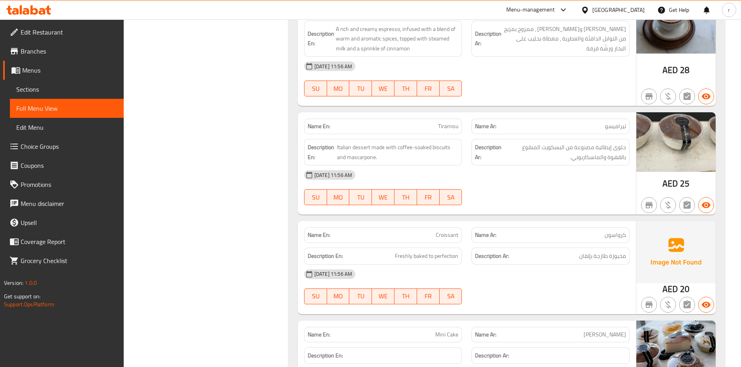
scroll to position [1069, 0]
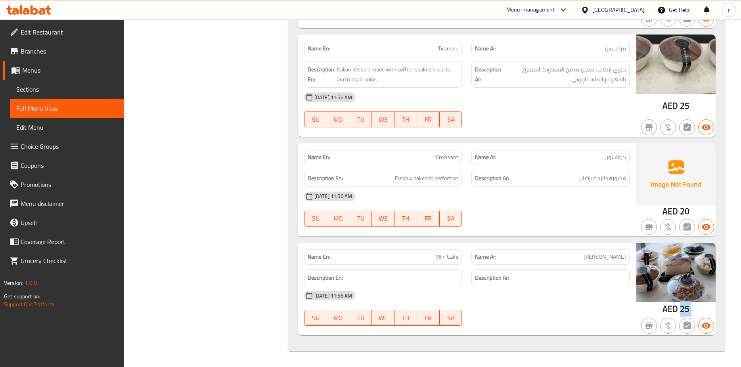
drag, startPoint x: 677, startPoint y: 310, endPoint x: 696, endPoint y: 310, distance: 18.6
click at [696, 310] on div "AED 25" at bounding box center [675, 289] width 79 height 93
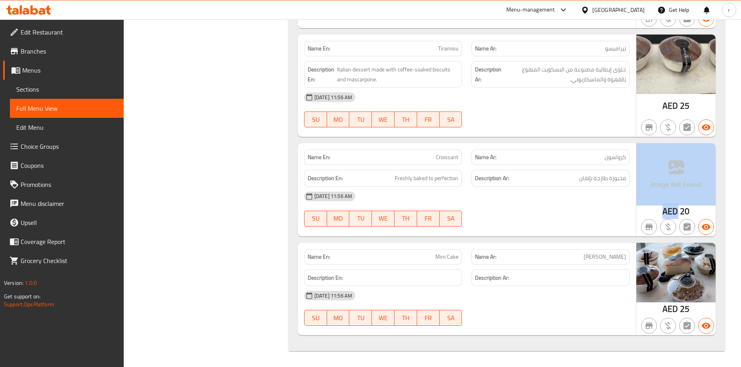
drag, startPoint x: 678, startPoint y: 212, endPoint x: 699, endPoint y: 210, distance: 21.2
click at [699, 210] on div "AED 20" at bounding box center [675, 189] width 79 height 93
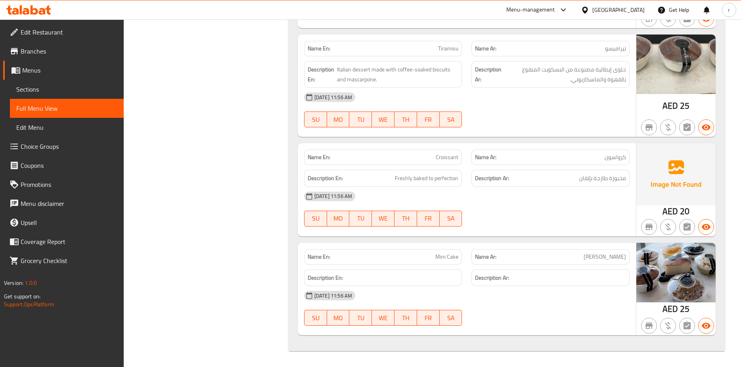
click at [611, 210] on div "13-10-2025 11:56 AM SU MO TU WE TH FR SA" at bounding box center [466, 209] width 335 height 44
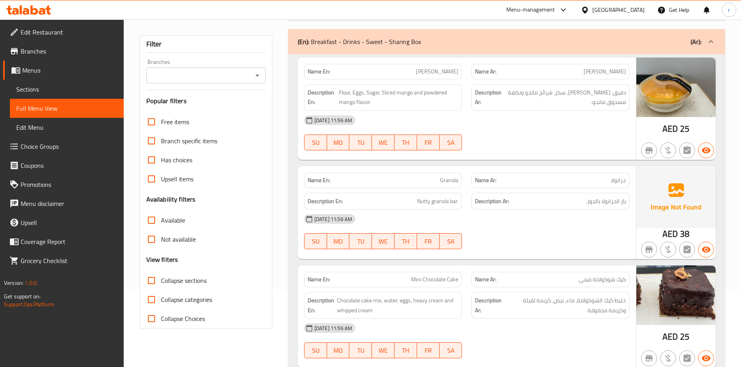
scroll to position [0, 0]
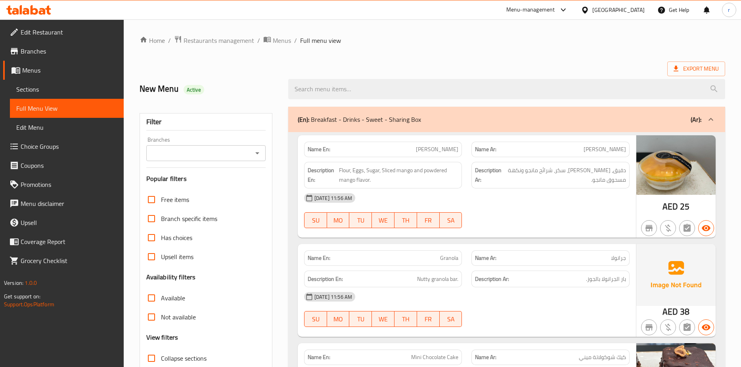
scroll to position [198, 0]
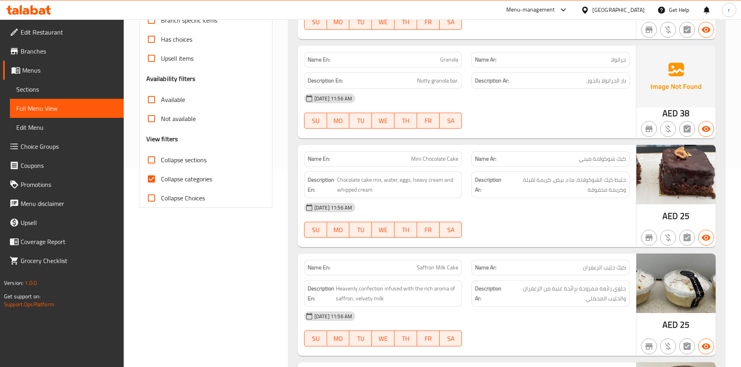
click at [191, 178] on span "Collapse categories" at bounding box center [186, 179] width 51 height 10
click at [161, 178] on input "Collapse categories" at bounding box center [151, 178] width 19 height 19
checkbox input "false"
click at [193, 159] on span "Collapse sections" at bounding box center [184, 160] width 46 height 10
click at [161, 159] on input "Collapse sections" at bounding box center [151, 159] width 19 height 19
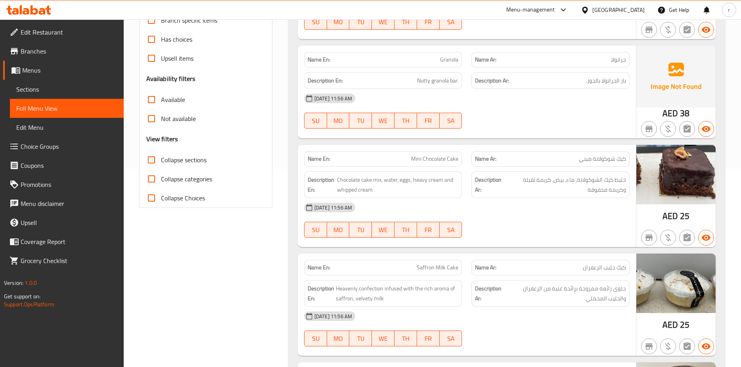
checkbox input "true"
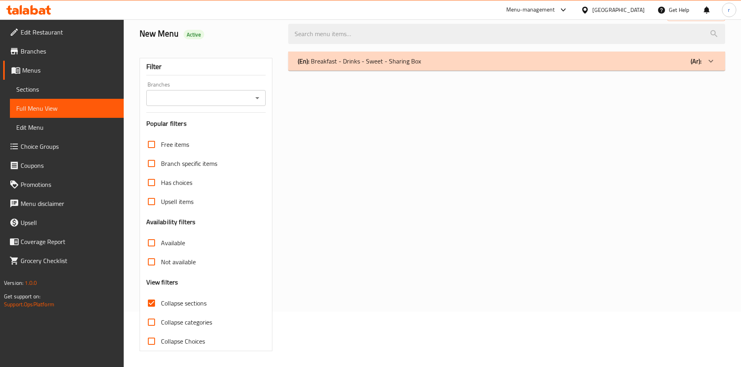
scroll to position [55, 0]
click at [434, 63] on div "(En): Breakfast - Drinks - Sweet - Sharing Box (Ar):" at bounding box center [500, 61] width 404 height 10
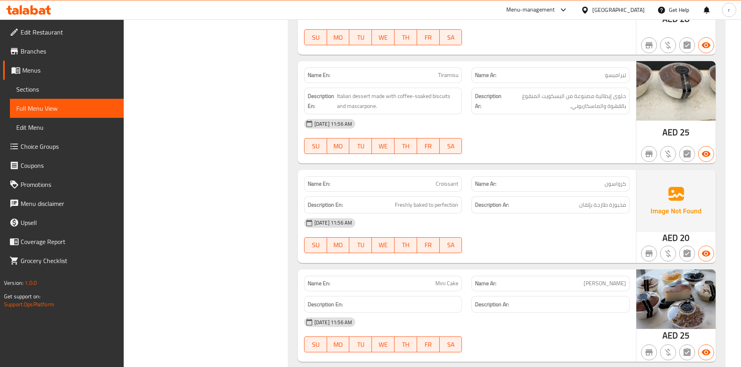
scroll to position [1029, 0]
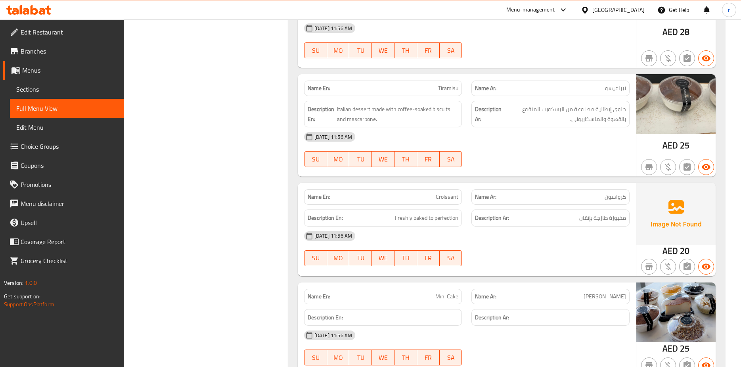
click at [444, 195] on span "Croissant" at bounding box center [447, 197] width 23 height 8
click at [454, 212] on div "Description En: Freshly baked to perfection" at bounding box center [383, 217] width 158 height 17
click at [454, 214] on span "Freshly baked to perfection" at bounding box center [426, 218] width 63 height 10
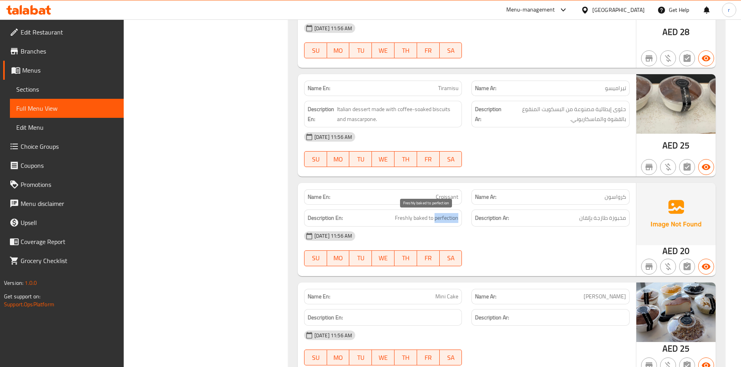
click at [454, 214] on span "Freshly baked to perfection" at bounding box center [426, 218] width 63 height 10
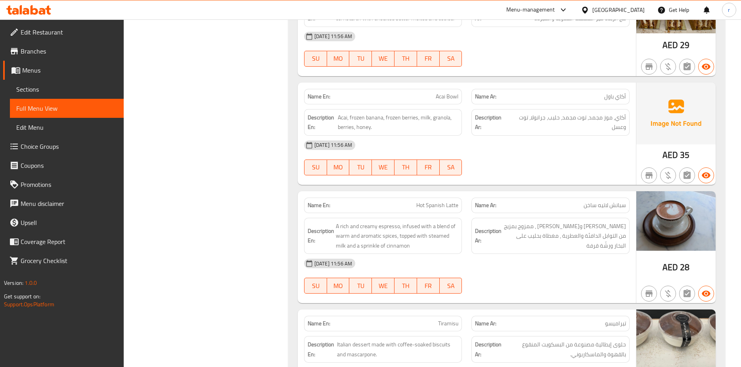
scroll to position [791, 0]
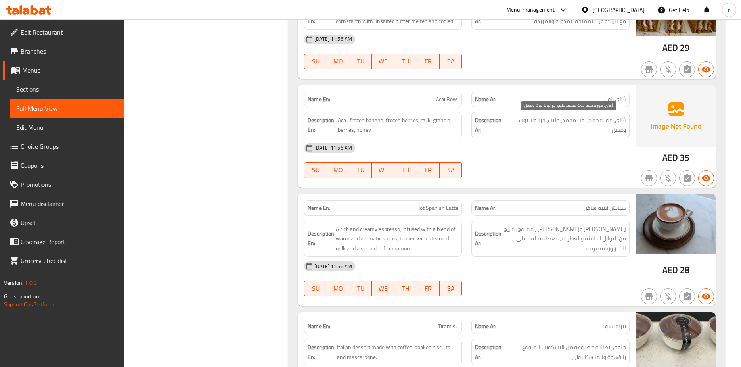
click at [580, 131] on span "أكاي، موز مجمد، توت مجمد، حليب، جرانولا، توت وعسل" at bounding box center [567, 124] width 117 height 19
click at [394, 127] on span "Acai, frozen banana, frozen berries, milk, granola, berries, honey." at bounding box center [398, 124] width 121 height 19
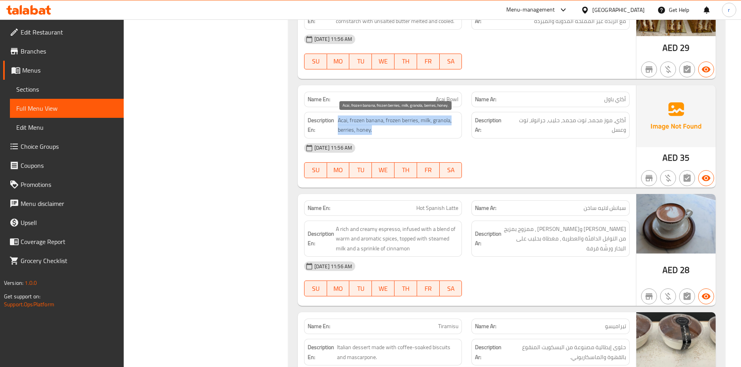
click at [394, 127] on span "Acai, frozen banana, frozen berries, milk, granola, berries, honey." at bounding box center [398, 124] width 121 height 19
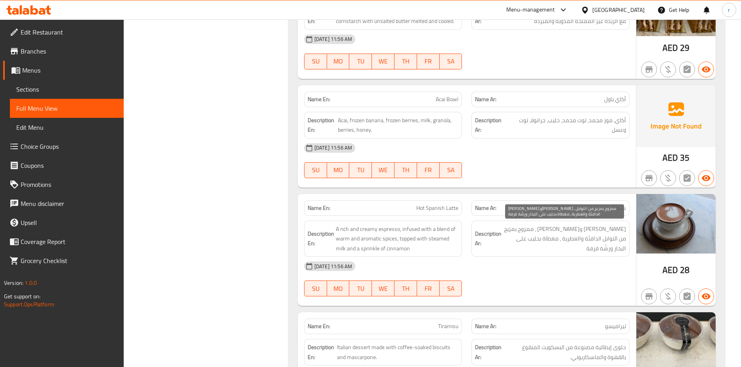
click at [597, 243] on span "إسبريسو غني وكريمي ، ممزوج بمزيج من التوابل الدافئة والعطرية ، مغطاة بحليب على …" at bounding box center [564, 238] width 123 height 29
click at [380, 218] on div "Description En: A rich and creamy espresso, infused with a blend of warm and ar…" at bounding box center [383, 239] width 168 height 46
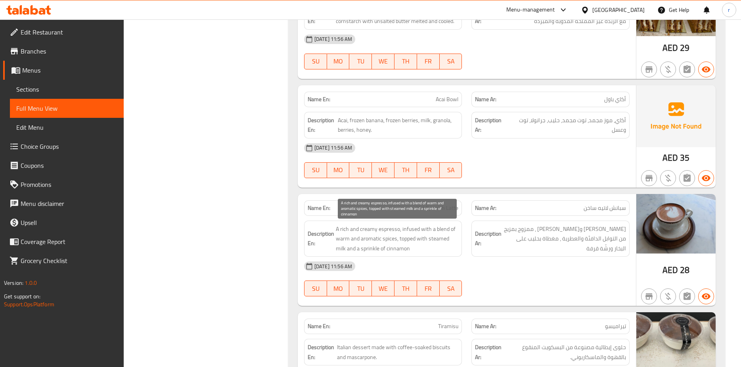
click at [387, 232] on span "A rich and creamy espresso, infused with a blend of warm and aromatic spices, t…" at bounding box center [397, 238] width 123 height 29
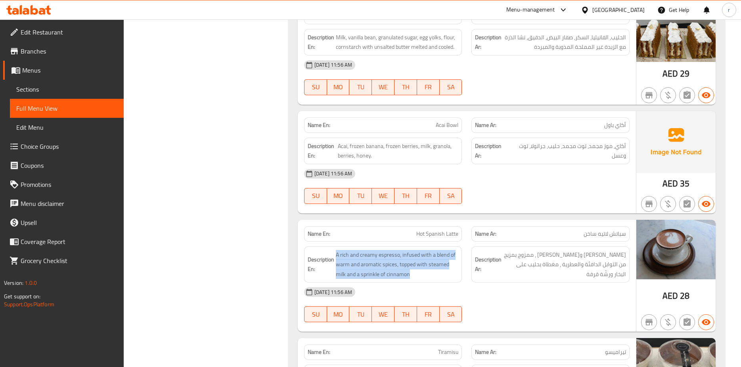
scroll to position [752, 0]
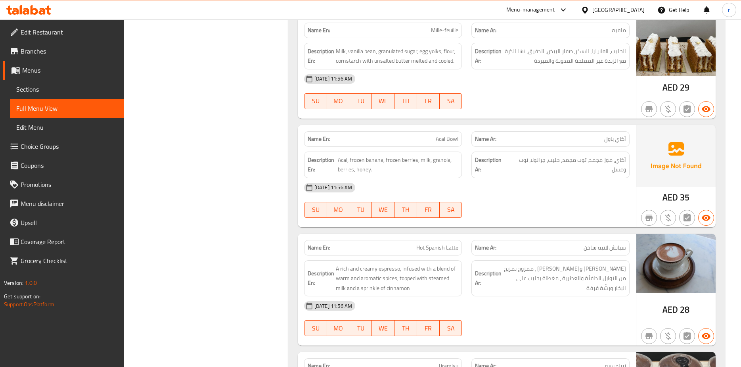
click at [450, 140] on span "Acai Bowl" at bounding box center [447, 139] width 23 height 8
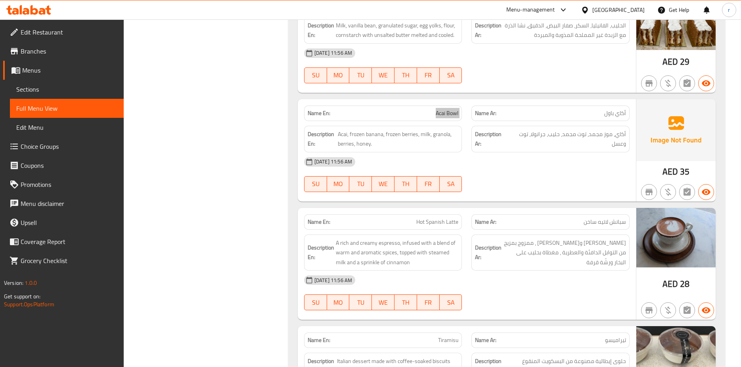
scroll to position [791, 0]
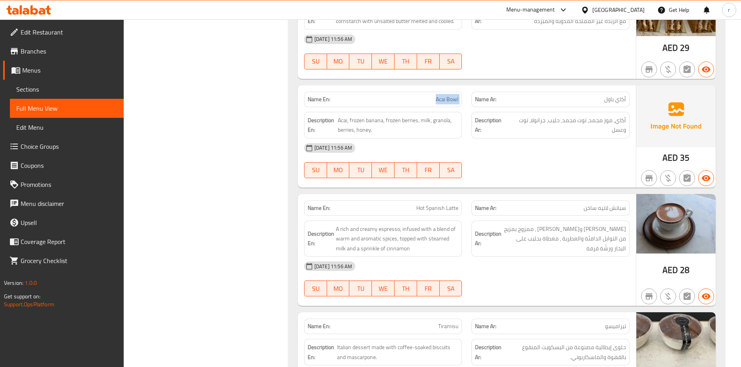
click at [440, 103] on span "Acai Bowl" at bounding box center [447, 99] width 23 height 8
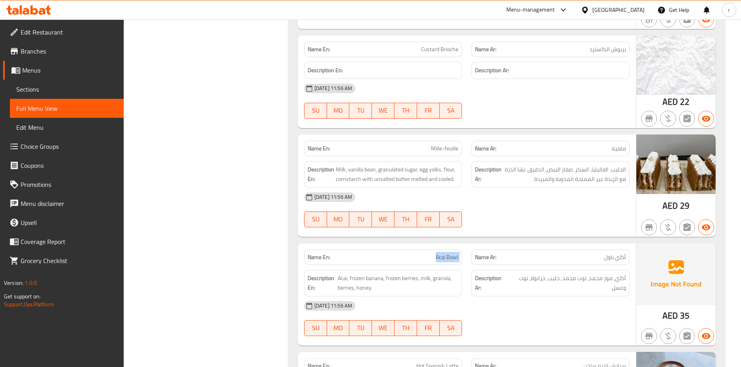
scroll to position [634, 0]
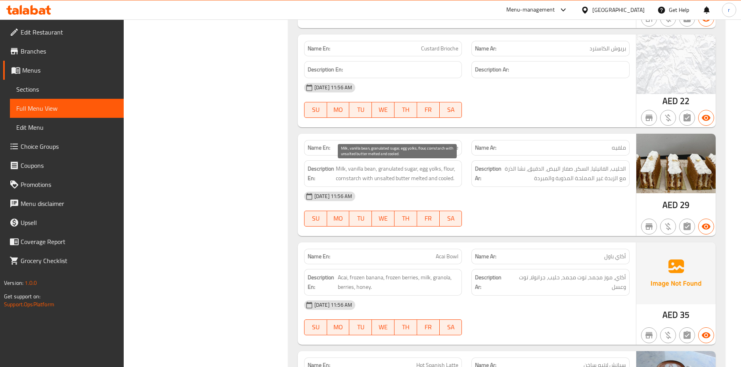
click at [376, 169] on span "Milk, vanilla bean, granulated sugar, egg yolks, flour, cornstarch with unsalte…" at bounding box center [397, 173] width 123 height 19
click at [371, 165] on span "Milk, vanilla bean, granulated sugar, egg yolks, flour, cornstarch with unsalte…" at bounding box center [397, 173] width 123 height 19
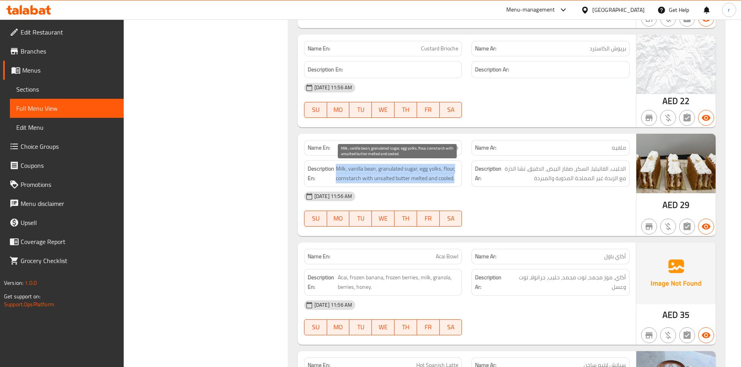
click at [346, 166] on span "Milk, vanilla bean, granulated sugar, egg yolks, flour, cornstarch with unsalte…" at bounding box center [397, 173] width 123 height 19
click at [363, 166] on span "Milk, vanilla bean, granulated sugar, egg yolks, flour, cornstarch with unsalte…" at bounding box center [397, 173] width 123 height 19
click at [368, 171] on span "Milk, vanilla bean, granulated sugar, egg yolks, flour, cornstarch with unsalte…" at bounding box center [397, 173] width 123 height 19
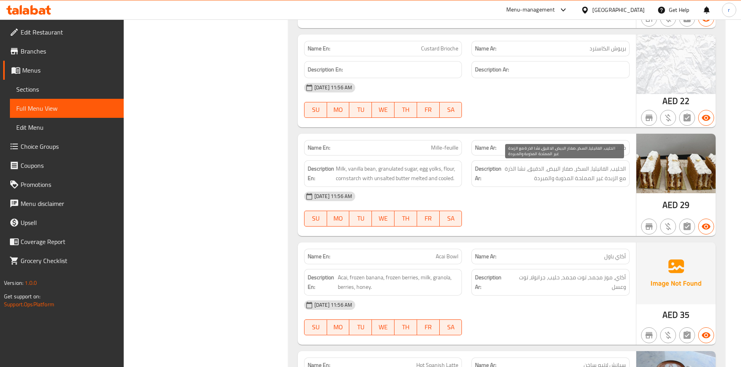
click at [604, 170] on span "الحليب، الفانيليا، السكر، صفار البيض، الدقيق، نشا الذرة مع الزبدة غير المملحة ا…" at bounding box center [564, 173] width 123 height 19
click at [446, 155] on div "Name En: Mille-feuille" at bounding box center [383, 147] width 158 height 15
click at [449, 142] on div "Name En: Mille-feuille" at bounding box center [383, 147] width 158 height 15
click at [450, 149] on span "Mille-feuille" at bounding box center [444, 148] width 27 height 8
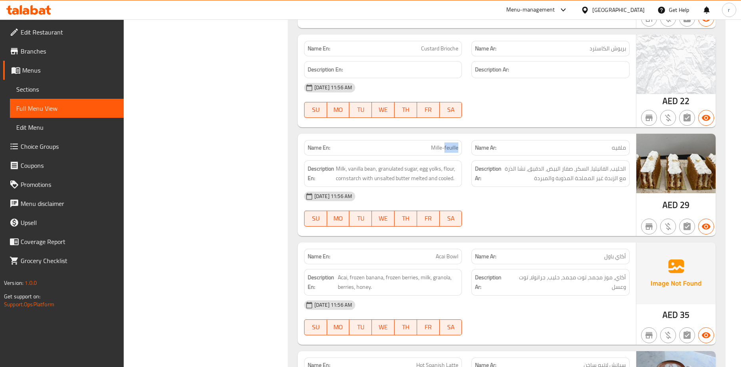
click at [450, 149] on span "Mille-feuille" at bounding box center [444, 148] width 27 height 8
copy span "Mille-feuille"
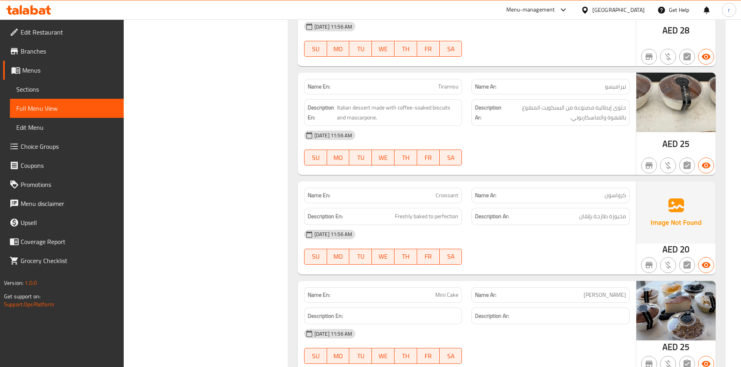
scroll to position [1069, 0]
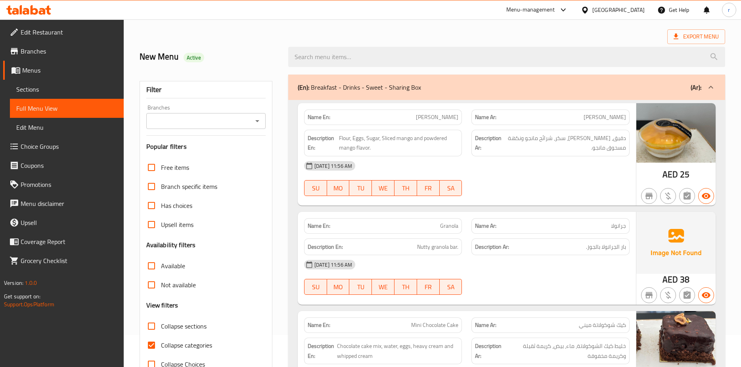
scroll to position [159, 0]
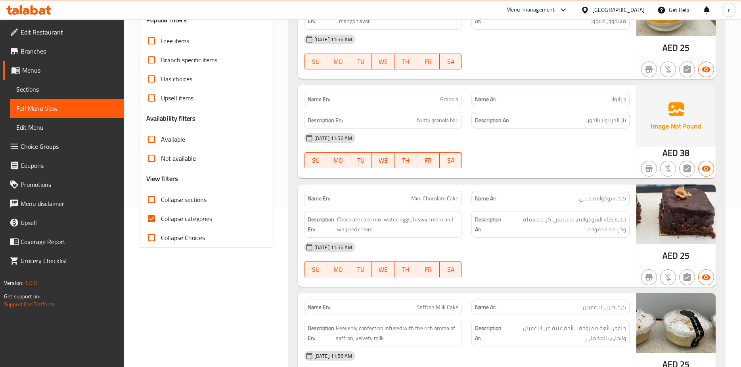
click at [175, 221] on span "Collapse categories" at bounding box center [186, 219] width 51 height 10
click at [161, 221] on input "Collapse categories" at bounding box center [151, 218] width 19 height 19
checkbox input "false"
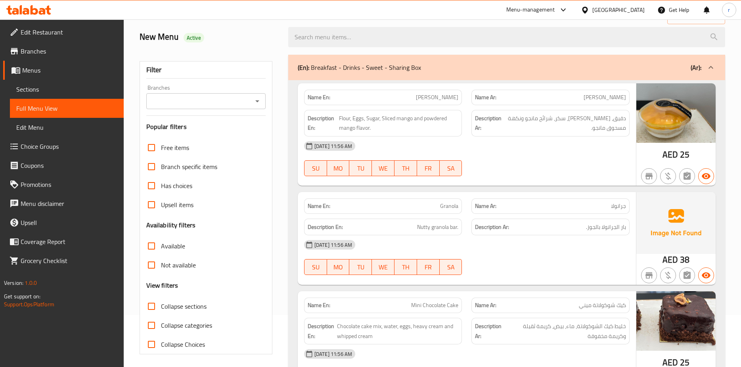
scroll to position [0, 0]
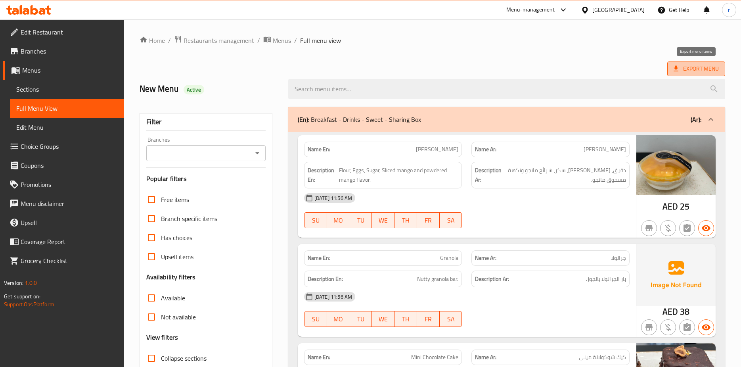
click at [685, 67] on span "Export Menu" at bounding box center [696, 69] width 45 height 10
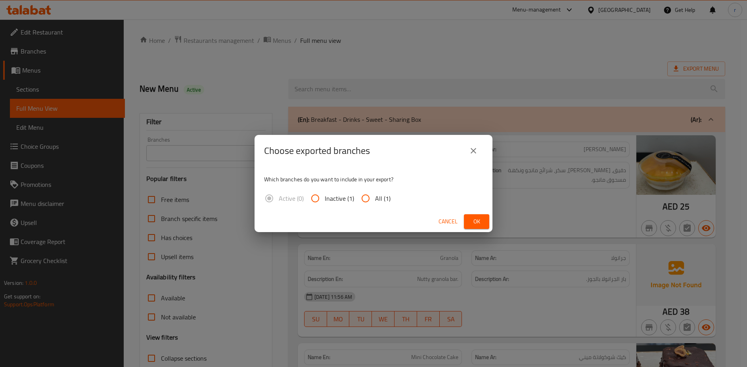
click at [383, 198] on span "All (1)" at bounding box center [382, 198] width 15 height 10
click at [375, 198] on input "All (1)" at bounding box center [365, 198] width 19 height 19
radio input "true"
click at [471, 218] on span "Ok" at bounding box center [476, 221] width 13 height 10
